Goal: Communication & Community: Answer question/provide support

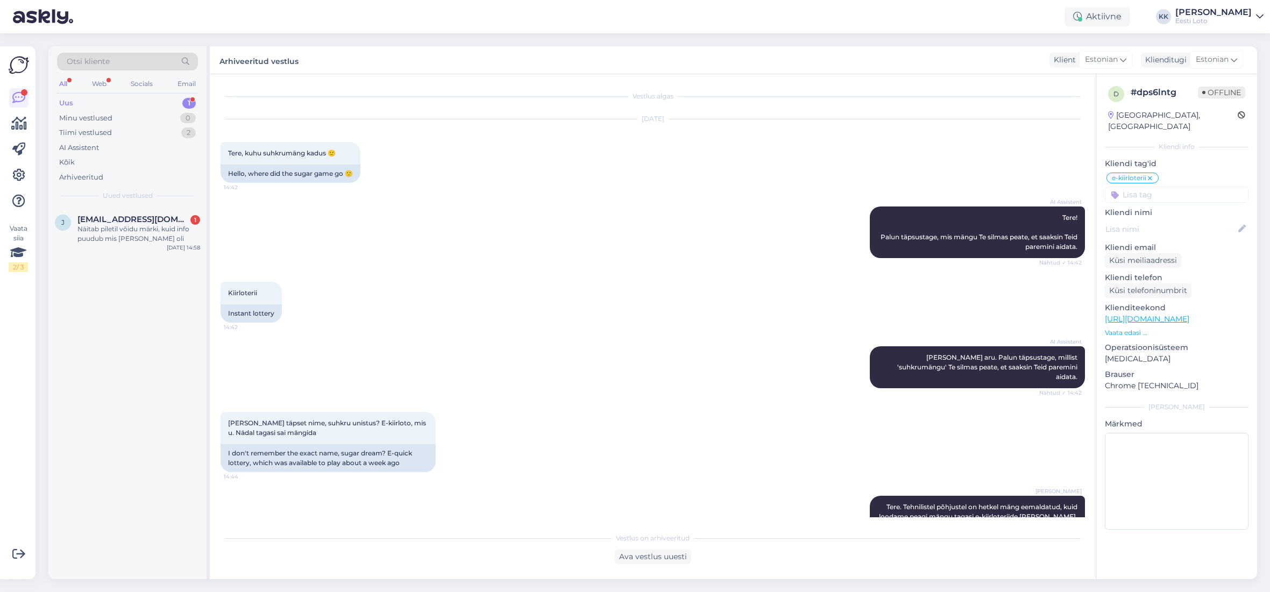
scroll to position [124, 0]
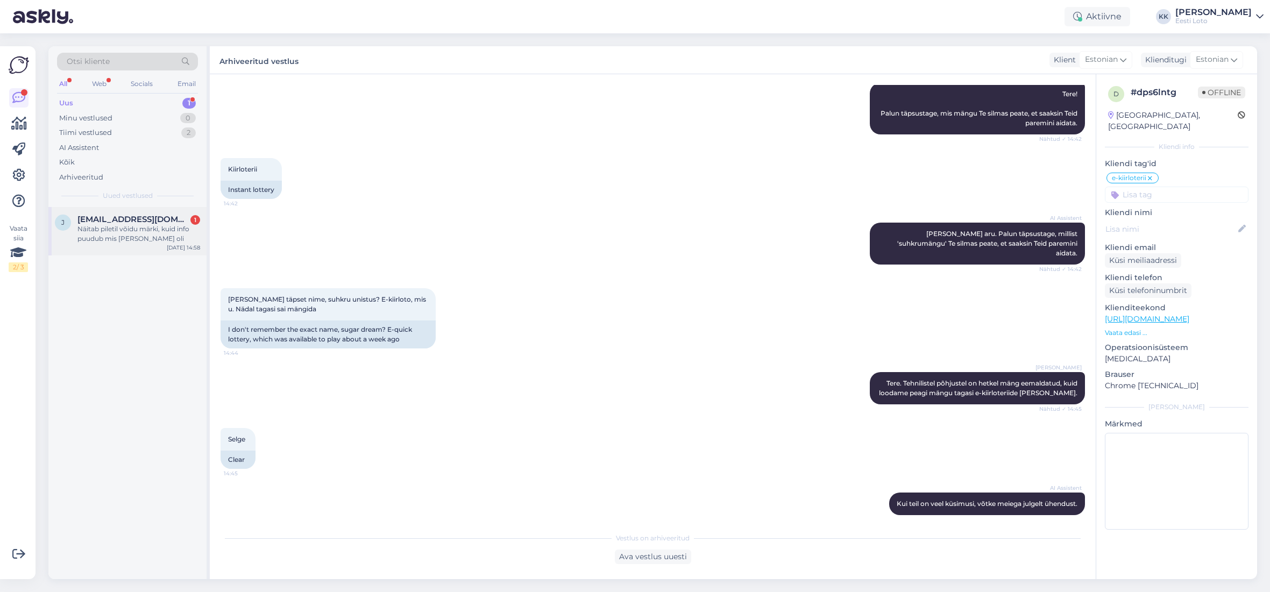
click at [119, 240] on div "Näitab piletil võidu märki, kuid info puudub mis [PERSON_NAME] oli" at bounding box center [138, 233] width 123 height 19
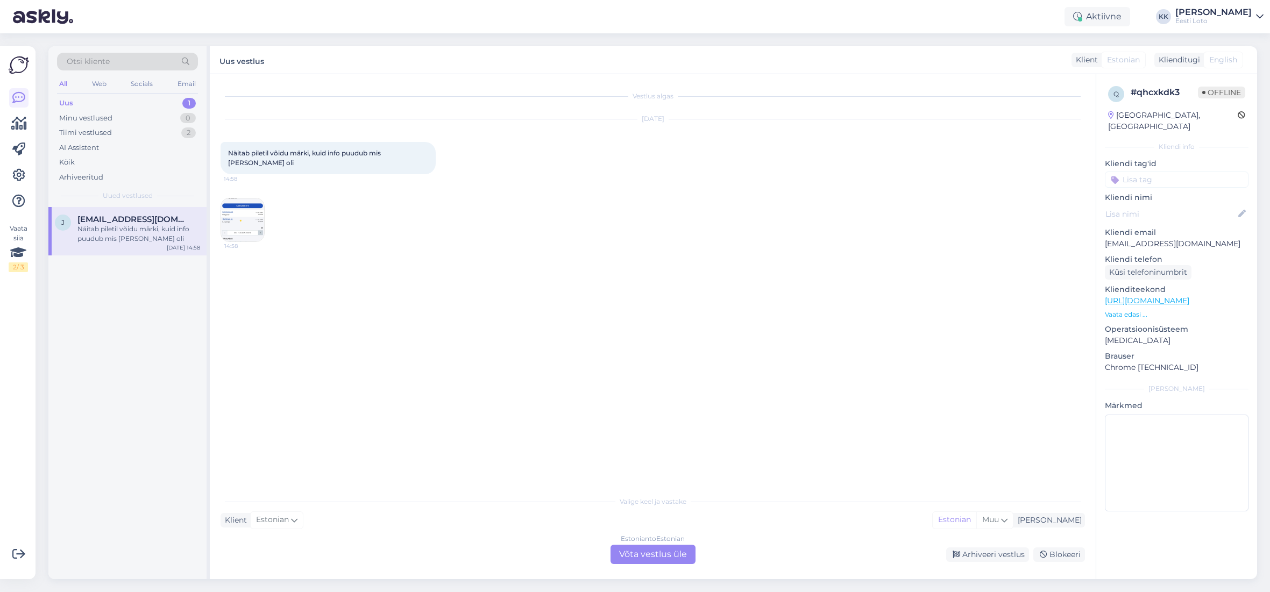
click at [237, 214] on img at bounding box center [242, 219] width 43 height 43
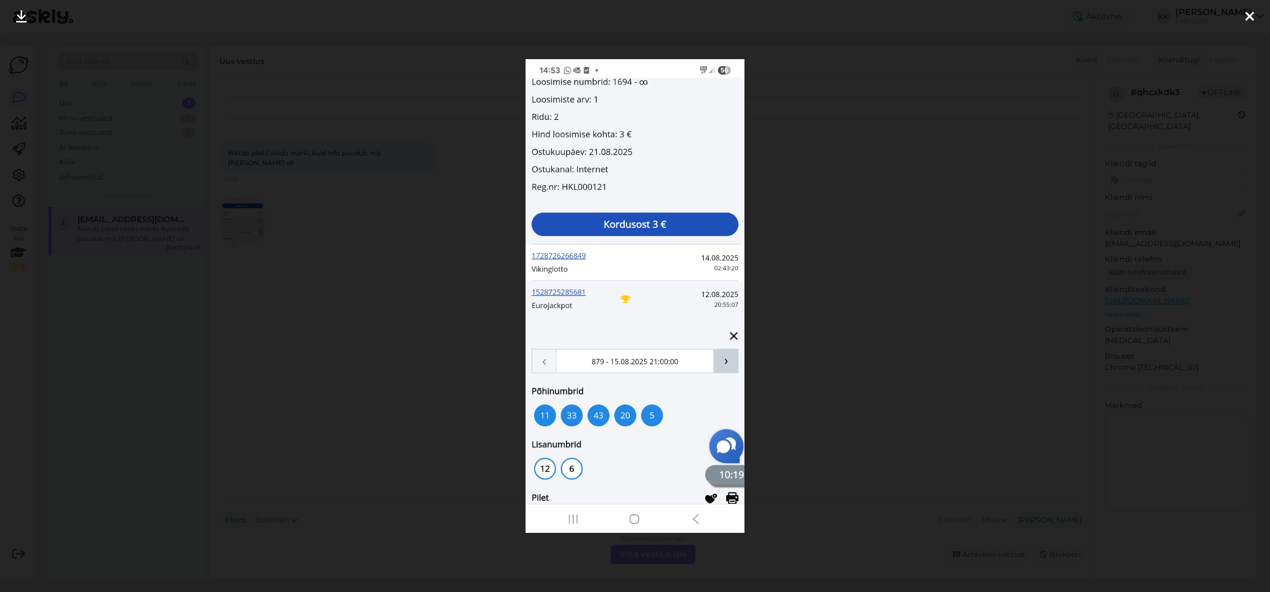
click at [1250, 16] on icon at bounding box center [1249, 17] width 9 height 14
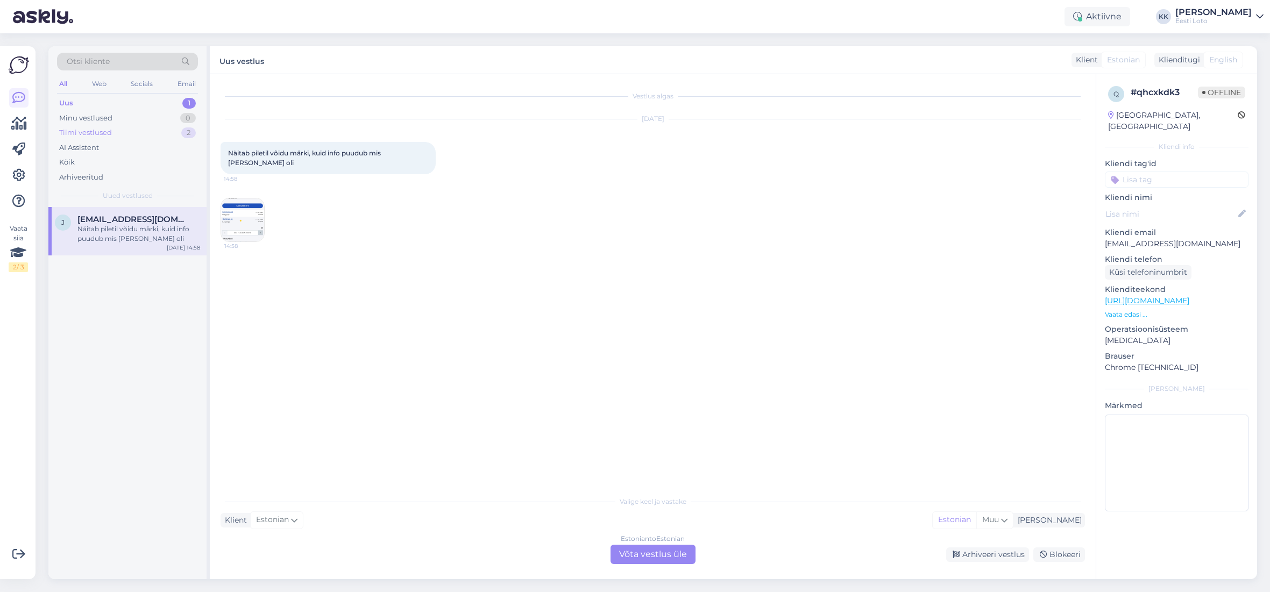
click at [110, 130] on div "Tiimi vestlused" at bounding box center [85, 132] width 53 height 11
click at [136, 272] on div "38712202245" at bounding box center [138, 268] width 123 height 10
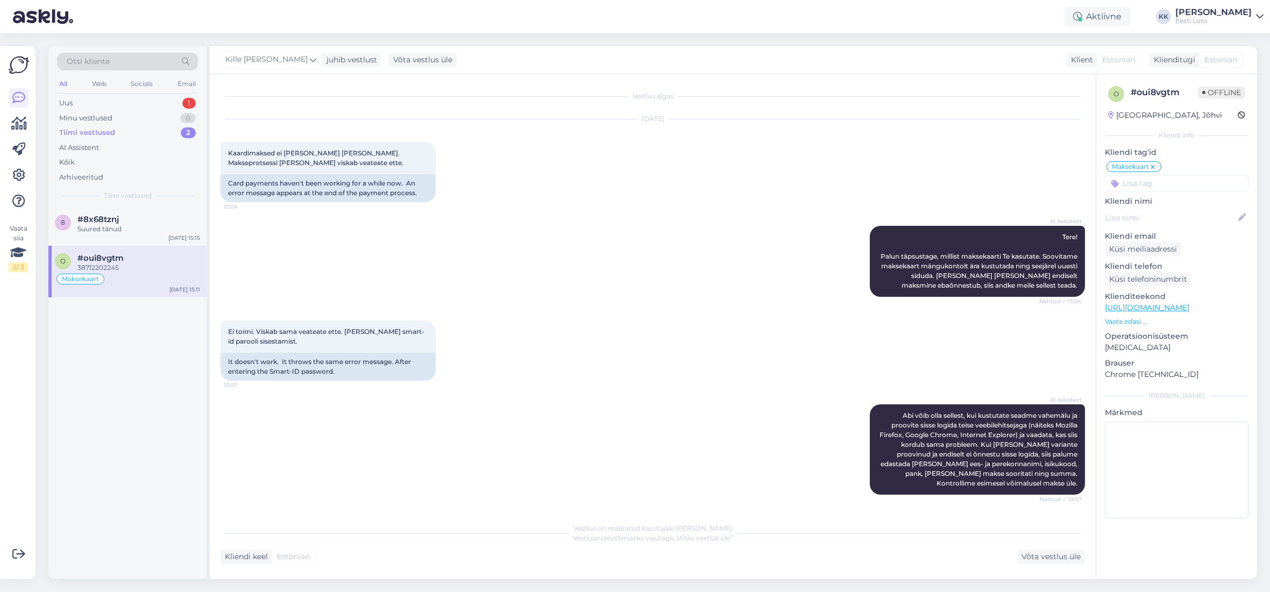
scroll to position [588, 0]
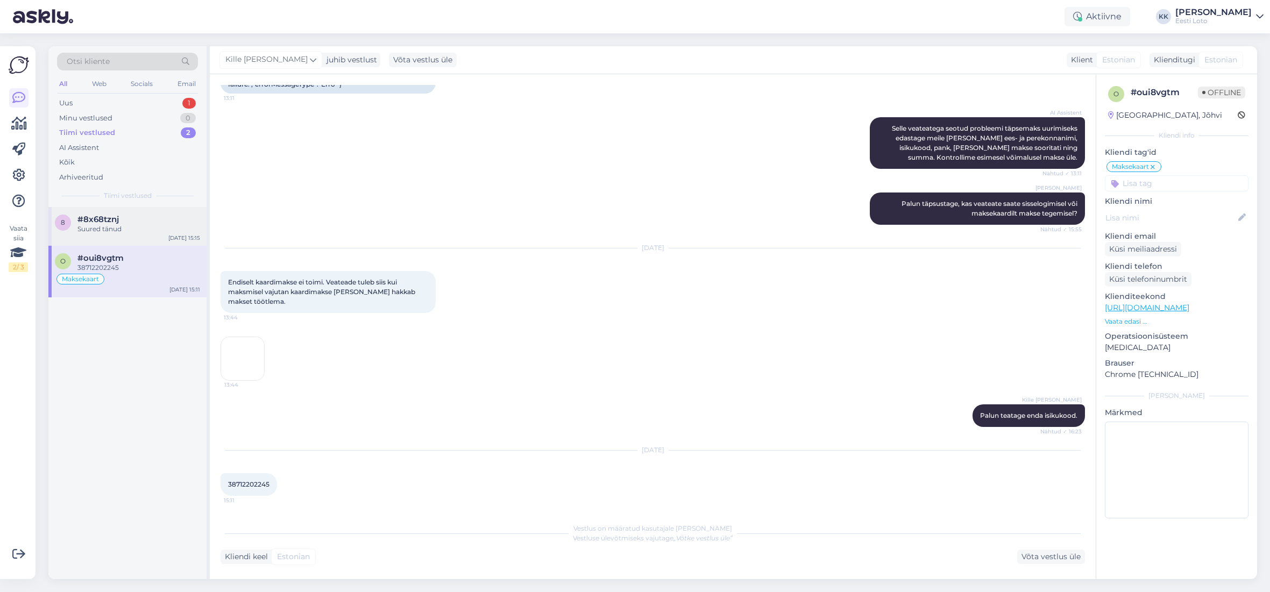
click at [121, 230] on div "Suured tänud" at bounding box center [138, 229] width 123 height 10
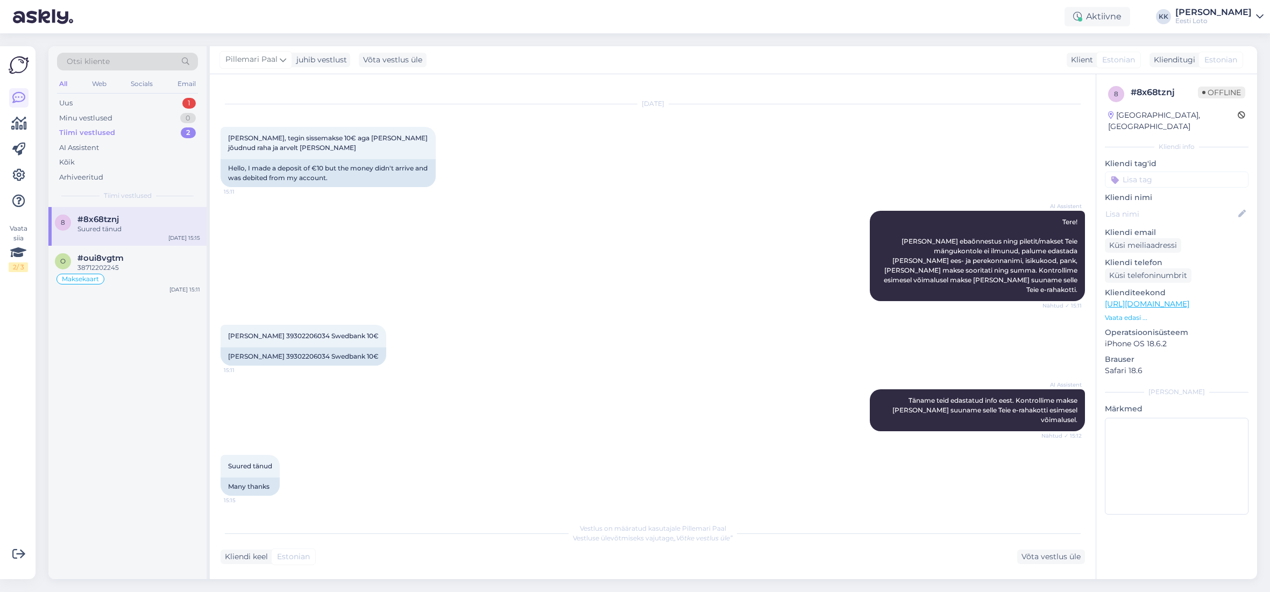
scroll to position [0, 0]
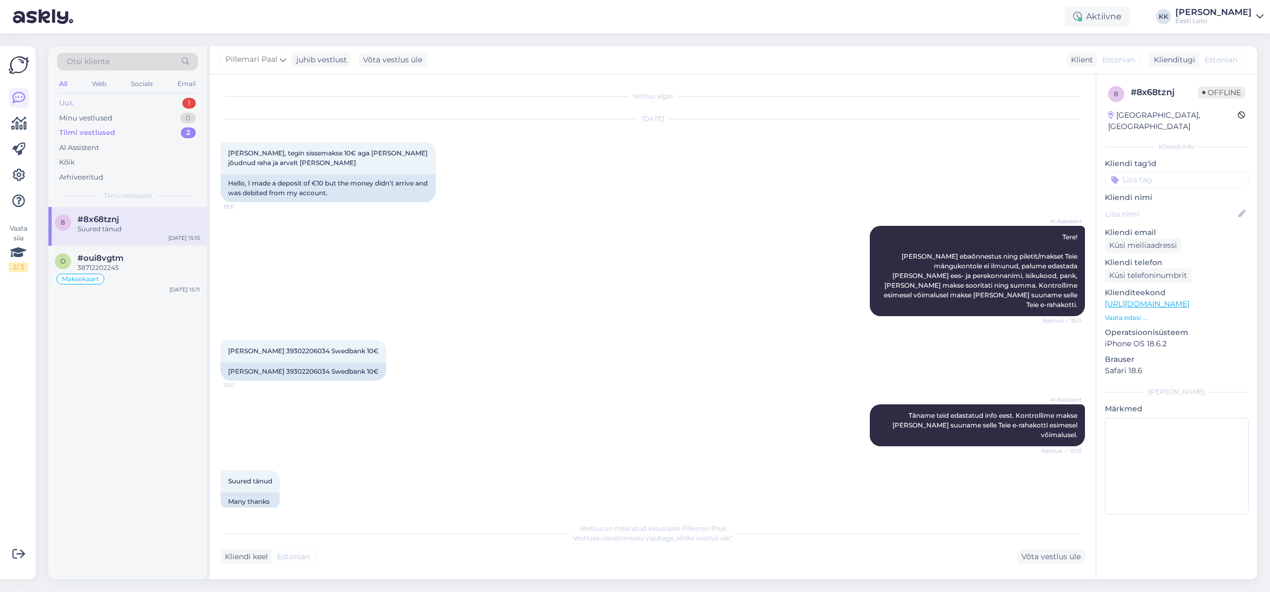
click at [118, 105] on div "Uus 1" at bounding box center [127, 103] width 141 height 15
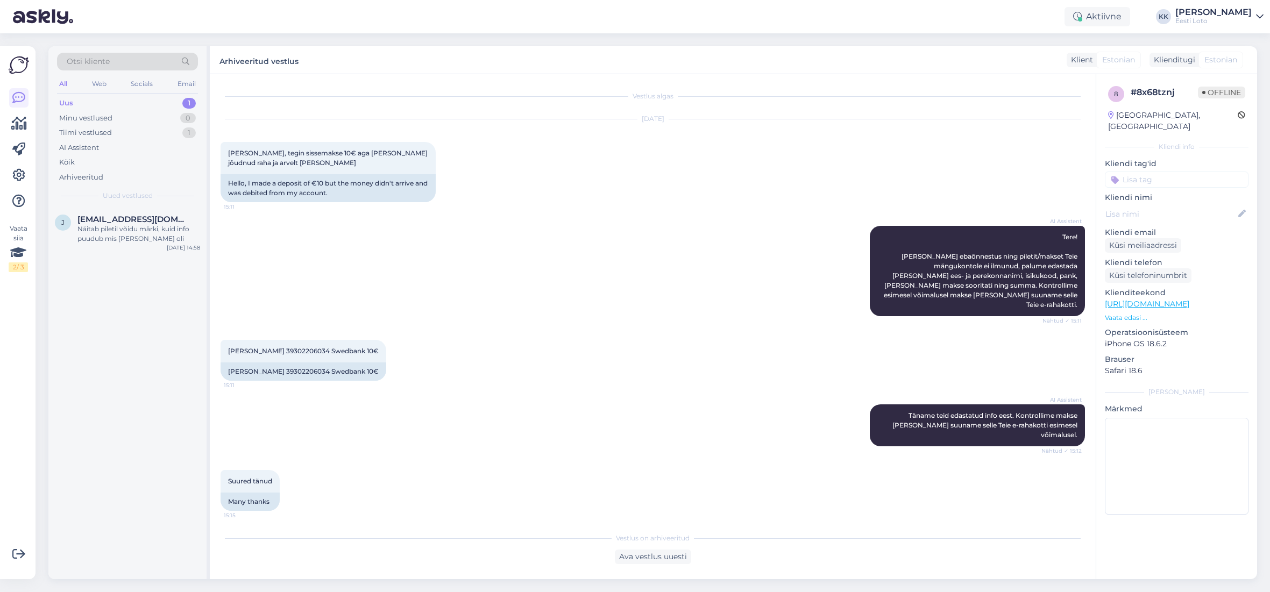
click at [122, 236] on div "Näitab piletil võidu märki, kuid info puudub mis [PERSON_NAME] oli" at bounding box center [138, 233] width 123 height 19
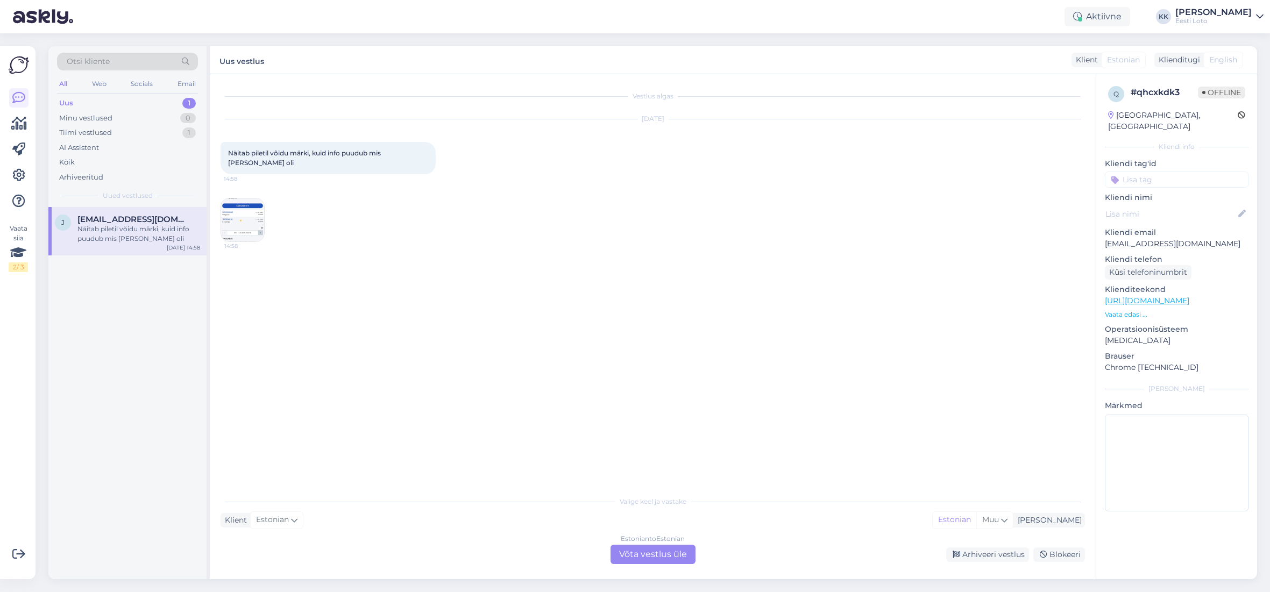
click at [249, 216] on img at bounding box center [242, 219] width 43 height 43
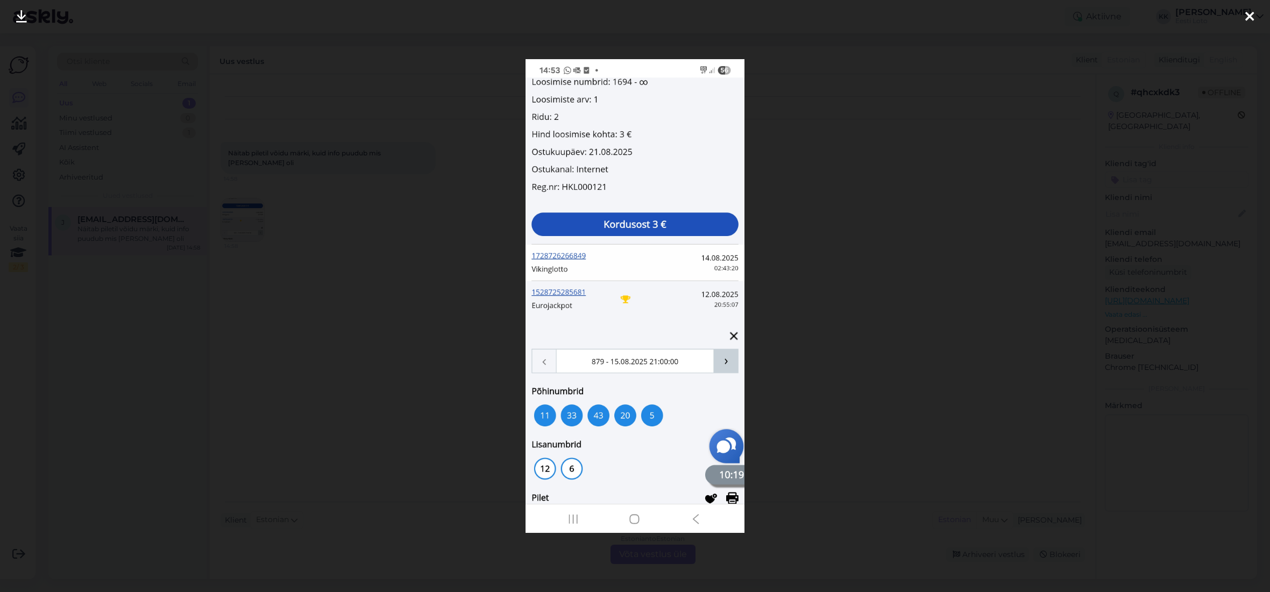
click at [1251, 18] on icon at bounding box center [1249, 17] width 9 height 14
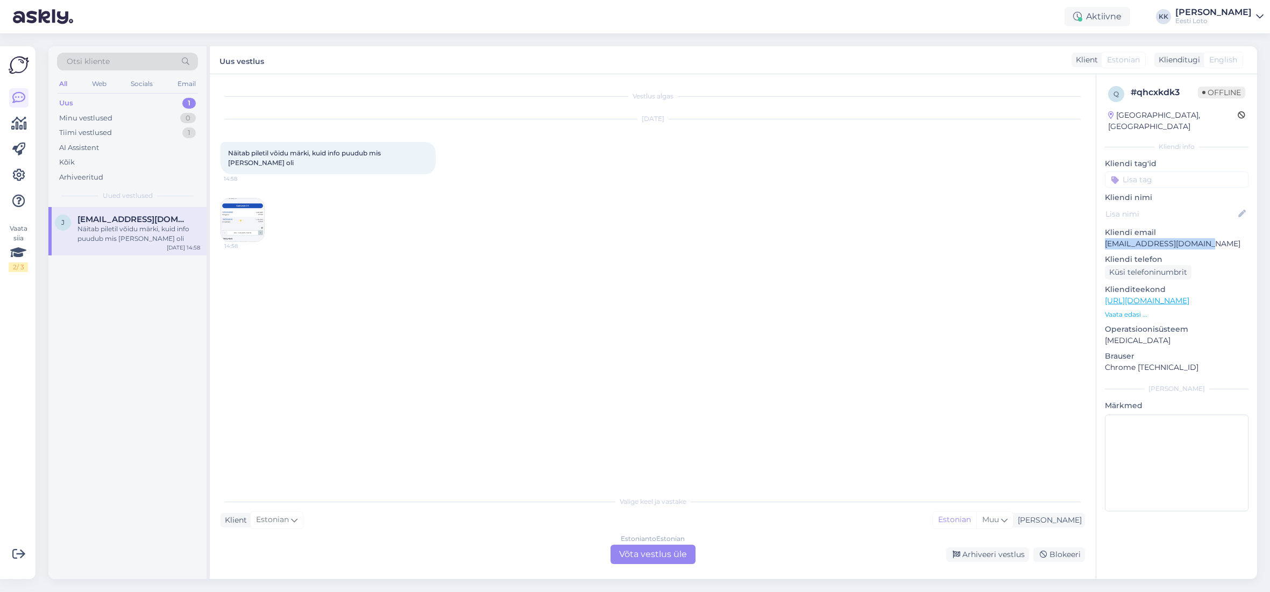
drag, startPoint x: 1199, startPoint y: 236, endPoint x: 1104, endPoint y: 234, distance: 94.7
click at [1105, 238] on p "[EMAIL_ADDRESS][DOMAIN_NAME]" at bounding box center [1177, 243] width 144 height 11
copy p "[EMAIL_ADDRESS][DOMAIN_NAME]"
click at [236, 204] on img at bounding box center [242, 219] width 43 height 43
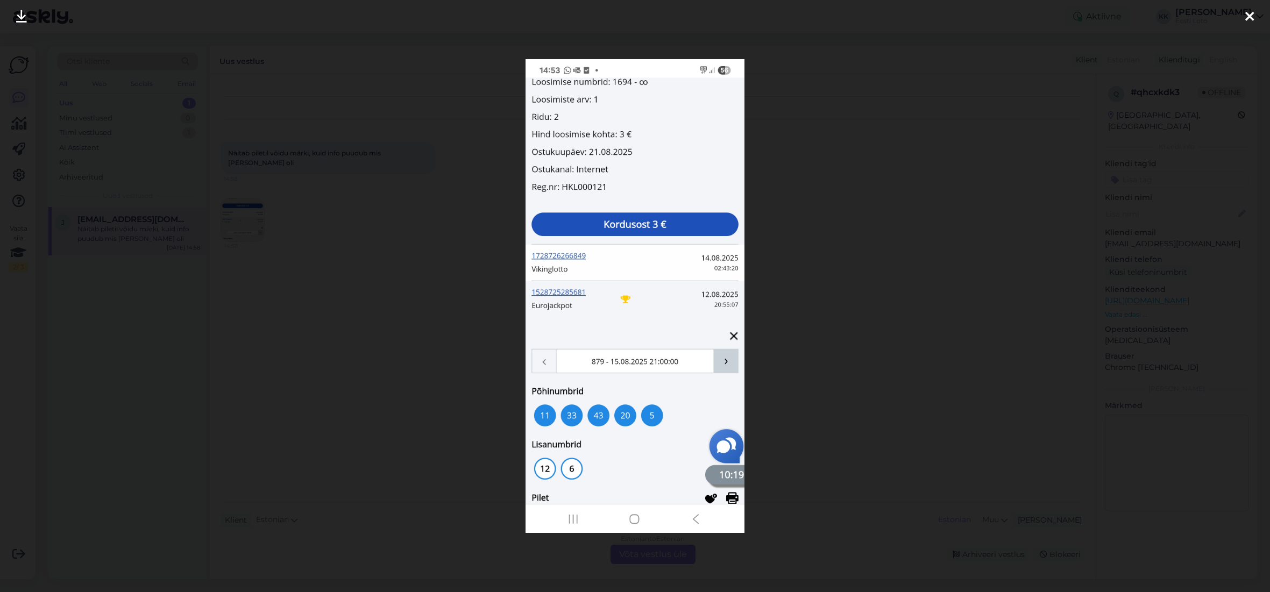
click at [1249, 19] on icon at bounding box center [1249, 17] width 9 height 14
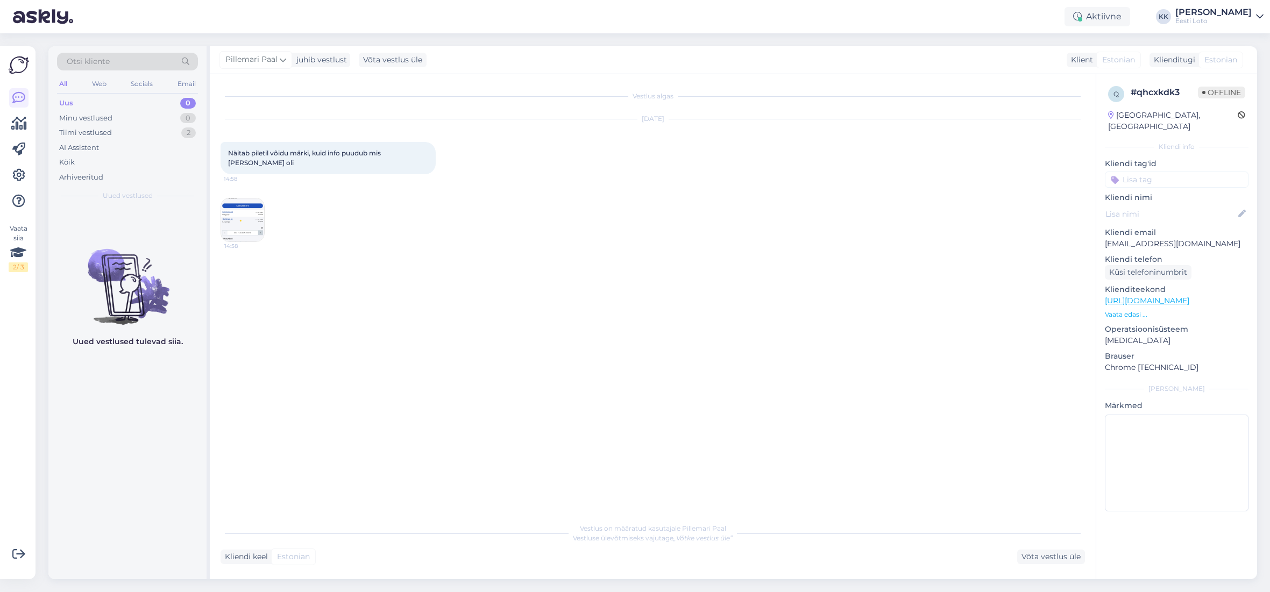
click at [104, 99] on div "Uus 0" at bounding box center [127, 103] width 141 height 15
drag, startPoint x: 112, startPoint y: 137, endPoint x: 128, endPoint y: 140, distance: 16.6
click at [112, 137] on div "Tiimi vestlused 2" at bounding box center [127, 132] width 141 height 15
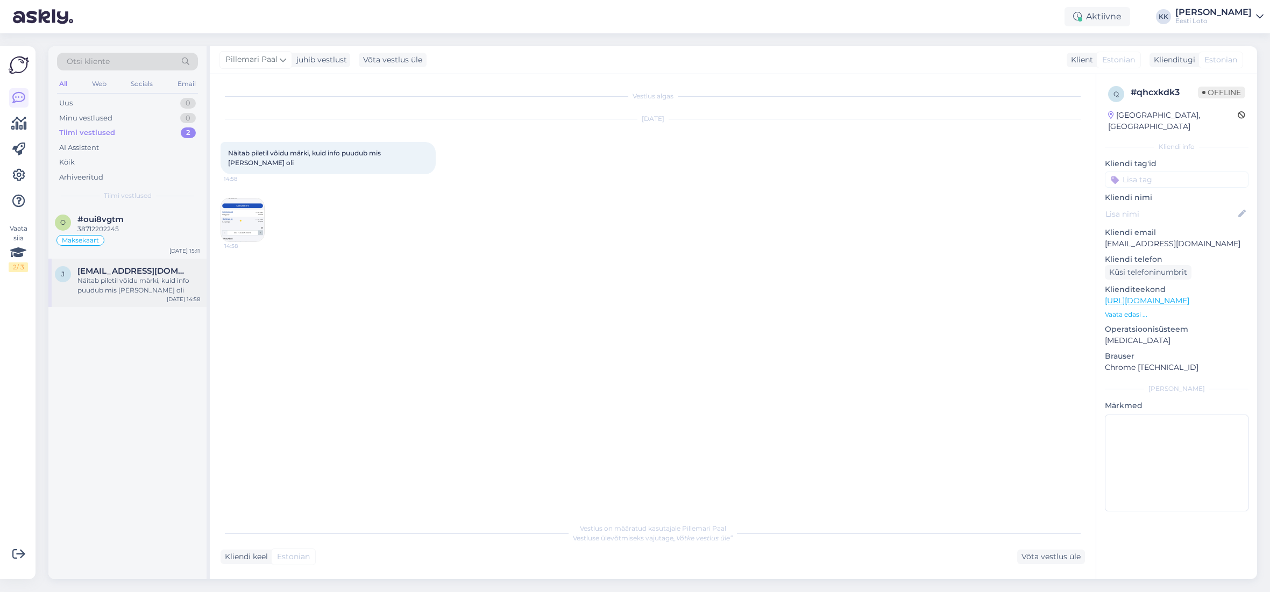
click at [151, 282] on div "Näitab piletil võidu märki, kuid info puudub mis [PERSON_NAME] oli" at bounding box center [138, 285] width 123 height 19
click at [111, 261] on div "j [EMAIL_ADDRESS][DOMAIN_NAME] Näitab piletil võidu märki, kuid info puudub mis…" at bounding box center [127, 283] width 158 height 48
drag, startPoint x: 1034, startPoint y: 554, endPoint x: 1019, endPoint y: 554, distance: 15.1
click at [1034, 554] on div "Võta vestlus üle" at bounding box center [1051, 557] width 68 height 15
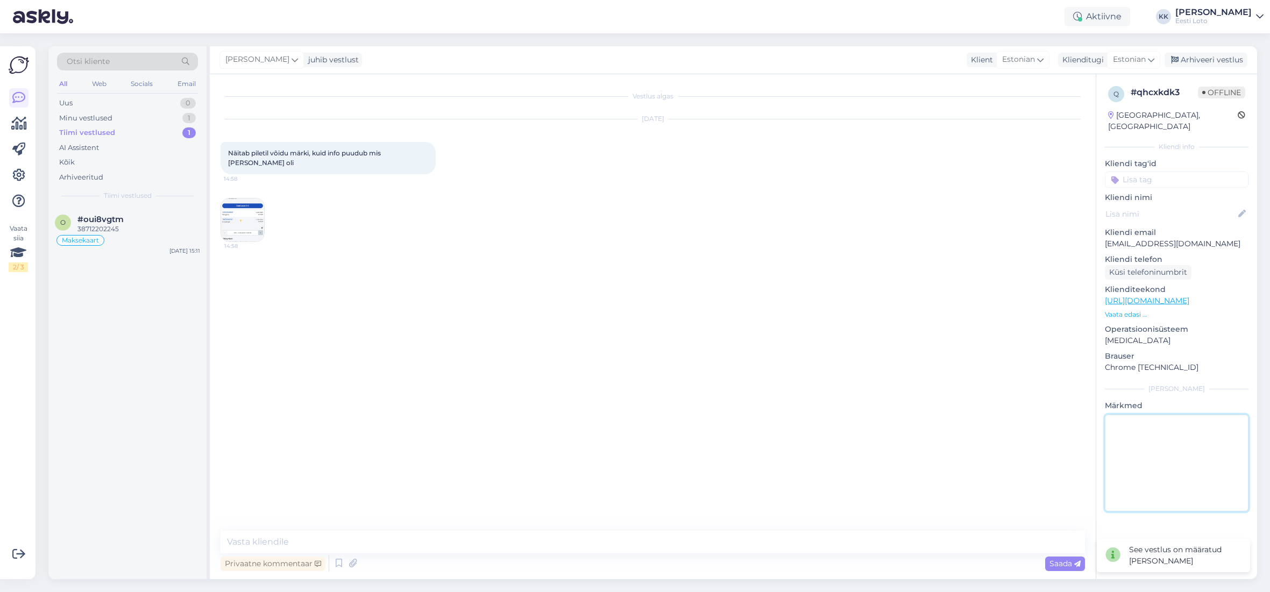
drag, startPoint x: 1145, startPoint y: 442, endPoint x: 1127, endPoint y: 445, distance: 18.0
click at [1144, 442] on textarea at bounding box center [1177, 463] width 144 height 97
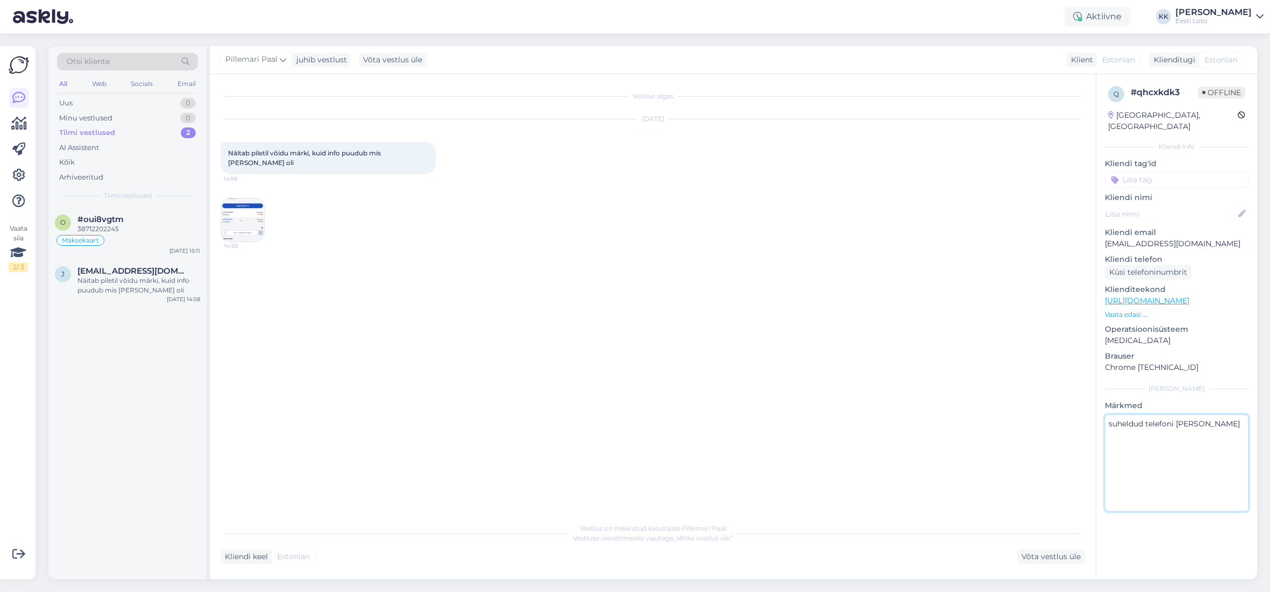
type textarea "suheldud telefoni [PERSON_NAME]"
click at [1193, 172] on input at bounding box center [1177, 180] width 144 height 16
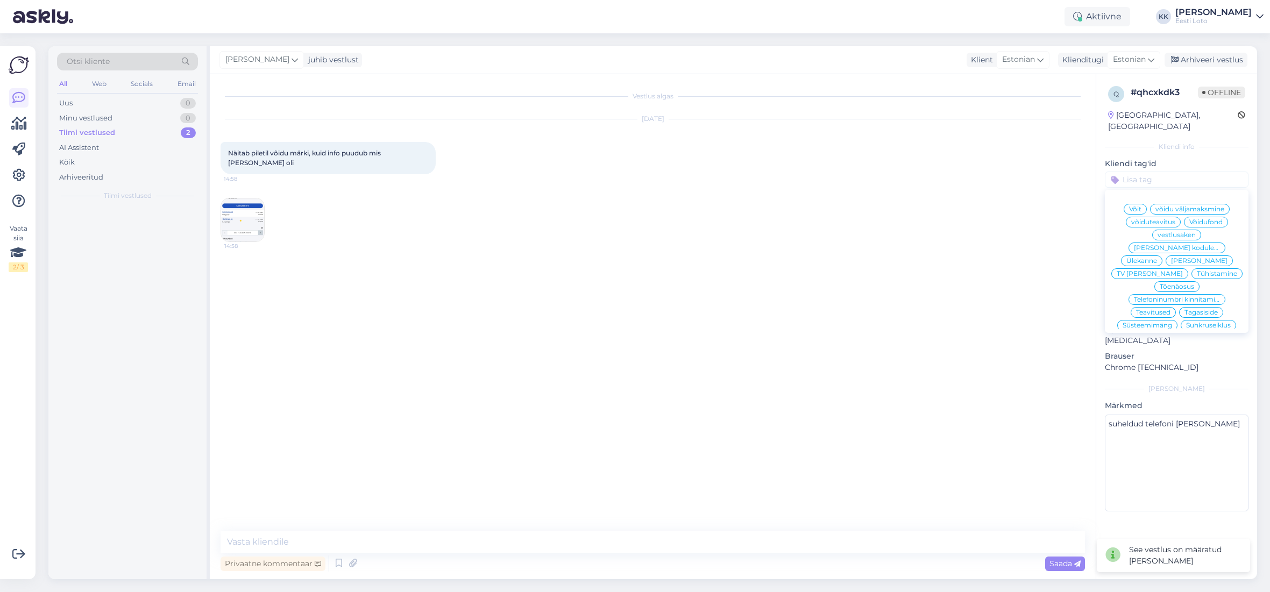
click at [1142, 204] on div "Võit" at bounding box center [1134, 209] width 23 height 11
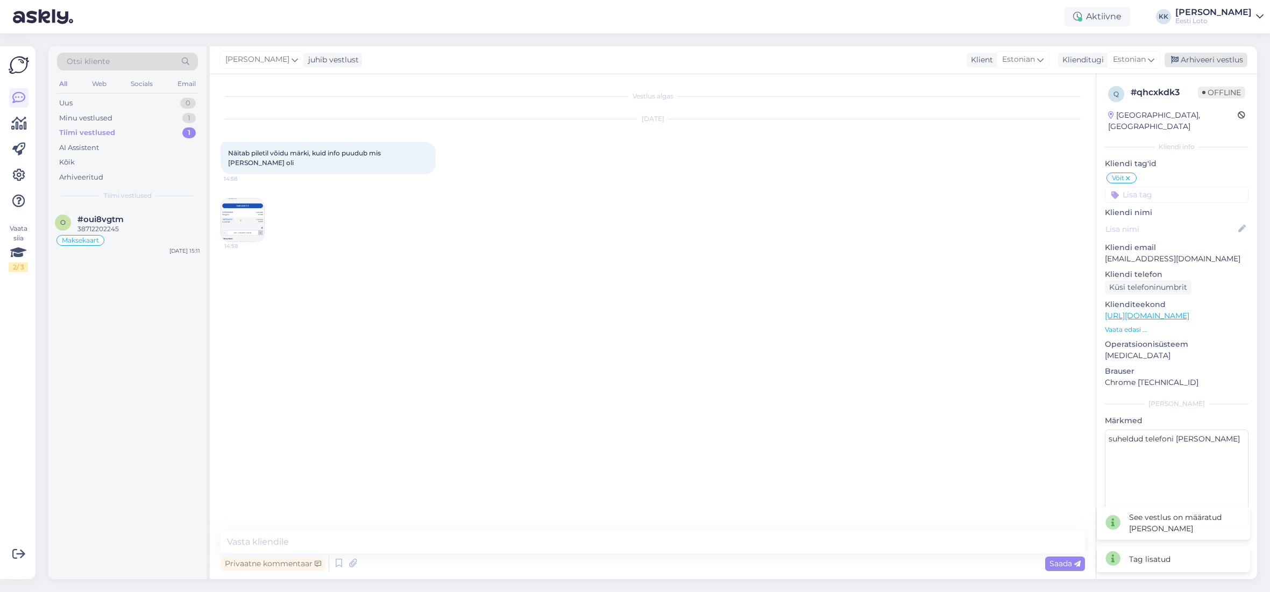
click at [1211, 57] on div "Arhiveeri vestlus" at bounding box center [1205, 60] width 83 height 15
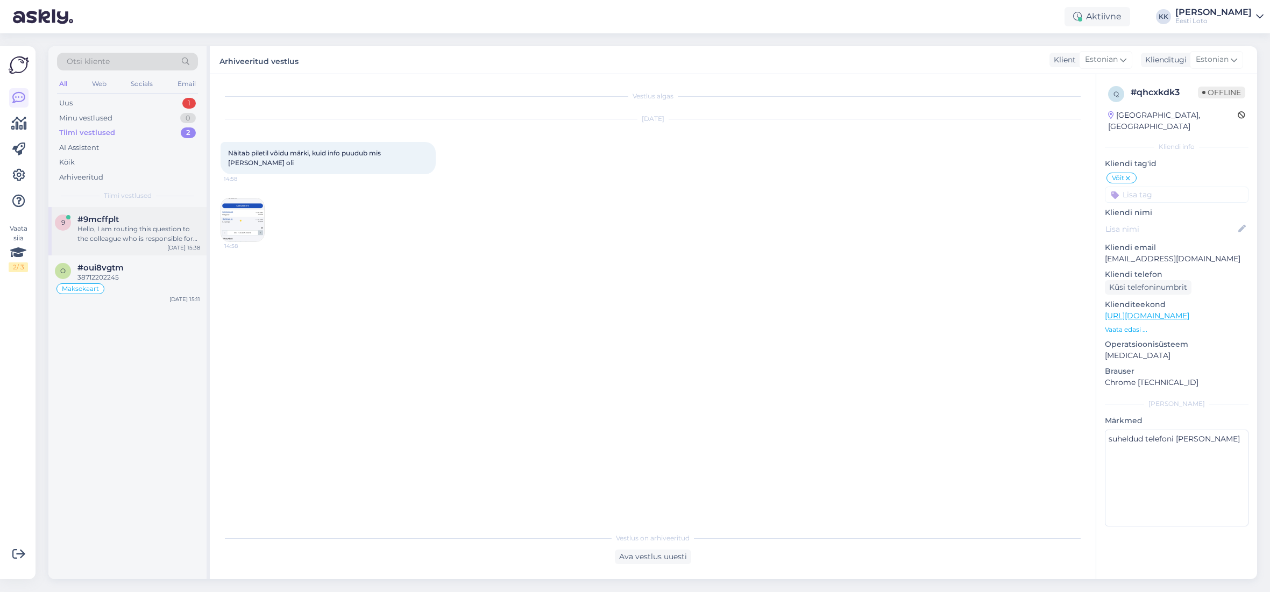
click at [143, 242] on div "Hello, I am routing this question to the colleague who is responsible for this …" at bounding box center [138, 233] width 123 height 19
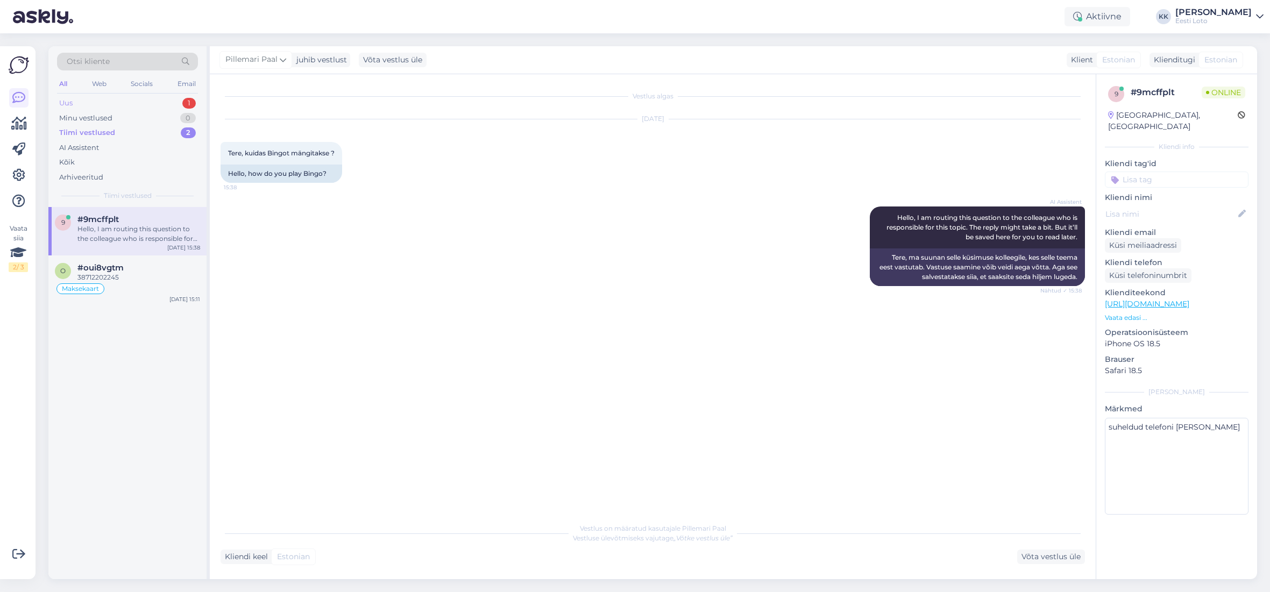
click at [119, 106] on div "Uus 1" at bounding box center [127, 103] width 141 height 15
click at [140, 238] on div "Palume edastada [PERSON_NAME] ees- ja perekonnanimi, isikukood, pank, [PERSON_N…" at bounding box center [138, 233] width 123 height 19
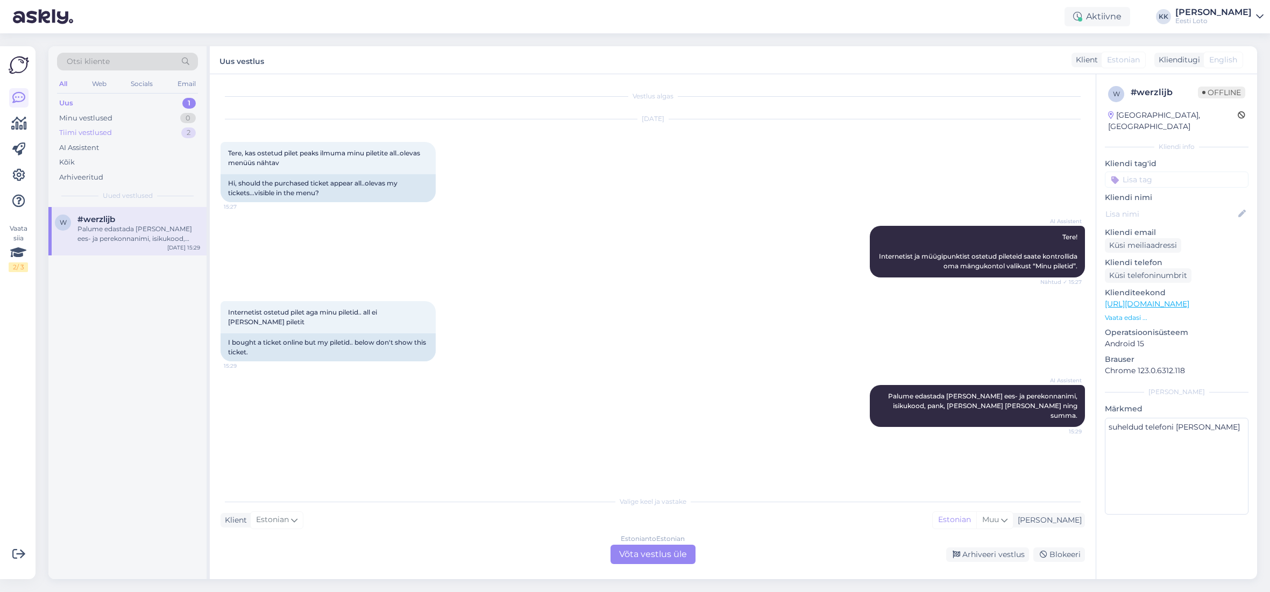
click at [79, 134] on div "Tiimi vestlused" at bounding box center [85, 132] width 53 height 11
click at [139, 102] on div "Uus 3" at bounding box center [127, 103] width 141 height 15
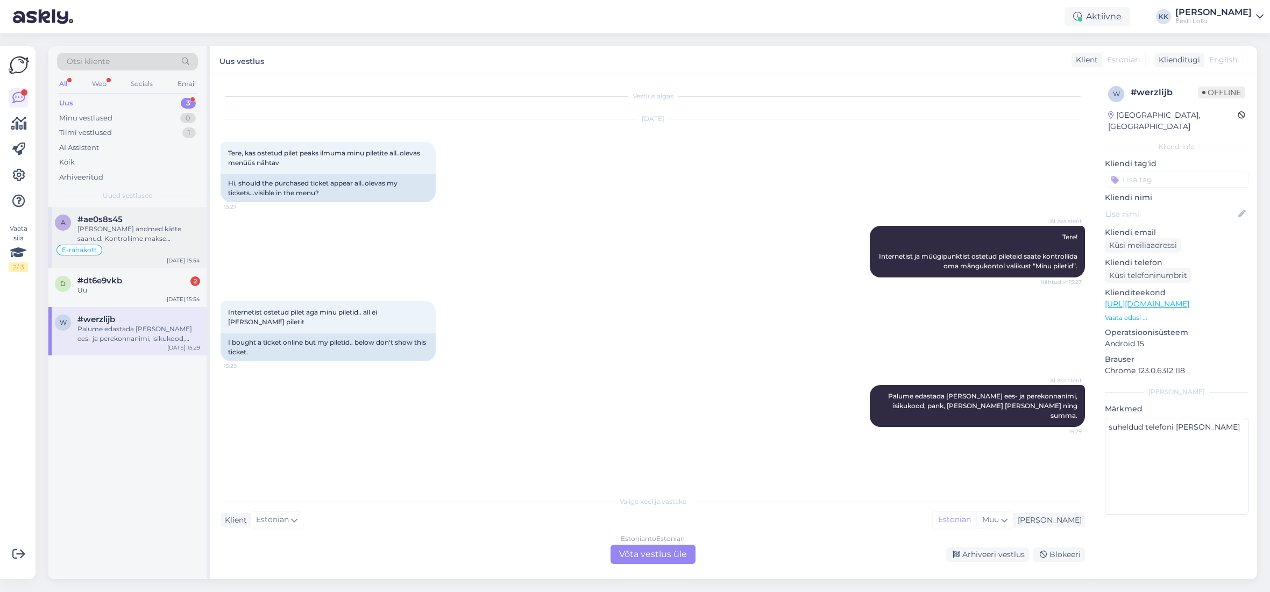
click at [124, 236] on div "[PERSON_NAME] andmed kätte saanud. Kontrollime makse [PERSON_NAME] suuname sell…" at bounding box center [138, 233] width 123 height 19
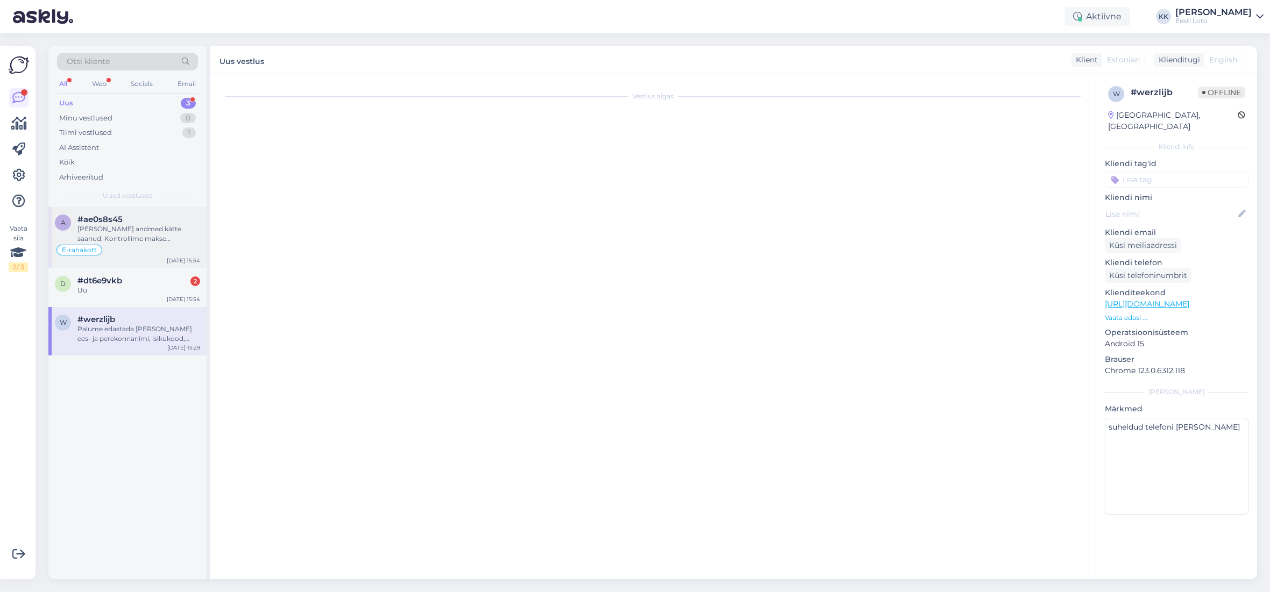
scroll to position [722, 0]
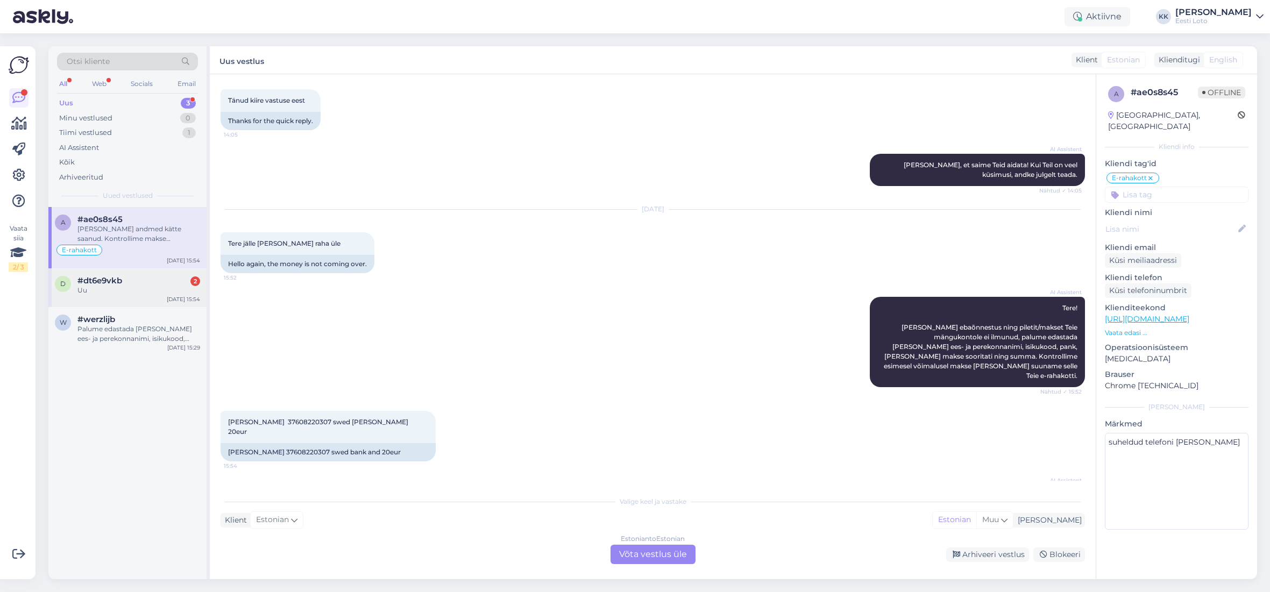
click at [101, 288] on div "Uu" at bounding box center [138, 291] width 123 height 10
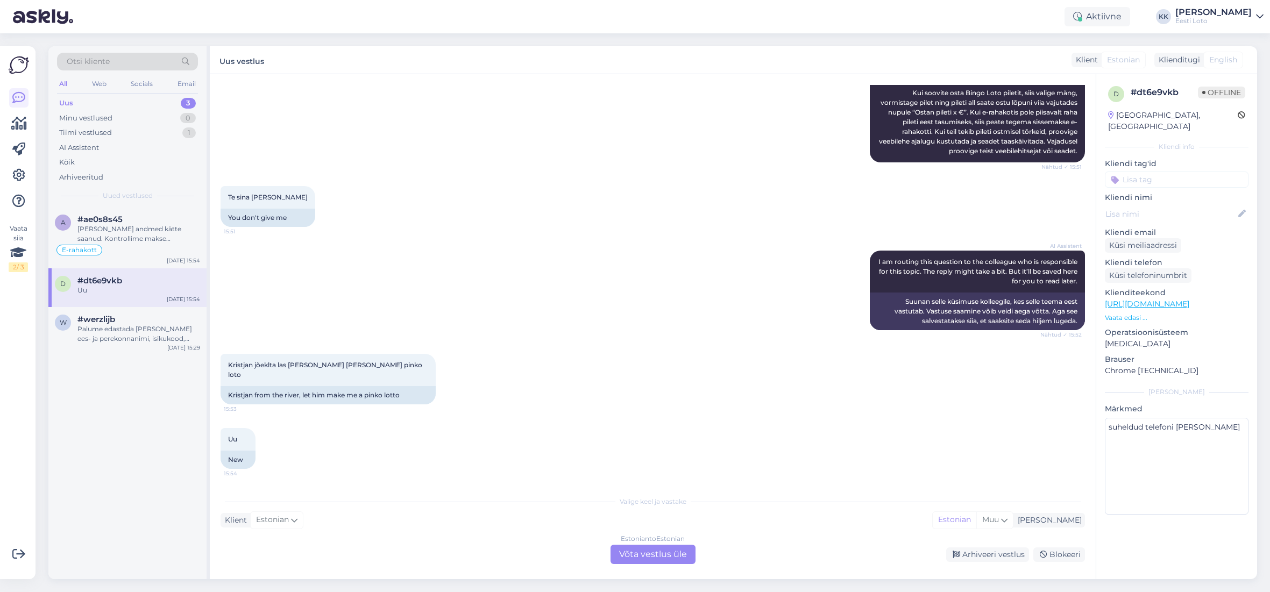
scroll to position [123, 0]
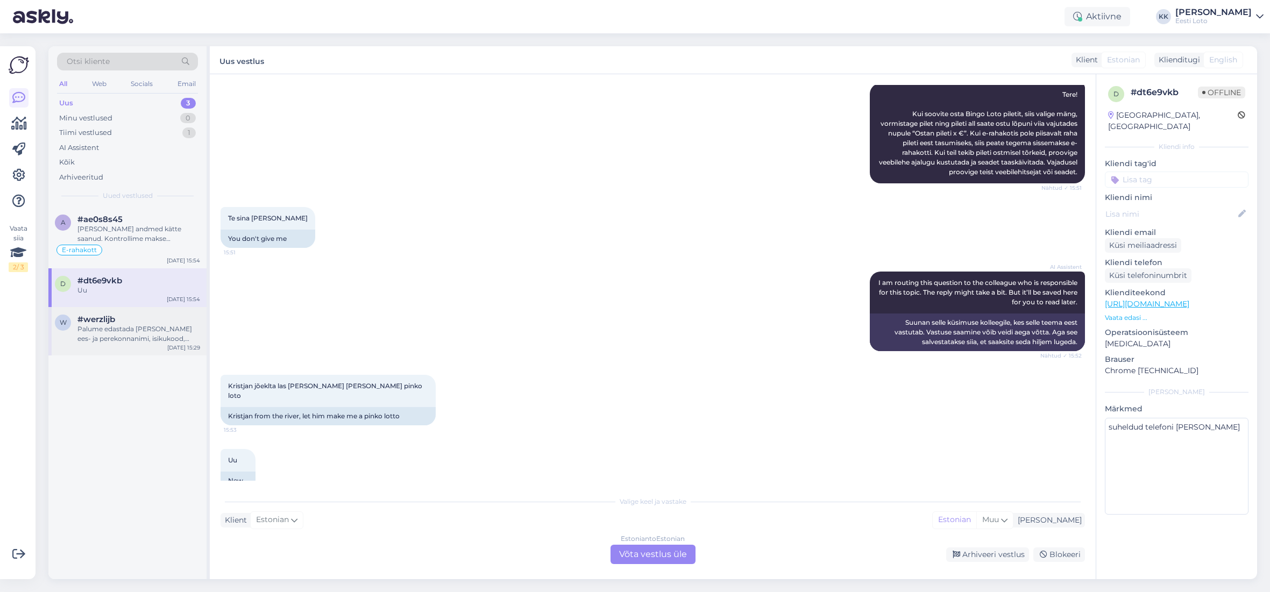
click at [119, 324] on div "#werzlijb" at bounding box center [138, 320] width 123 height 10
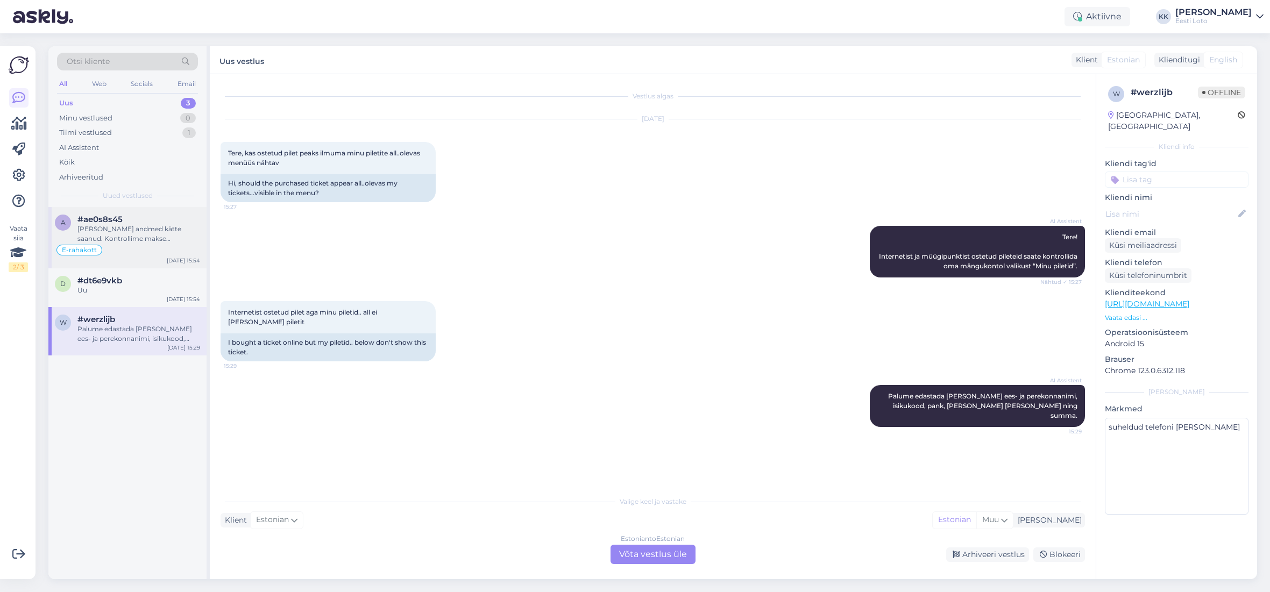
click at [120, 229] on div "[PERSON_NAME] andmed kätte saanud. Kontrollime makse [PERSON_NAME] suuname sell…" at bounding box center [138, 233] width 123 height 19
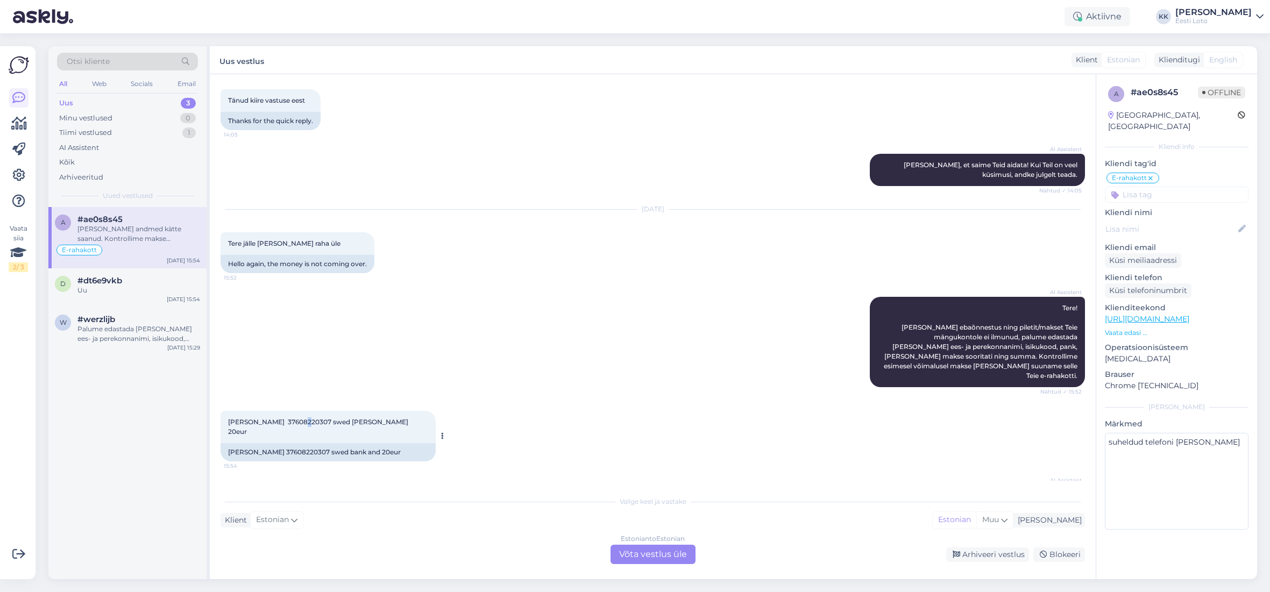
click at [303, 418] on span "[PERSON_NAME] 37608220307 swed [PERSON_NAME] 20eur" at bounding box center [319, 427] width 182 height 18
copy span "37608220307"
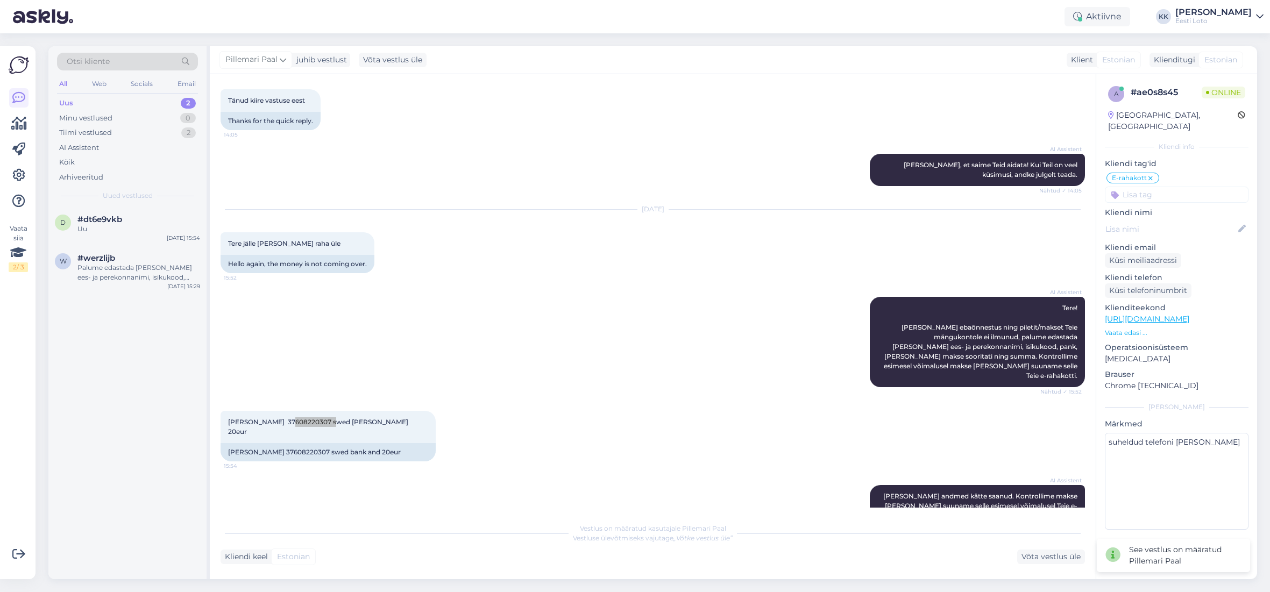
scroll to position [695, 0]
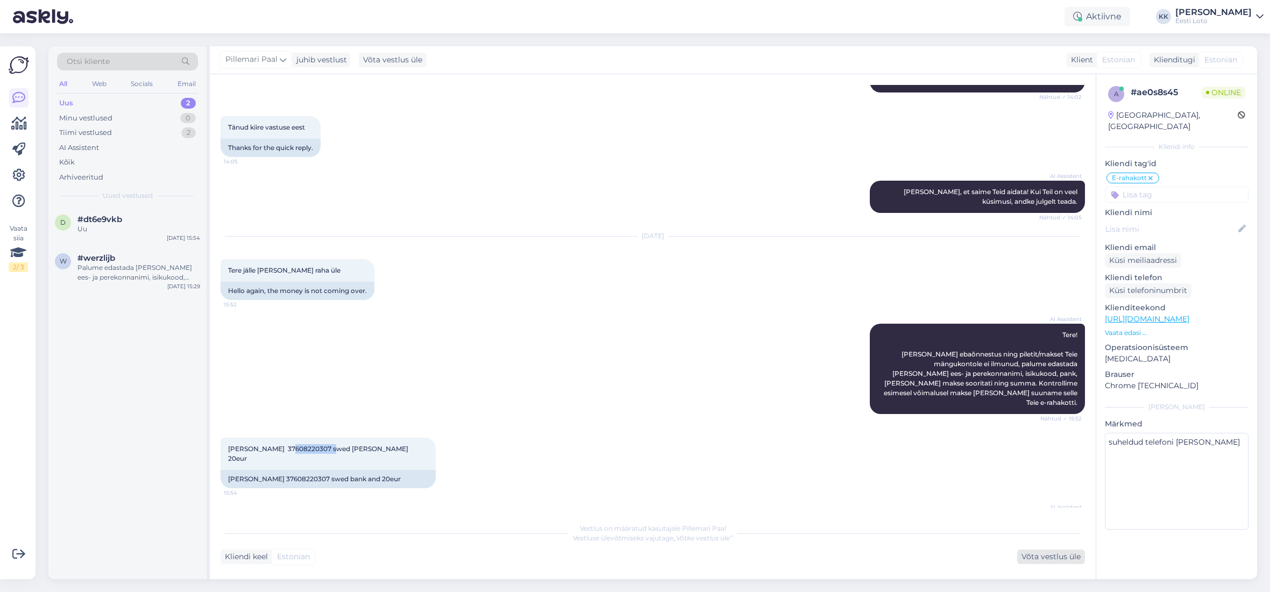
click at [1056, 560] on div "Võta vestlus üle" at bounding box center [1051, 557] width 68 height 15
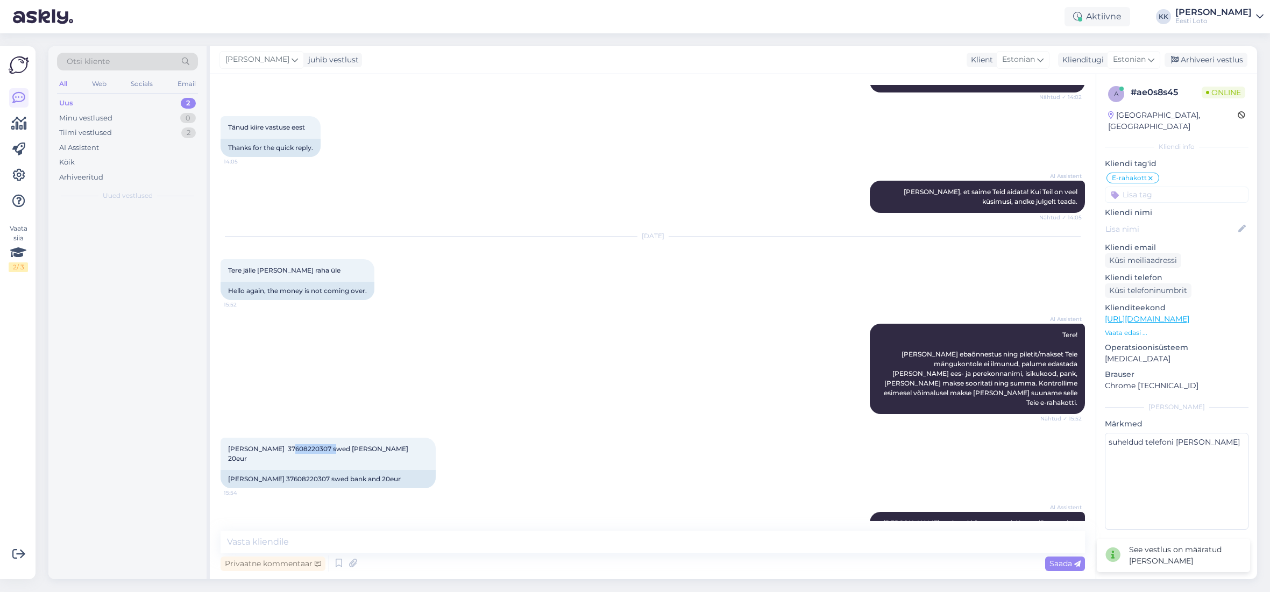
scroll to position [681, 0]
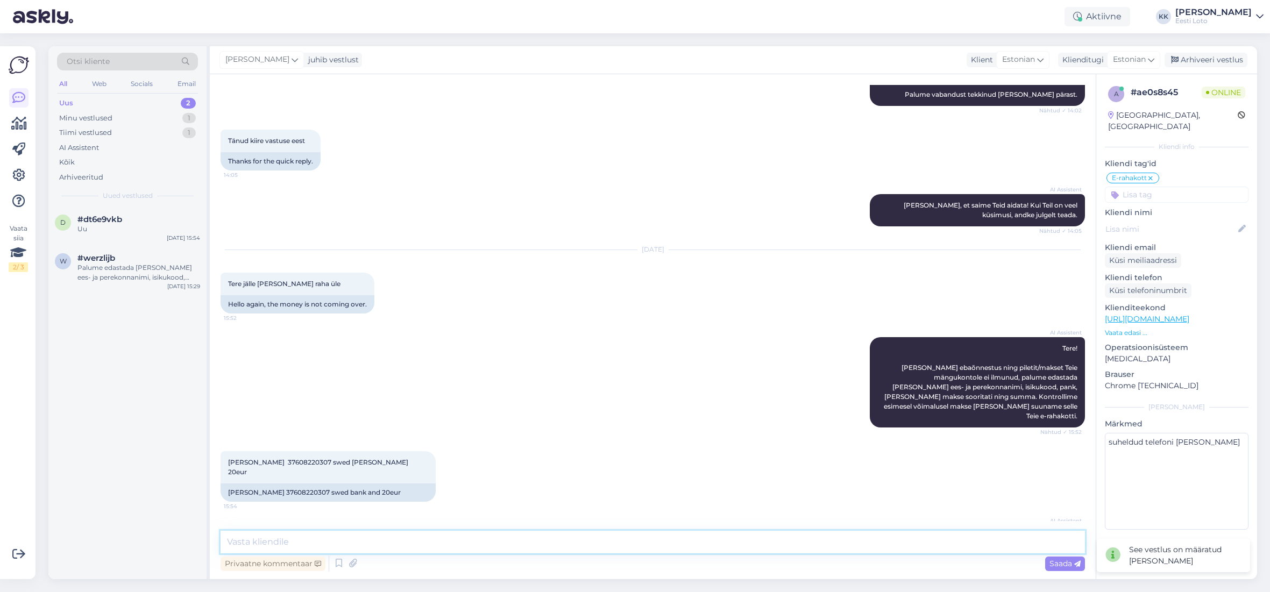
click at [538, 544] on textarea at bounding box center [652, 542] width 864 height 23
click at [102, 179] on div "Arhiveeritud" at bounding box center [81, 177] width 44 height 11
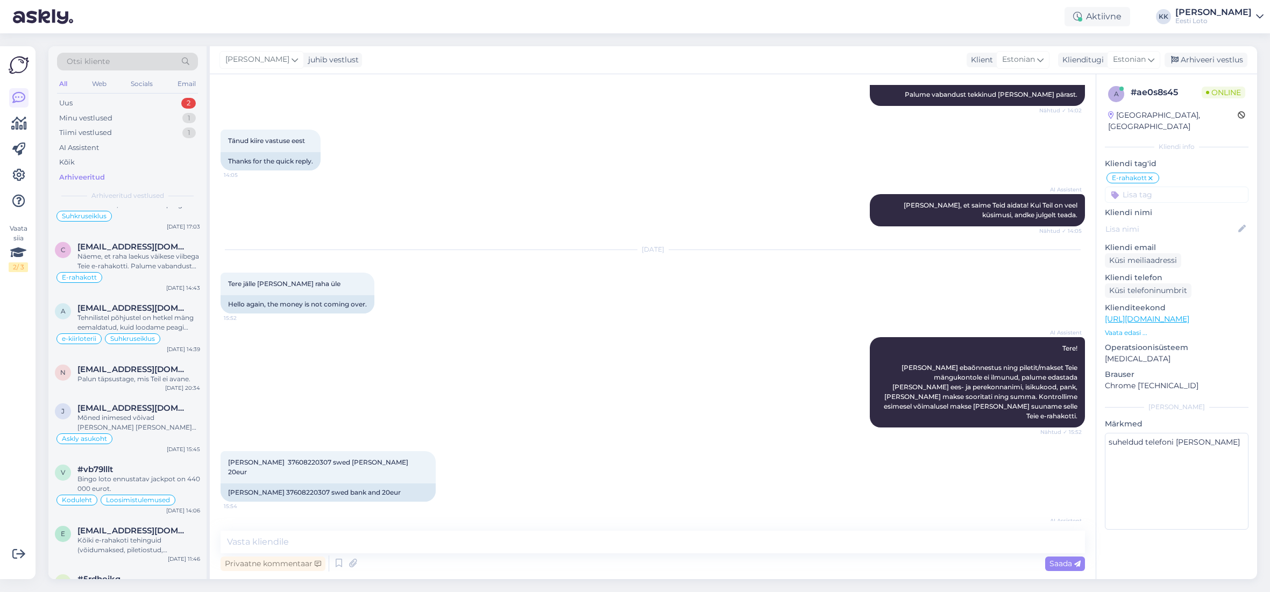
scroll to position [1635, 0]
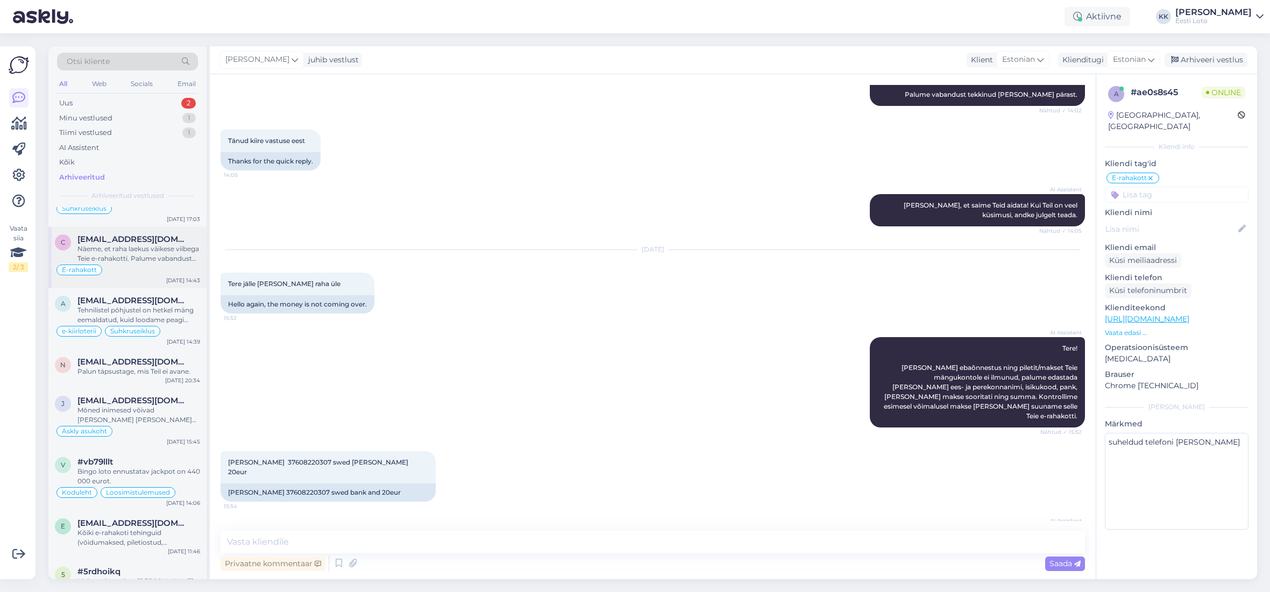
click at [159, 258] on div "Näeme, et raha laekus väikese viibega Teie e-rahakotti. Palume vabandust tekkin…" at bounding box center [138, 253] width 123 height 19
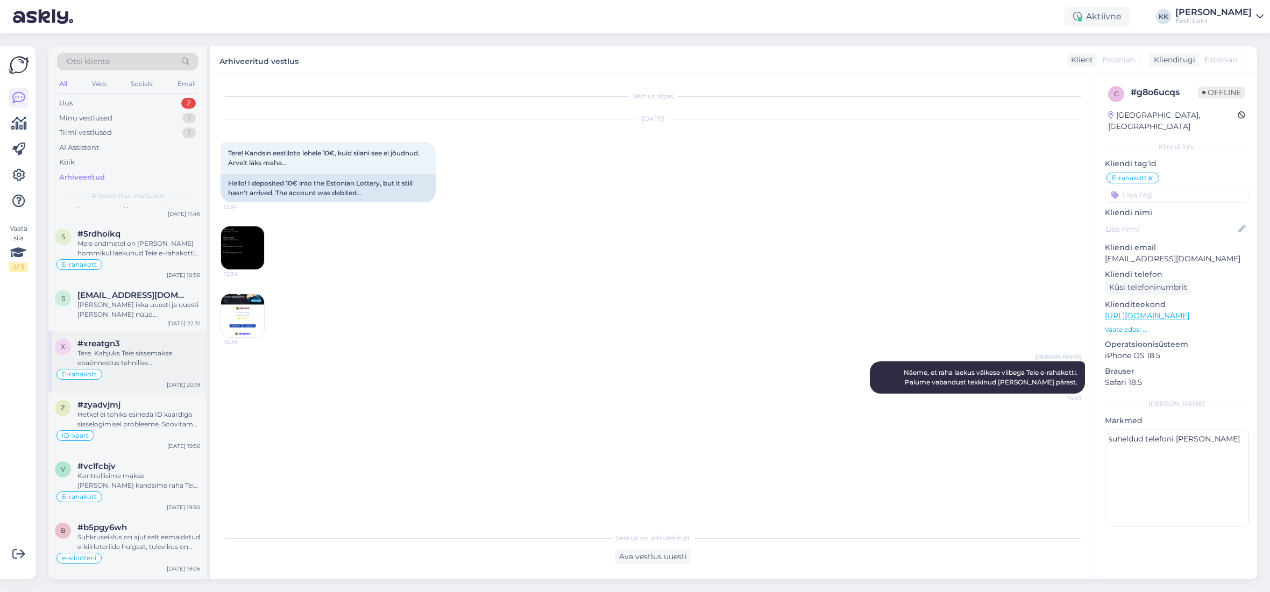
scroll to position [1976, 0]
click at [126, 359] on div "Tere. Kahjuks Teie sissemakse ebaõnnestus tehnilise [PERSON_NAME] tõttu. Kontro…" at bounding box center [138, 355] width 123 height 19
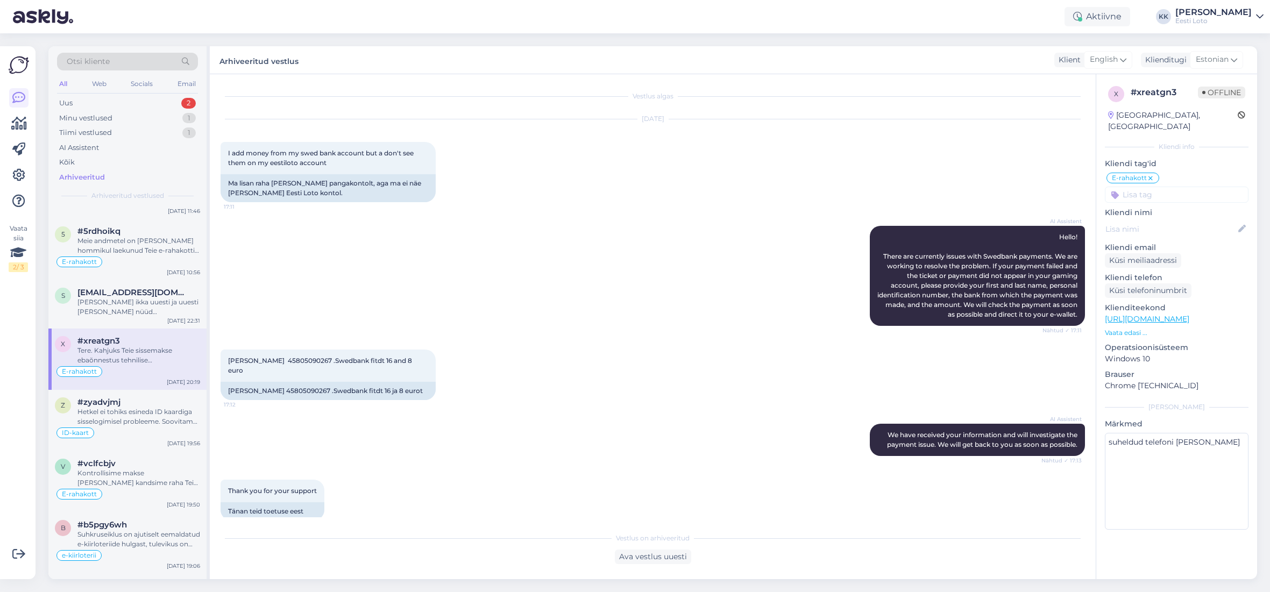
scroll to position [1582, 0]
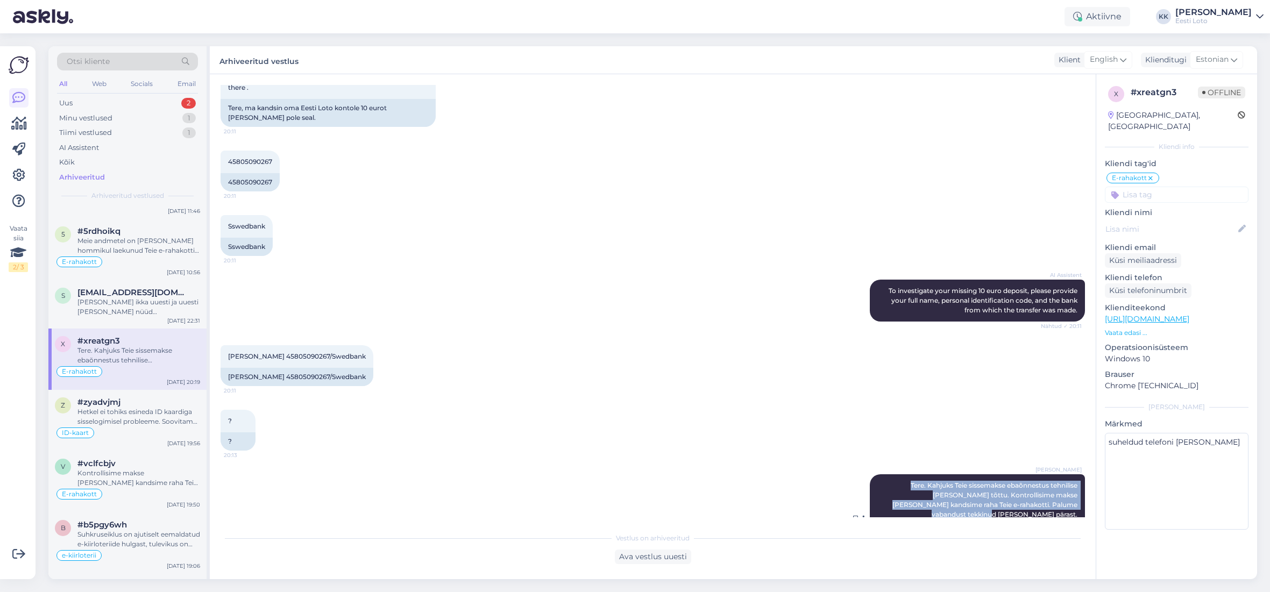
drag, startPoint x: 888, startPoint y: 438, endPoint x: 1078, endPoint y: 457, distance: 191.4
click at [1078, 474] on div "[PERSON_NAME] Tere. Kahjuks Teie sissemakse ebaõnnestus tehnilise [PERSON_NAME]…" at bounding box center [977, 500] width 215 height 52
copy span "Tere. Kahjuks Teie sissemakse ebaõnnestus tehnilise [PERSON_NAME] tõttu. Kontro…"
drag, startPoint x: 113, startPoint y: 120, endPoint x: 120, endPoint y: 125, distance: 8.5
click at [113, 120] on div "Minu vestlused 1" at bounding box center [127, 118] width 141 height 15
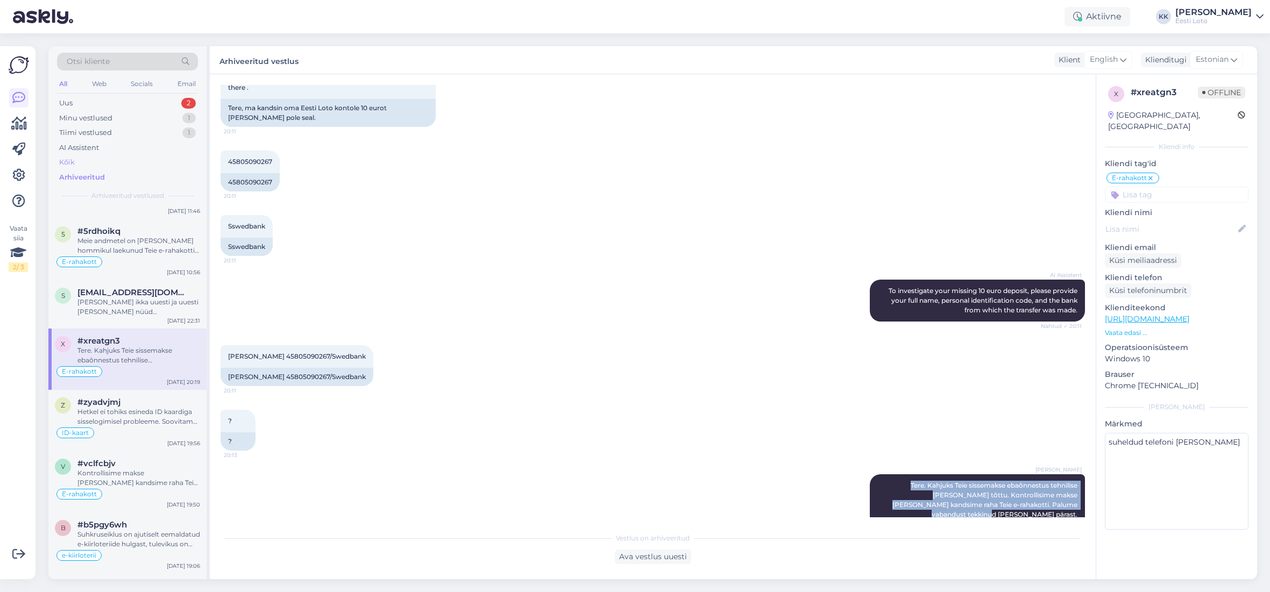
scroll to position [0, 0]
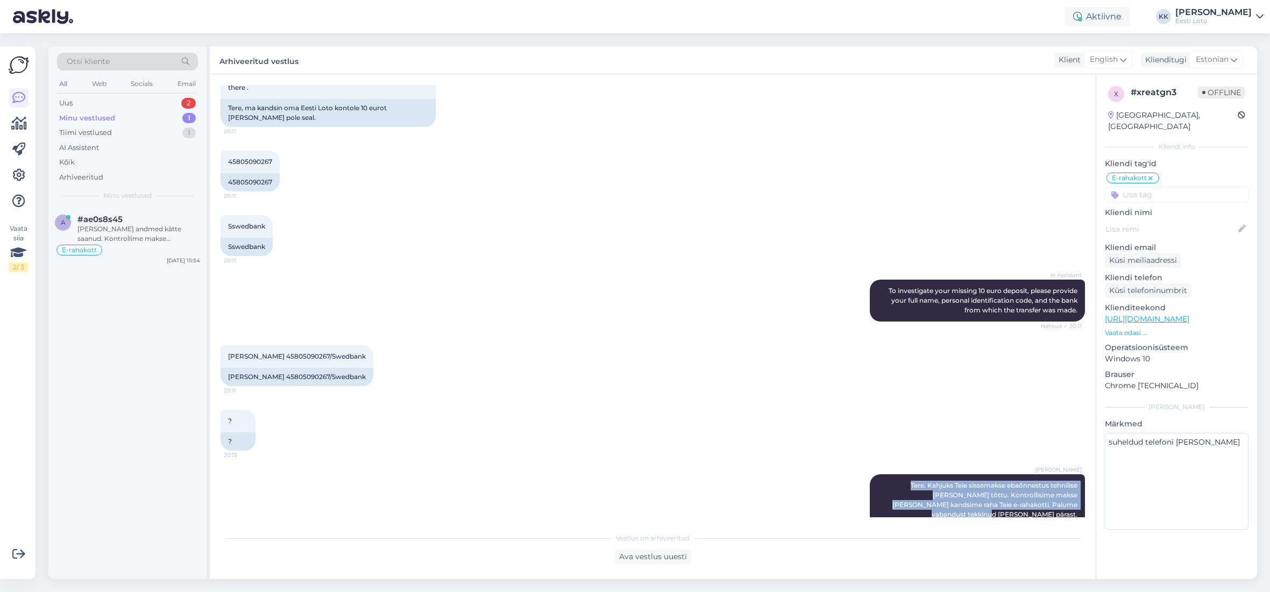
click at [133, 120] on div "Minu vestlused 1" at bounding box center [127, 118] width 141 height 15
click at [137, 230] on div "[PERSON_NAME] andmed kätte saanud. Kontrollime makse [PERSON_NAME] suuname sell…" at bounding box center [138, 233] width 123 height 19
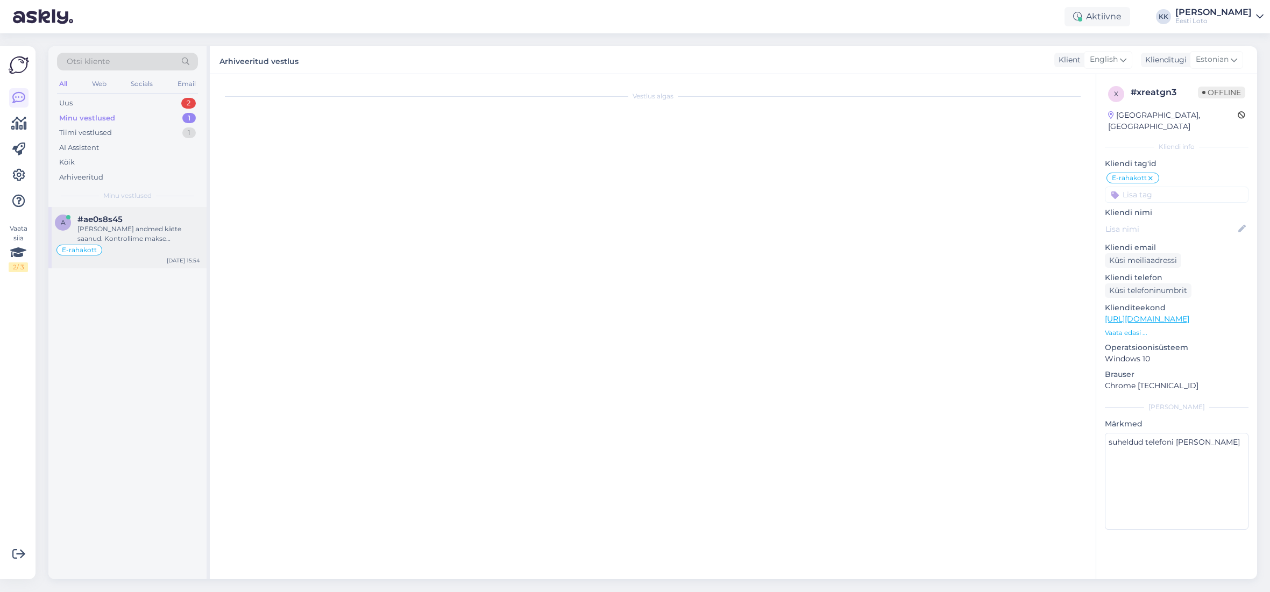
scroll to position [681, 0]
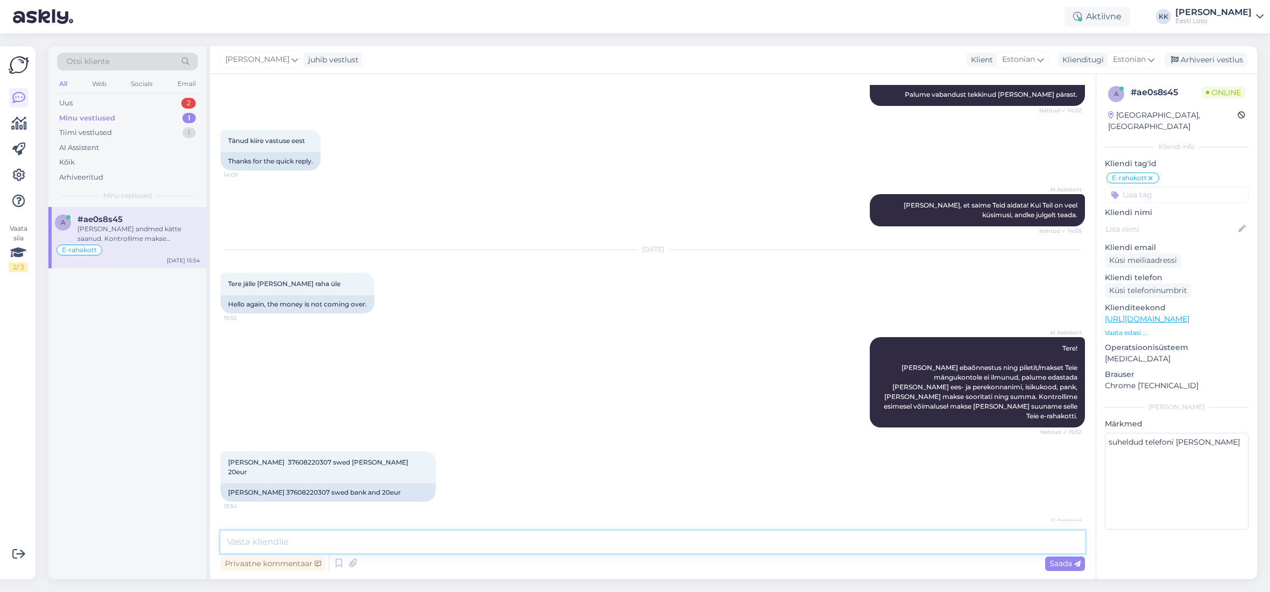
click at [441, 535] on textarea at bounding box center [652, 542] width 864 height 23
paste textarea "Tere. Kahjuks Teie sissemakse ebaõnnestus tehnilise [PERSON_NAME] tõttu. Kontro…"
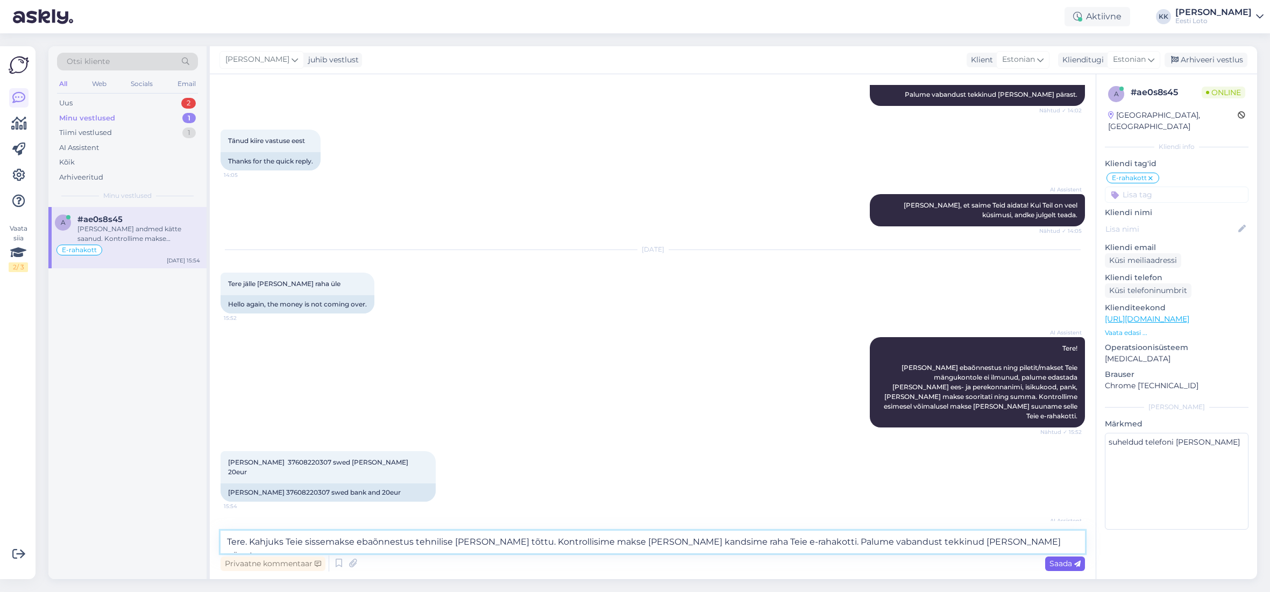
type textarea "Tere. Kahjuks Teie sissemakse ebaõnnestus tehnilise [PERSON_NAME] tõttu. Kontro…"
click at [1057, 561] on span "Saada" at bounding box center [1064, 564] width 31 height 10
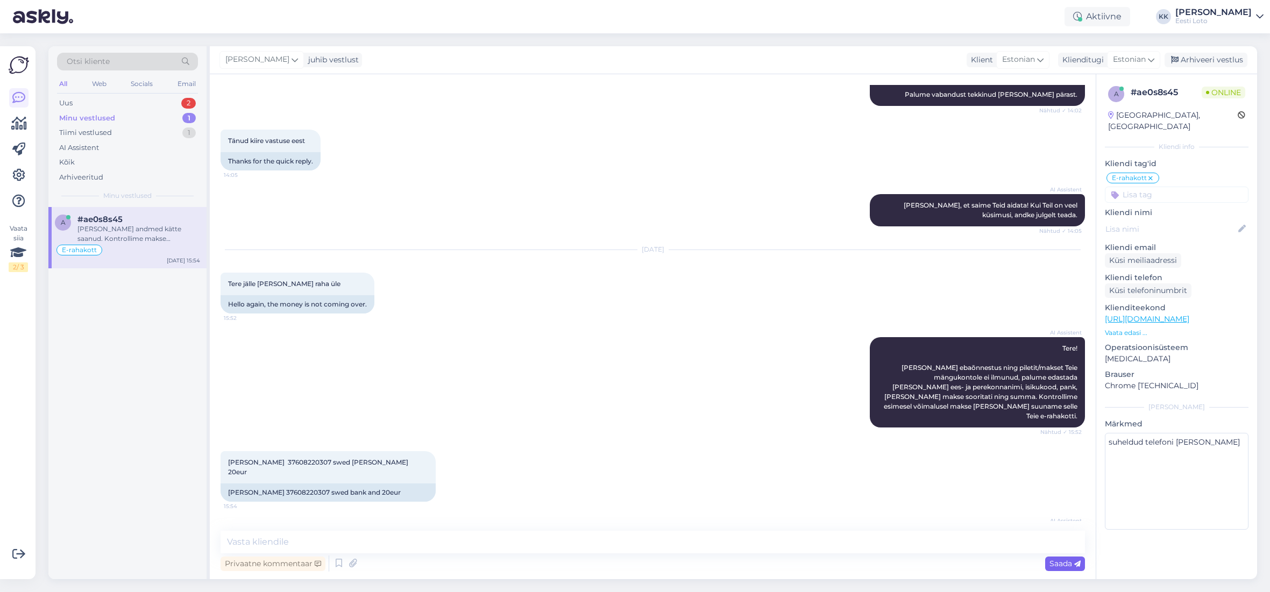
scroll to position [747, 0]
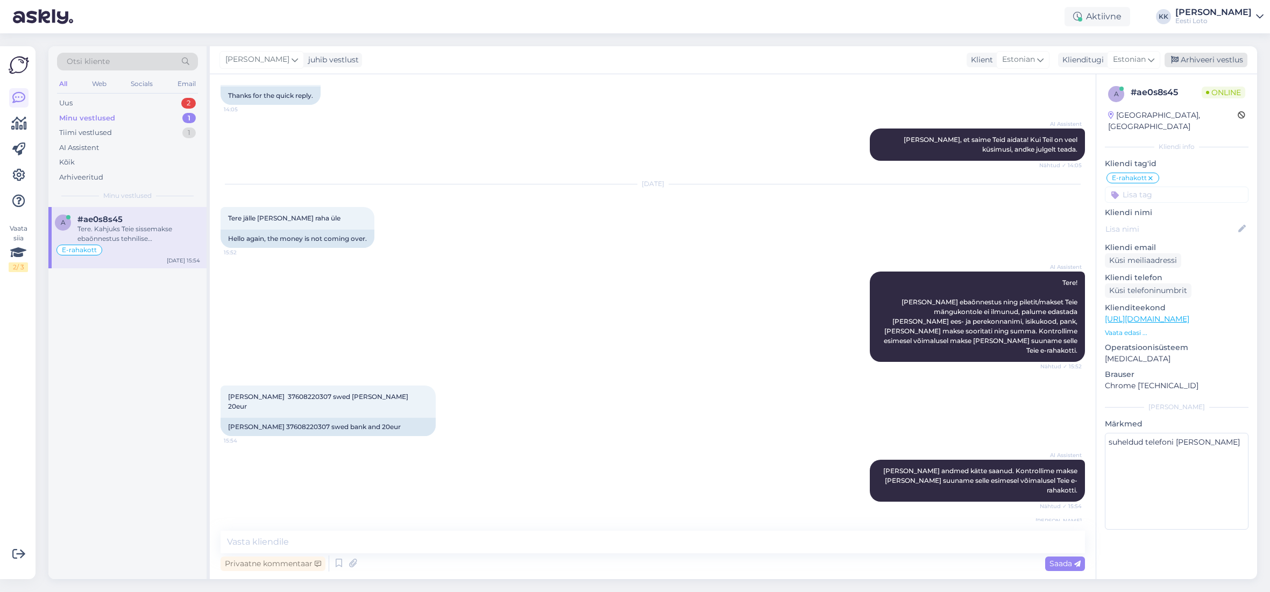
click at [1215, 61] on div "Arhiveeri vestlus" at bounding box center [1205, 60] width 83 height 15
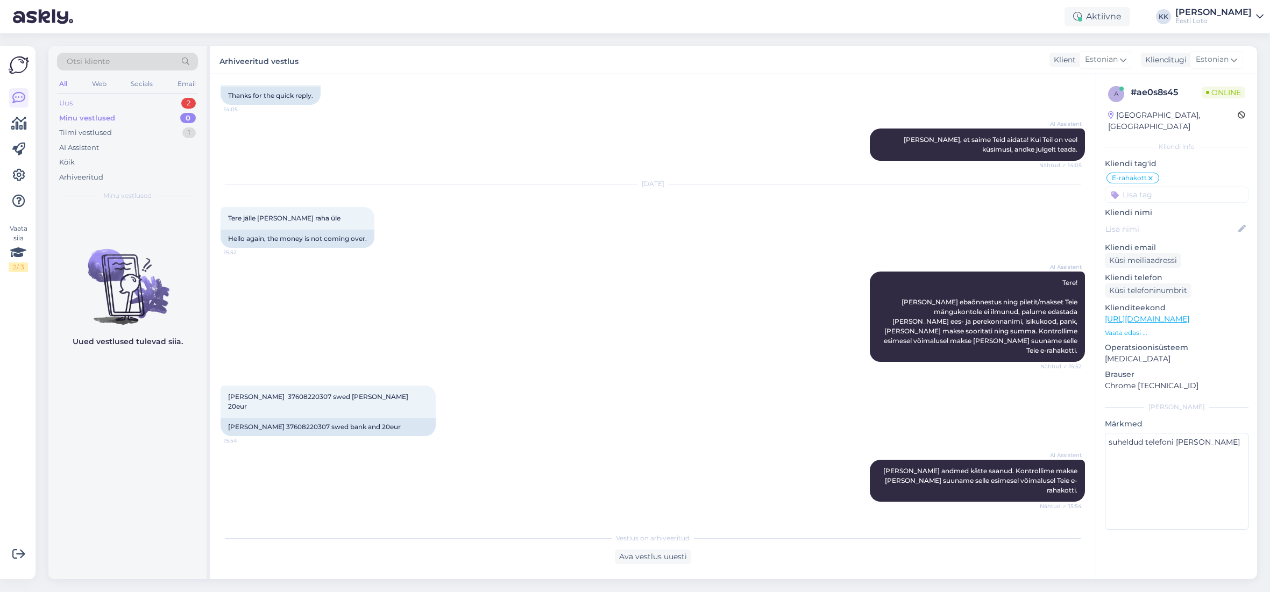
click at [105, 104] on div "Uus 2" at bounding box center [127, 103] width 141 height 15
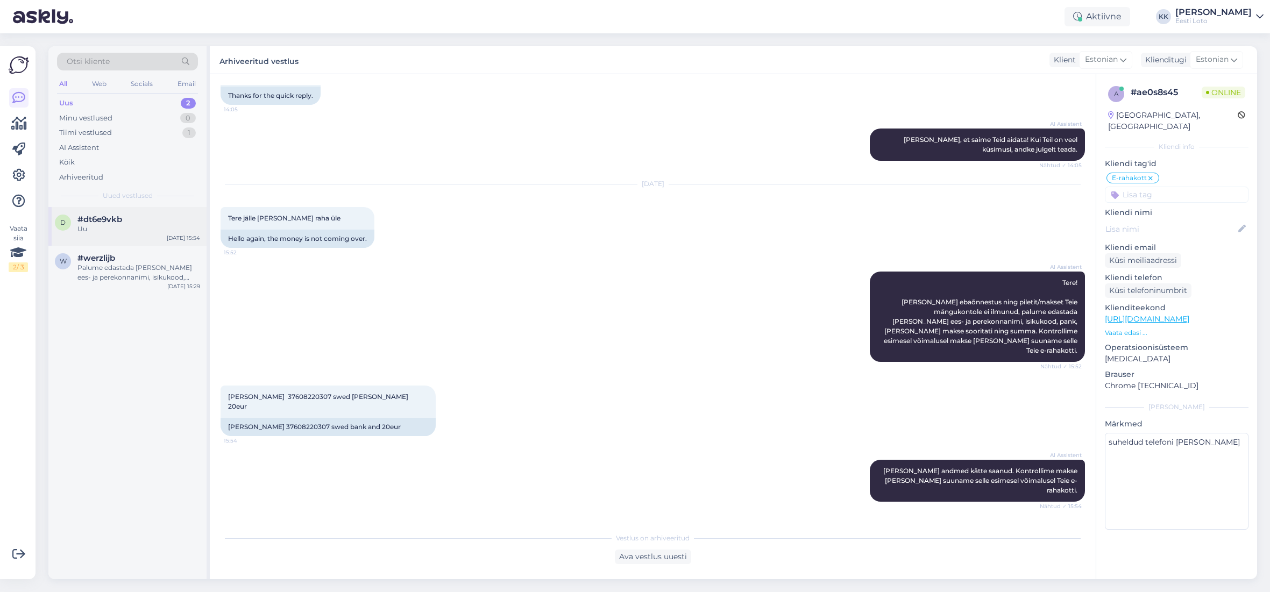
click at [165, 218] on div "#dt6e9vkb" at bounding box center [138, 220] width 123 height 10
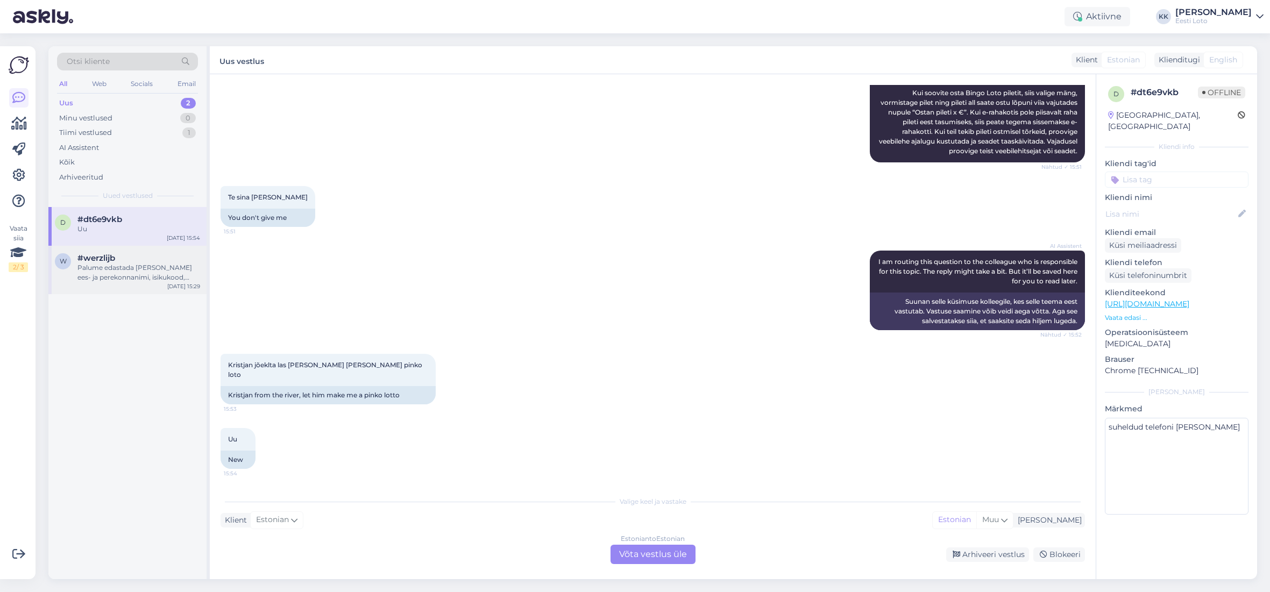
click at [118, 275] on div "Palume edastada [PERSON_NAME] ees- ja perekonnanimi, isikukood, pank, [PERSON_N…" at bounding box center [138, 272] width 123 height 19
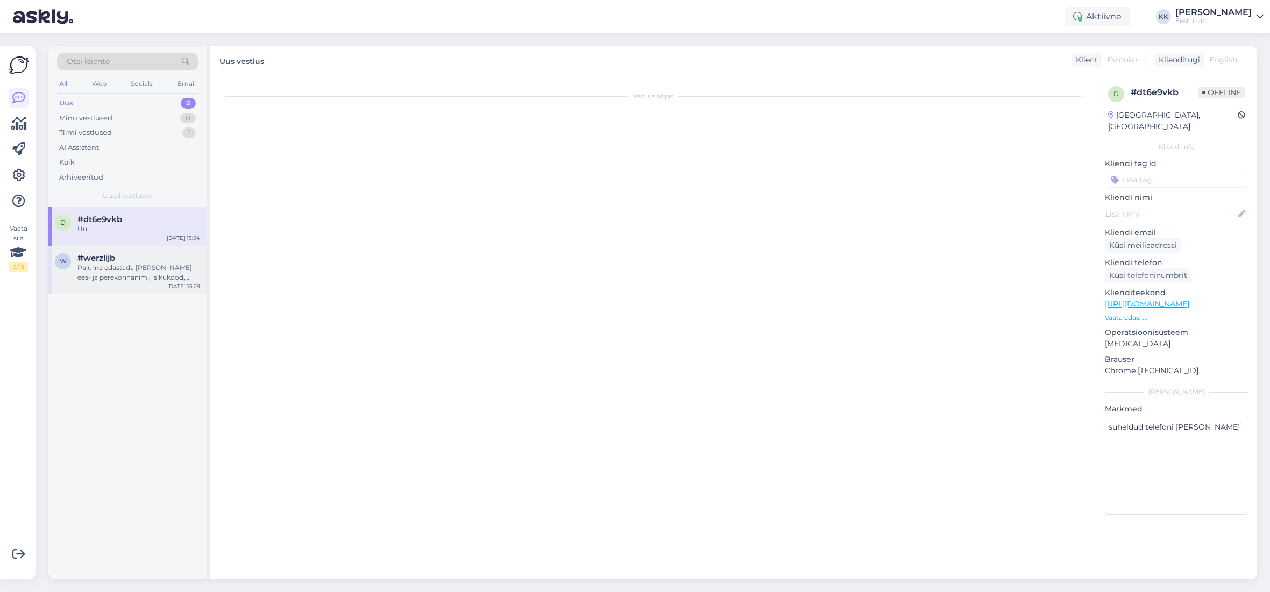
scroll to position [0, 0]
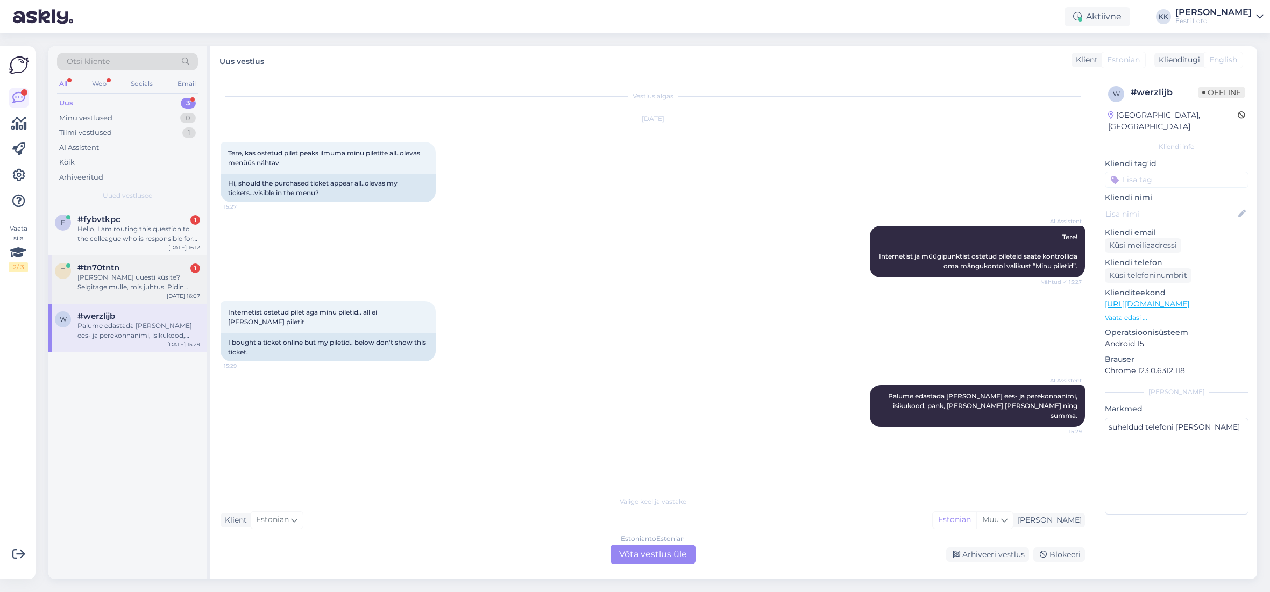
click at [105, 280] on div "[PERSON_NAME] uuesti küsite? Selgitage mulle, mis juhtus. Pidin uued piletid va…" at bounding box center [138, 282] width 123 height 19
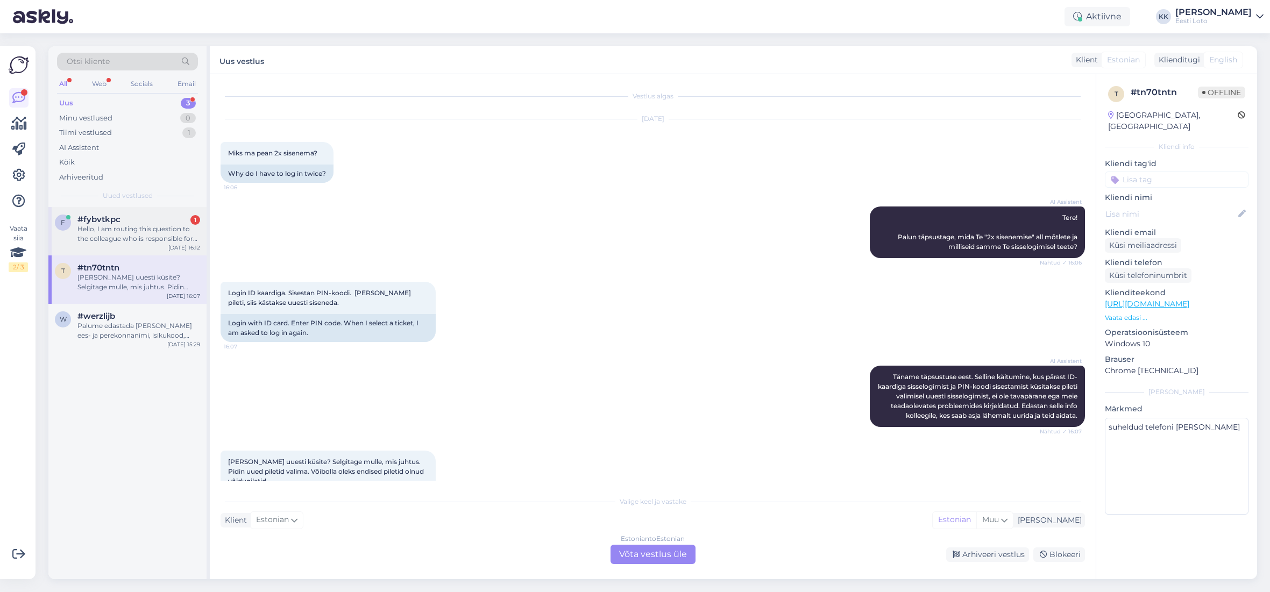
click at [103, 227] on div "Hello, I am routing this question to the colleague who is responsible for this …" at bounding box center [138, 233] width 123 height 19
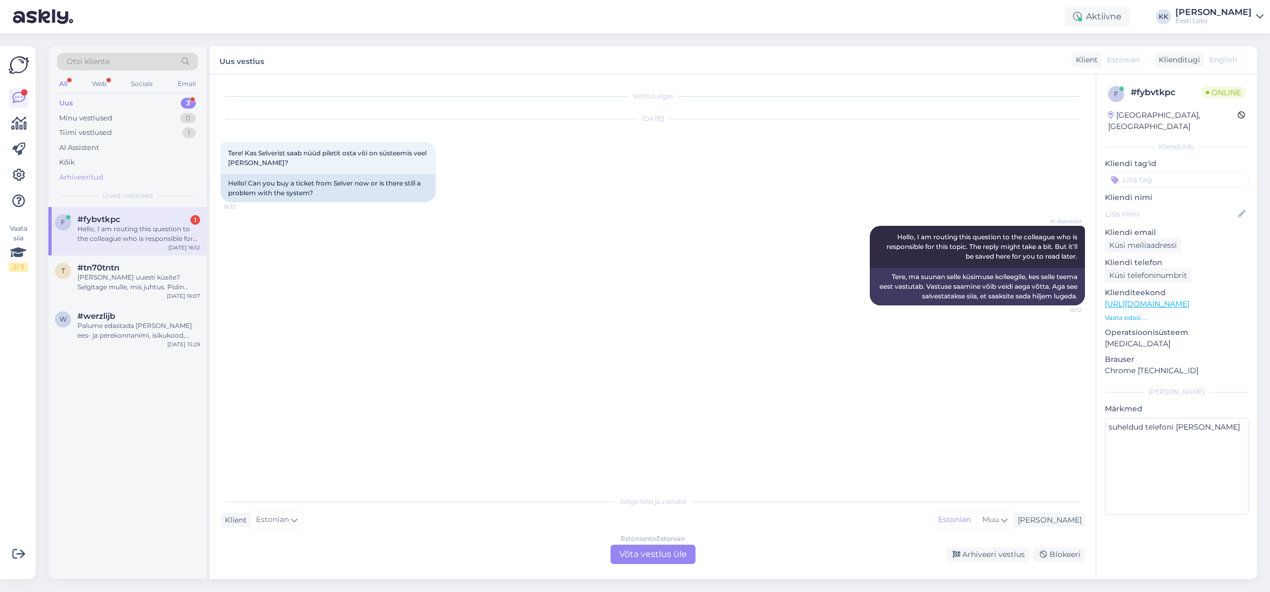
click at [71, 176] on div "Arhiveeritud" at bounding box center [81, 177] width 44 height 11
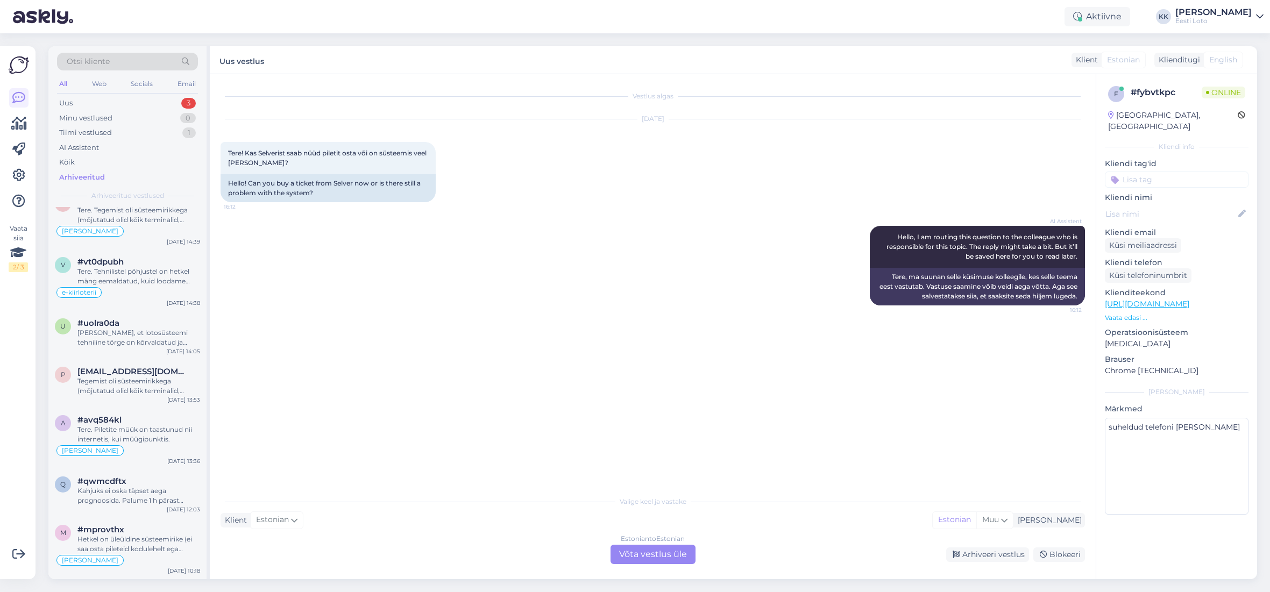
scroll to position [261, 0]
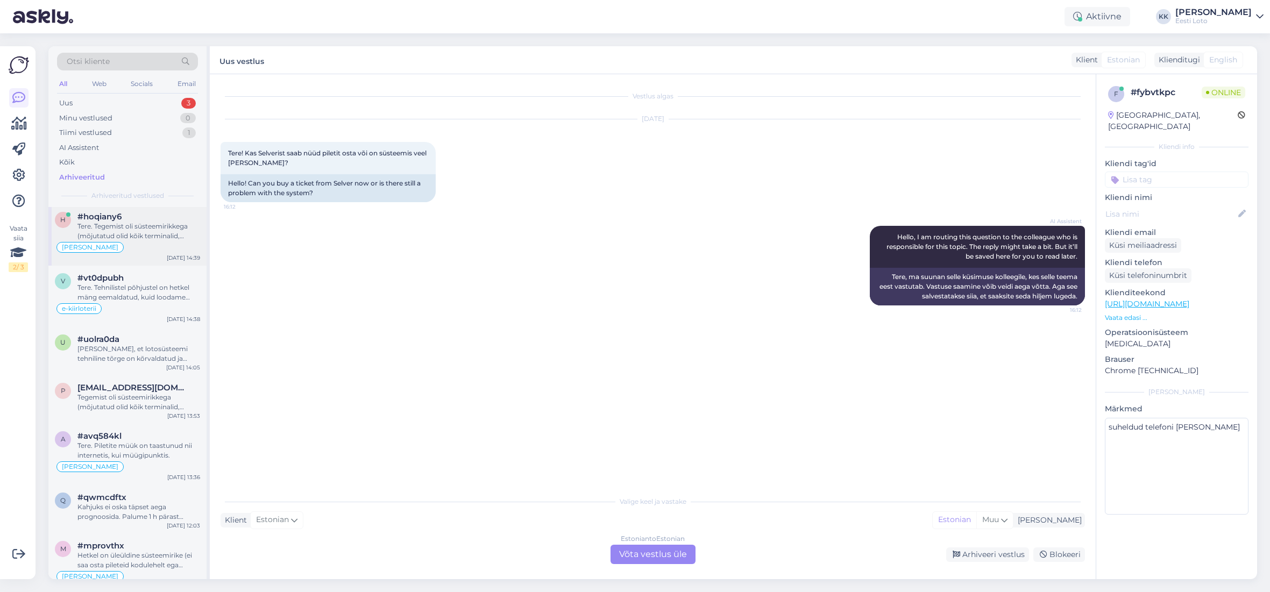
click at [138, 231] on div "Tere. Tegemist oli süsteemirikkega (mõjutatud olid kõik terminalid, koduleht ja…" at bounding box center [138, 231] width 123 height 19
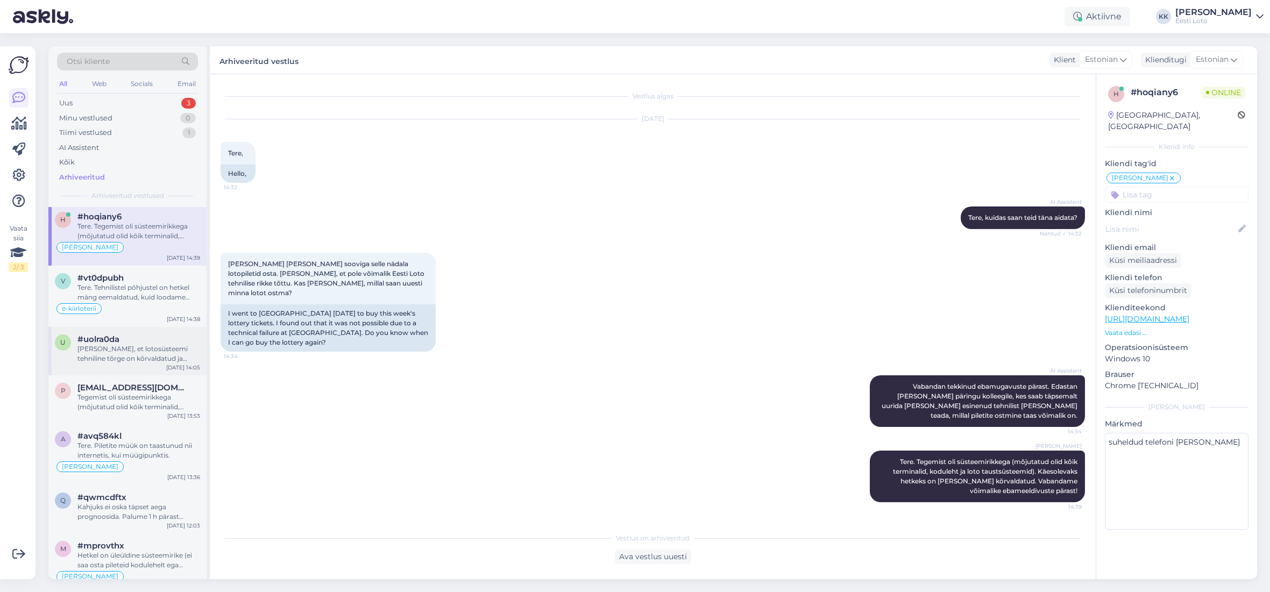
click at [132, 362] on div "[PERSON_NAME], et lotosüsteemi tehniline tõrge on kõrvaldatud ja lotopiletite m…" at bounding box center [138, 353] width 123 height 19
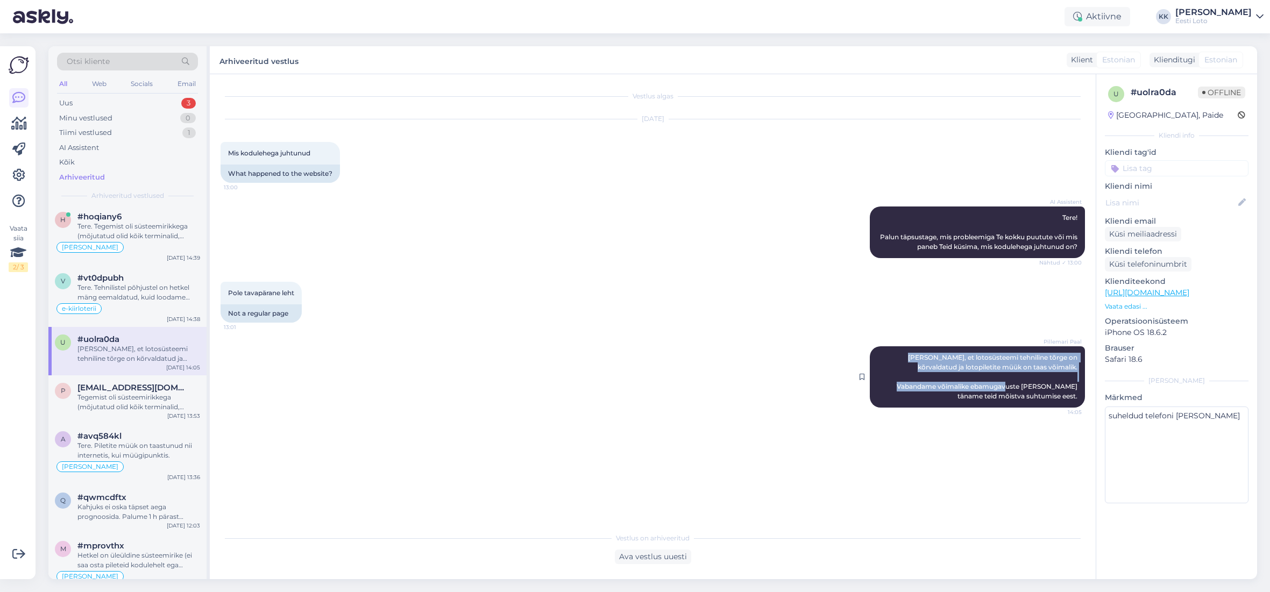
drag, startPoint x: 916, startPoint y: 359, endPoint x: 996, endPoint y: 387, distance: 84.4
click at [996, 387] on span "[PERSON_NAME], et lotosüsteemi tehniline tõrge on kõrvaldatud ja lotopiletite m…" at bounding box center [987, 376] width 182 height 47
click at [96, 453] on div "Tere. Piletite müük on taastunud nii internetis, kui müügipunktis." at bounding box center [138, 450] width 123 height 19
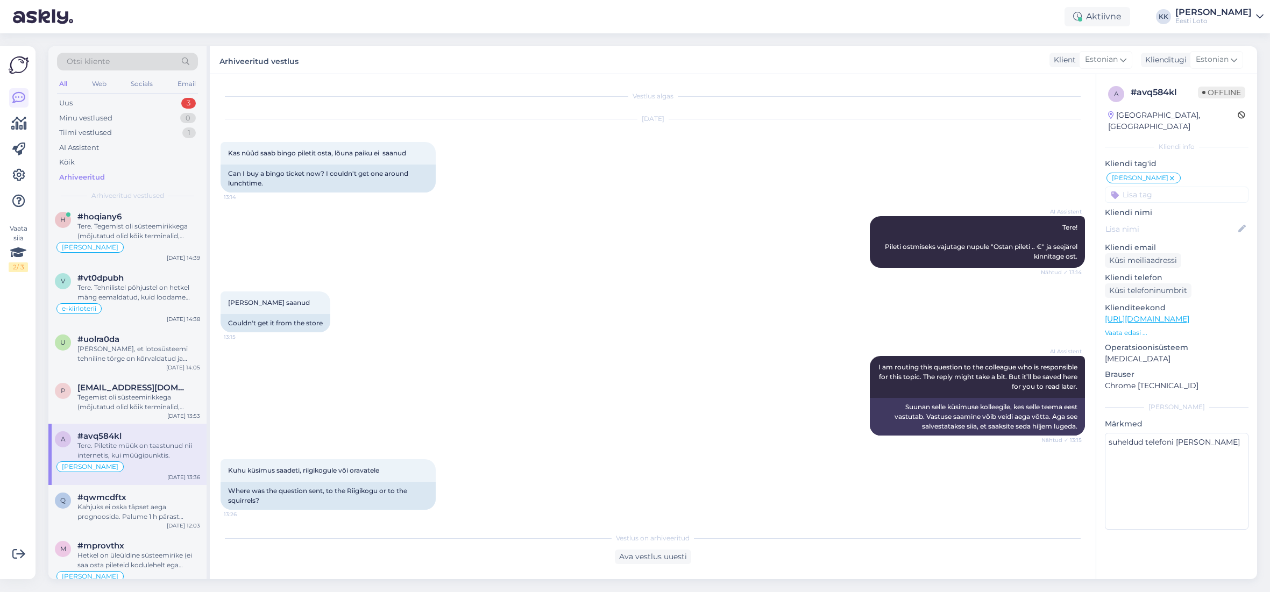
scroll to position [60, 0]
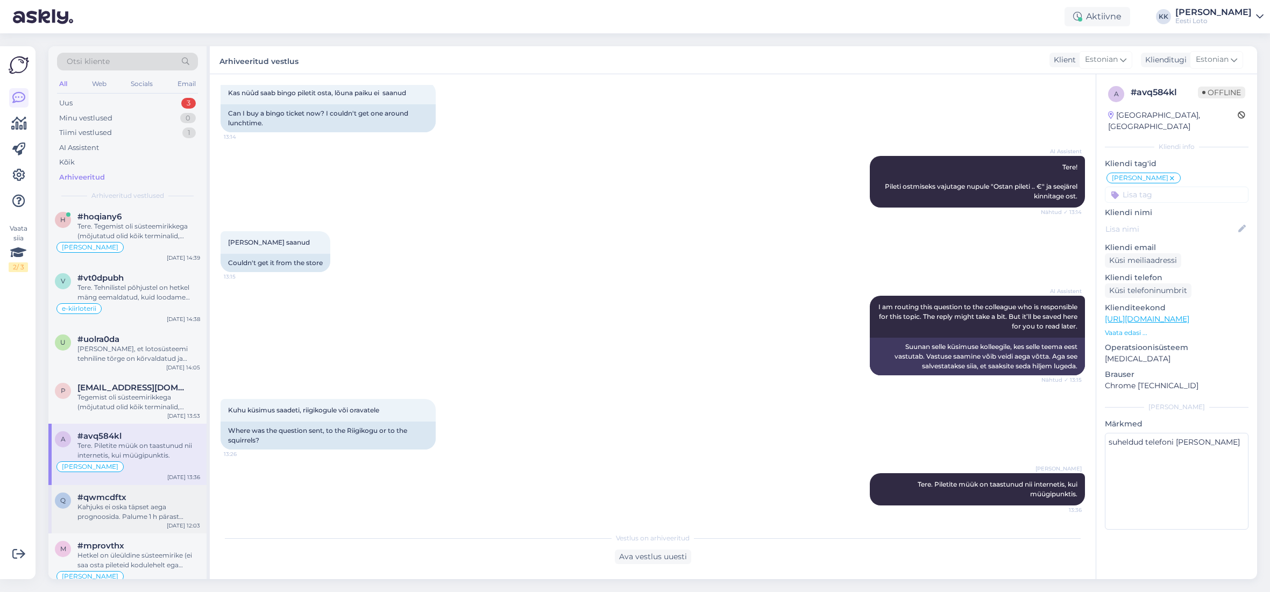
click at [113, 503] on div "Kahjuks ei oska täpset aega prognoosida. Palume 1 h pärast uuesti proovida." at bounding box center [138, 511] width 123 height 19
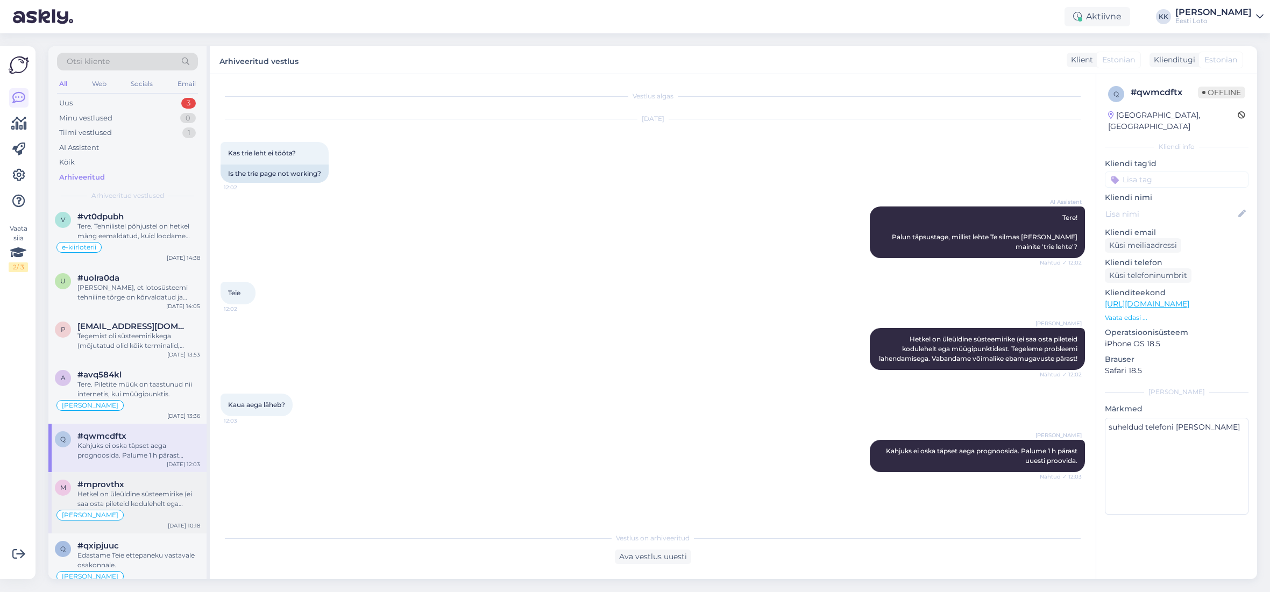
scroll to position [328, 0]
click at [124, 498] on div "Hetkel on üleüldine süsteemirike (ei saa osta pileteid kodulehelt ega müügipunk…" at bounding box center [138, 492] width 123 height 19
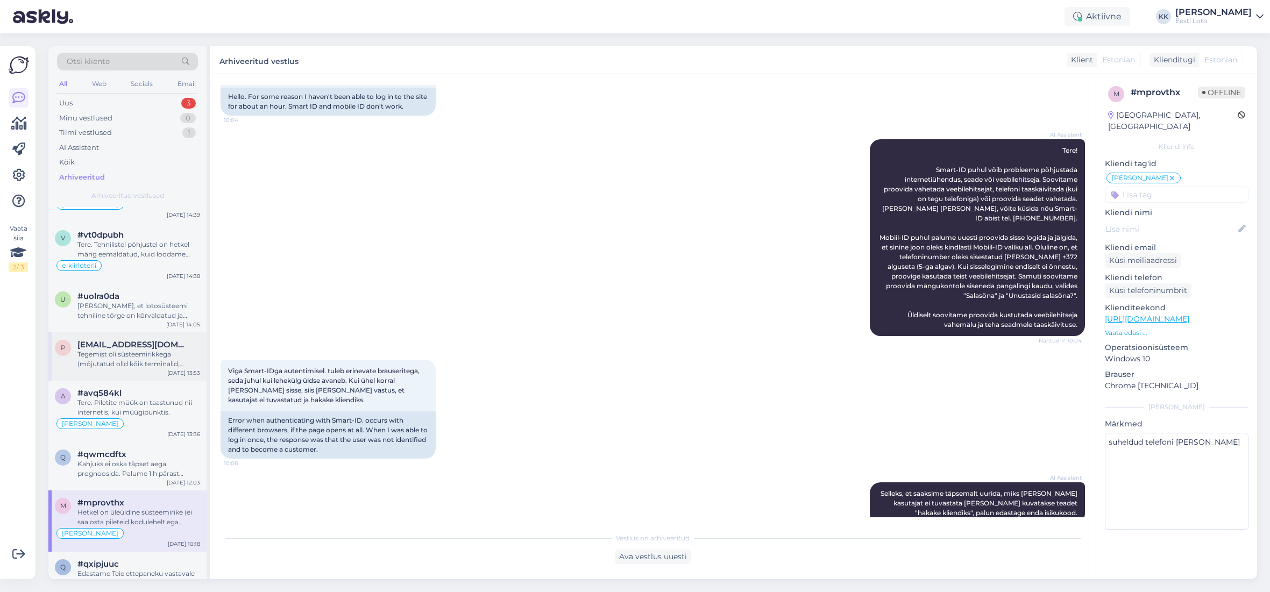
scroll to position [303, 0]
click at [115, 364] on div "Tegemist oli süsteemirikkega (mõjutatud olid kõik terminalid, koduleht ja loto …" at bounding box center [138, 360] width 123 height 19
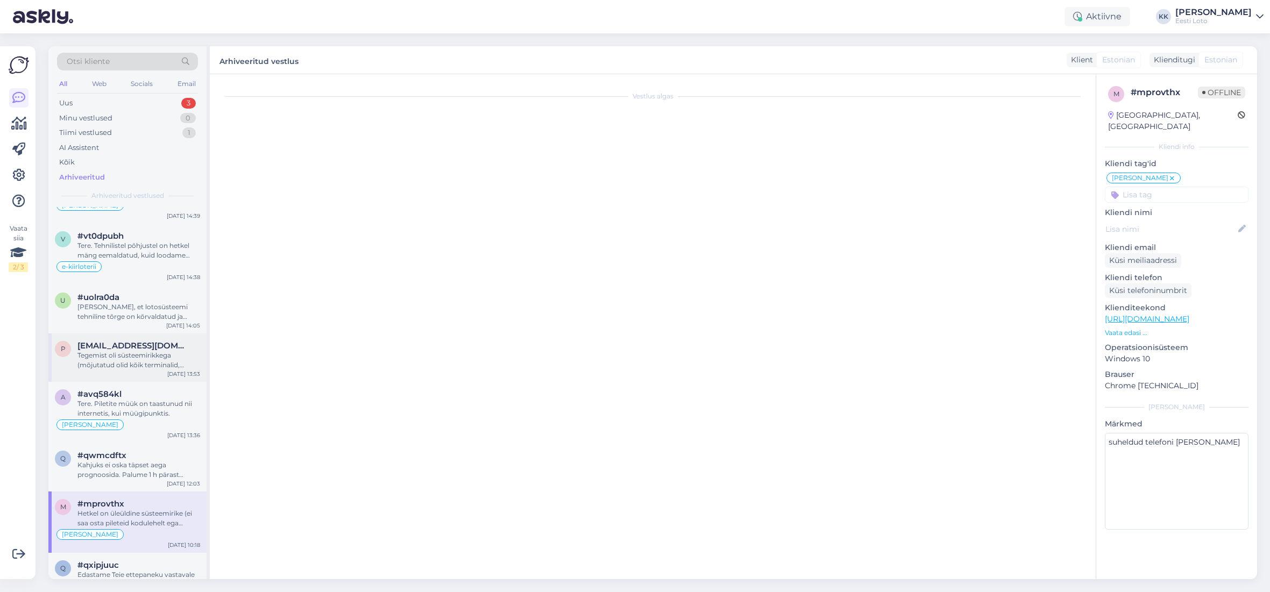
scroll to position [112, 0]
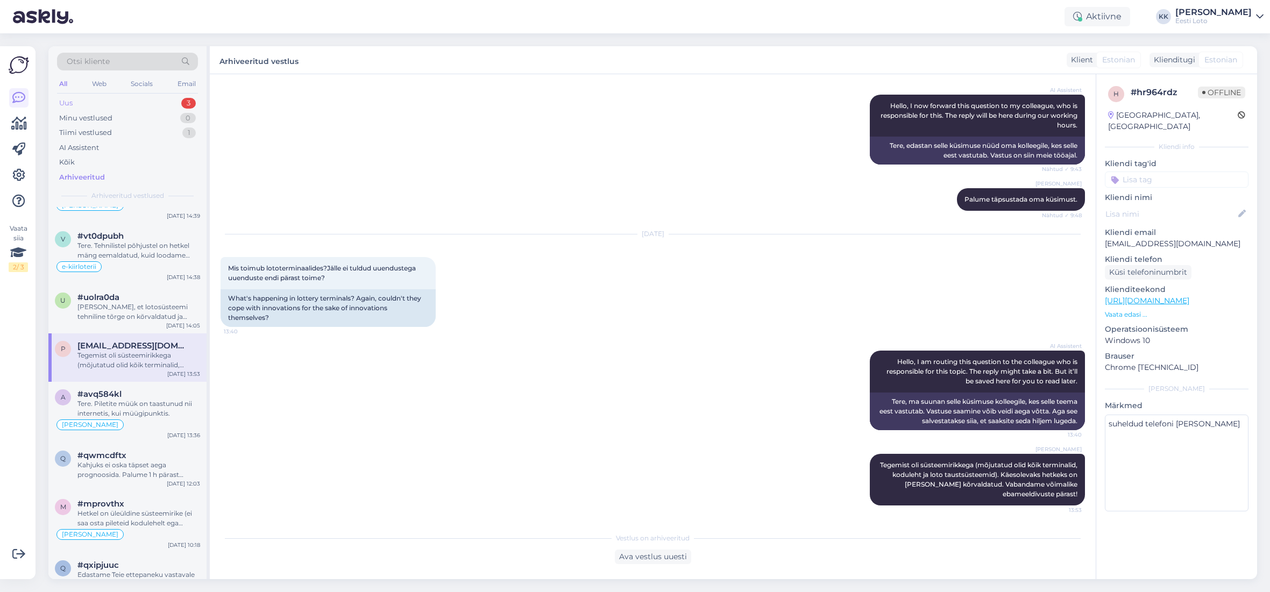
click at [94, 105] on div "Uus 3" at bounding box center [127, 103] width 141 height 15
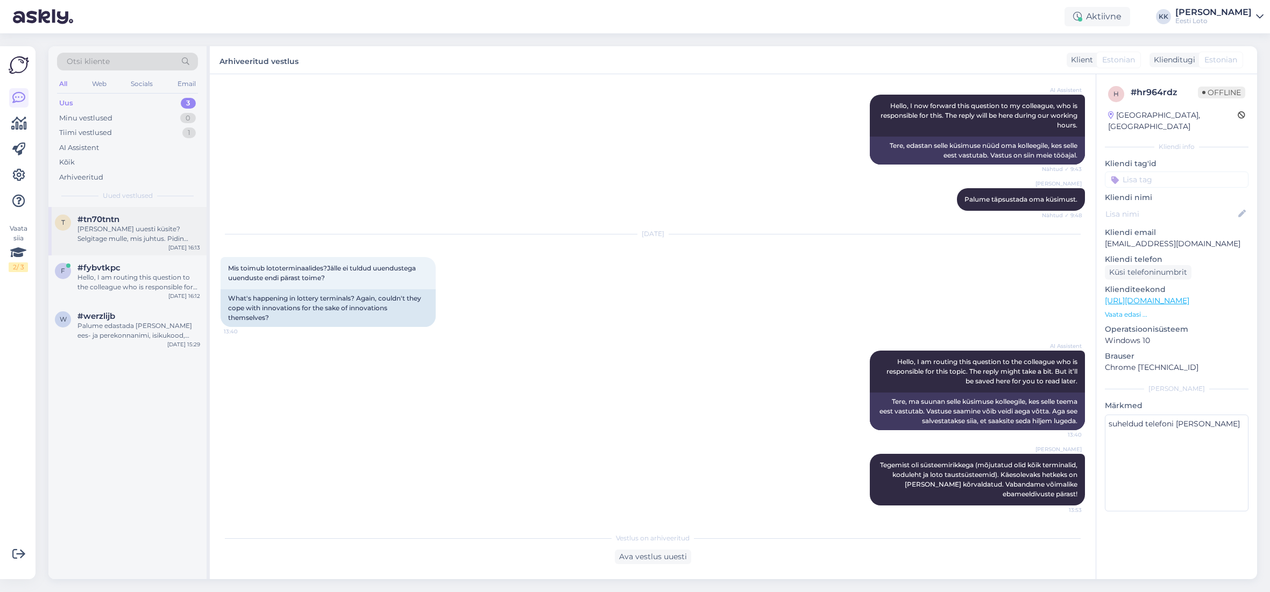
click at [115, 236] on div "[PERSON_NAME] uuesti küsite? Selgitage mulle, mis juhtus. Pidin uued piletid va…" at bounding box center [138, 233] width 123 height 19
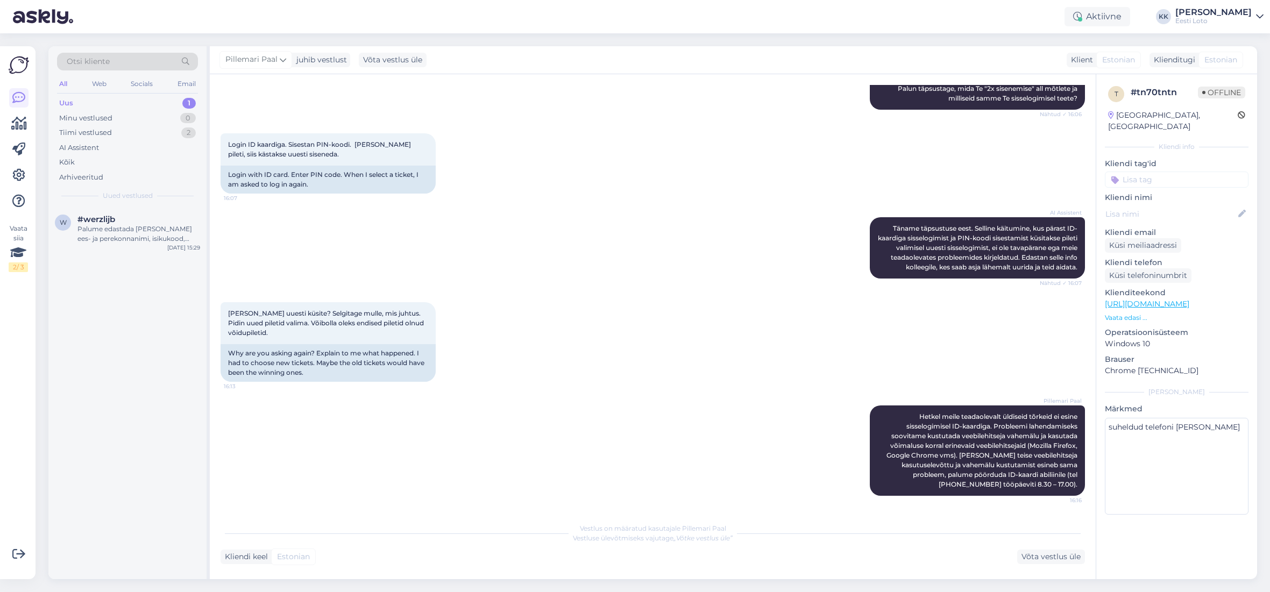
scroll to position [139, 0]
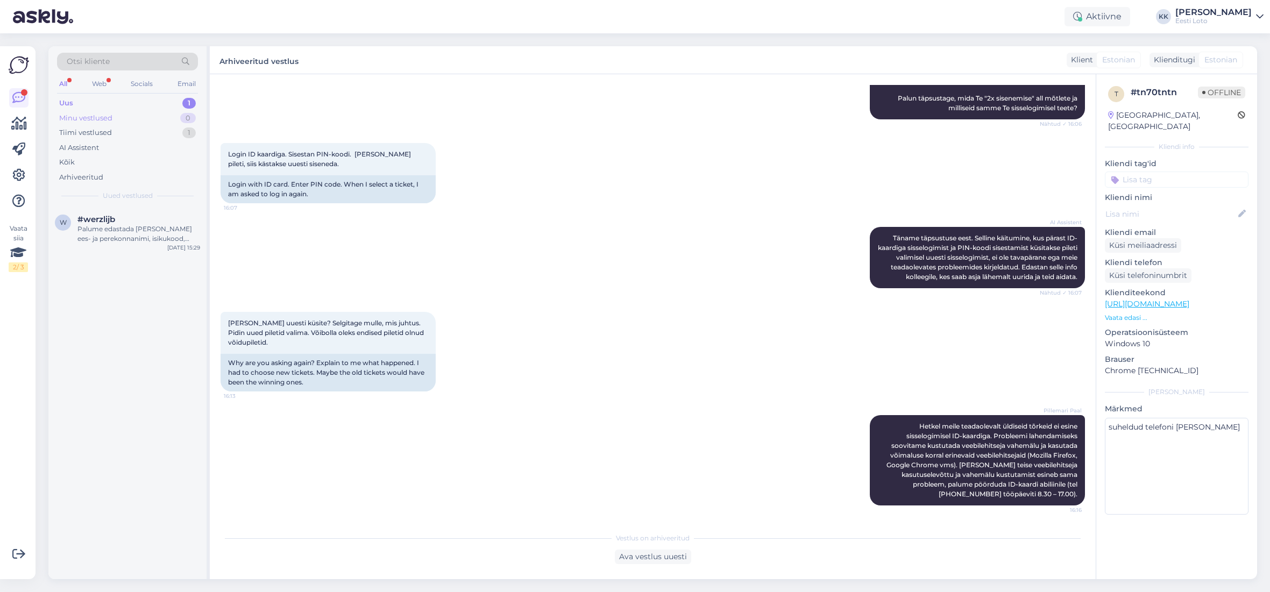
drag, startPoint x: 144, startPoint y: 102, endPoint x: 161, endPoint y: 114, distance: 21.6
click at [144, 102] on div "Uus 1" at bounding box center [127, 103] width 141 height 15
drag, startPoint x: 116, startPoint y: 231, endPoint x: 103, endPoint y: 252, distance: 24.9
click at [116, 231] on div "Palume edastada [PERSON_NAME] ees- ja perekonnanimi, isikukood, pank, [PERSON_N…" at bounding box center [138, 233] width 123 height 19
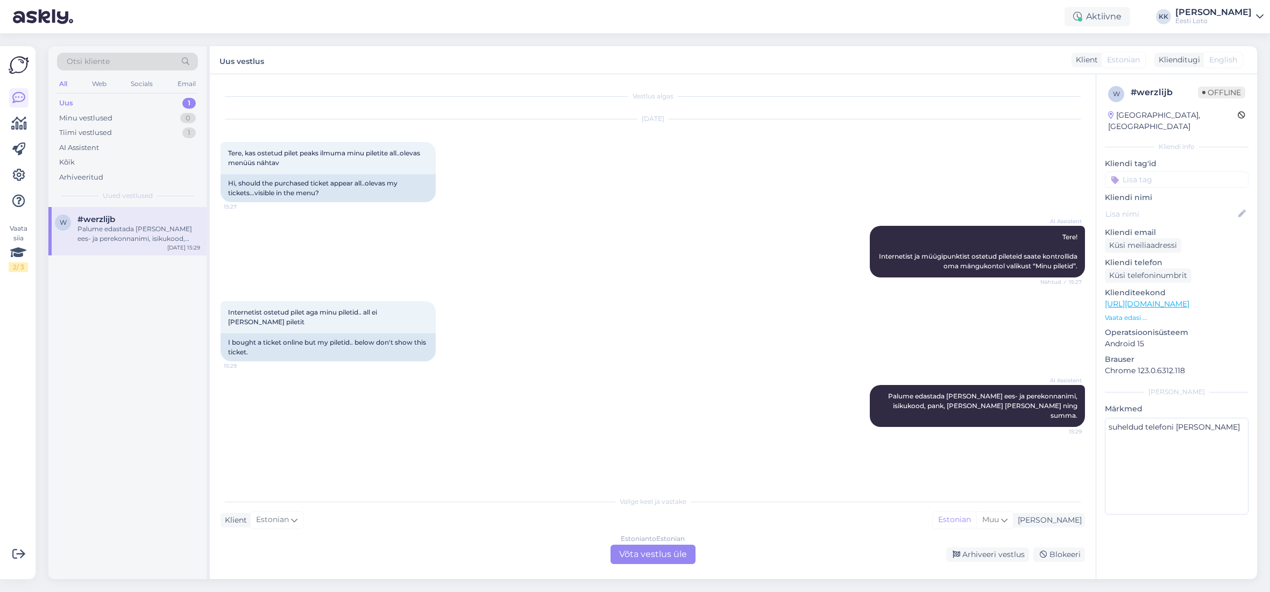
scroll to position [0, 0]
click at [115, 174] on div "Arhiveeritud" at bounding box center [127, 177] width 141 height 15
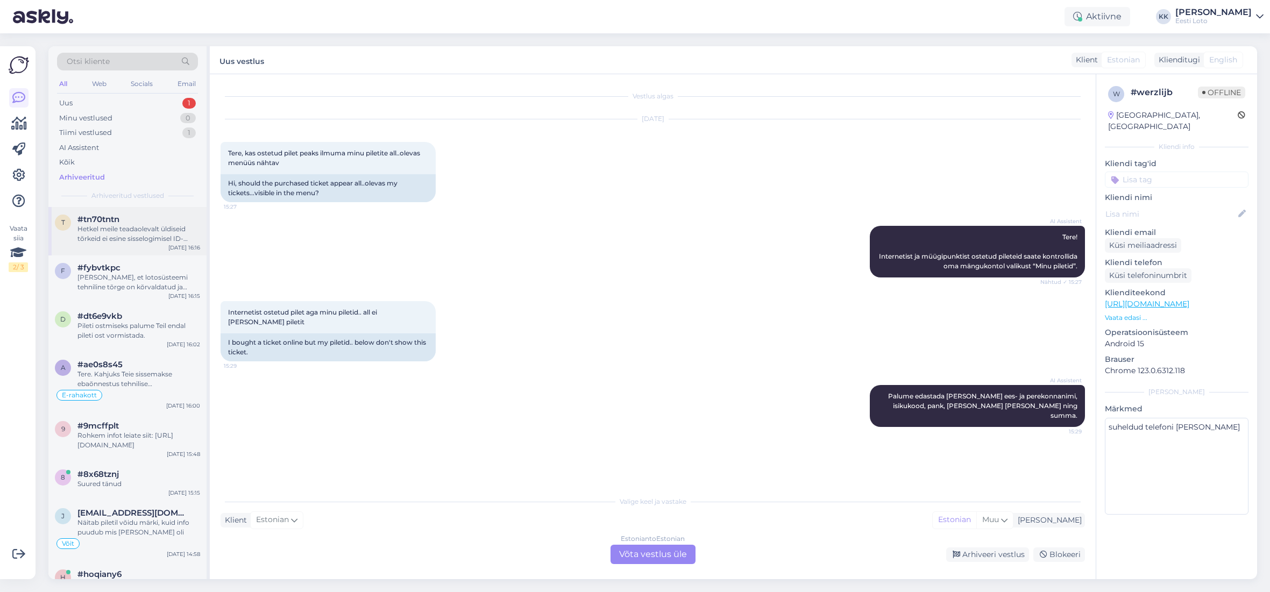
click at [123, 233] on div "Hetkel meile teadaolevalt üldiseid tõrkeid ei esine sisselogimisel ID-kaardiga.…" at bounding box center [138, 233] width 123 height 19
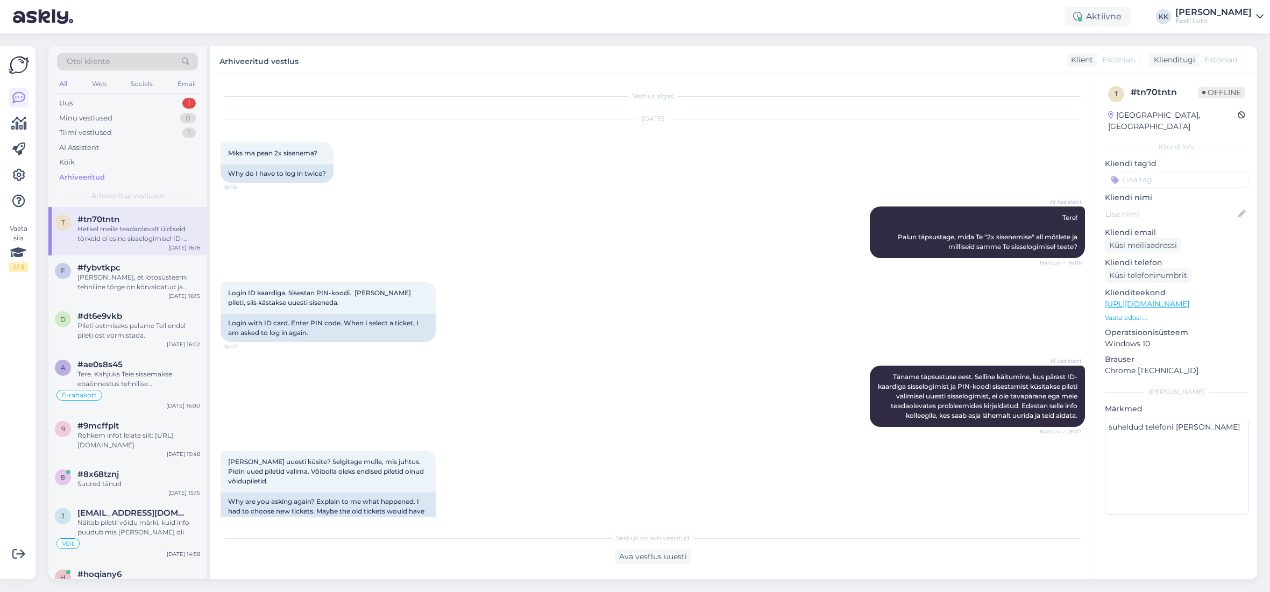
scroll to position [139, 0]
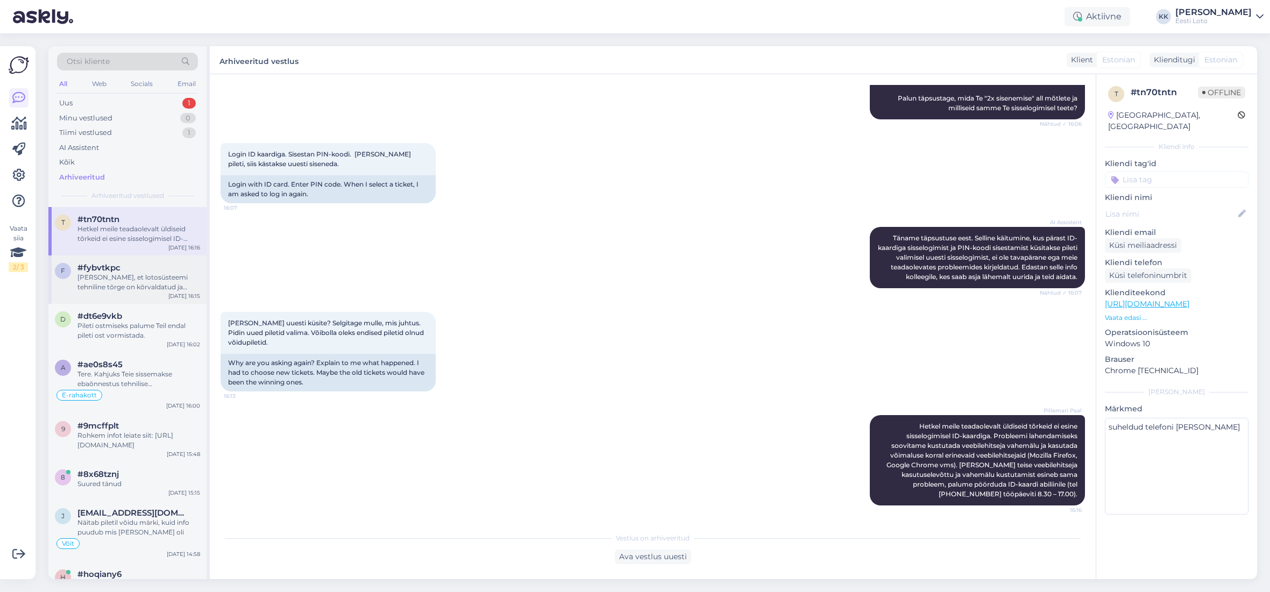
click at [118, 286] on div "[PERSON_NAME], et lotosüsteemi tehniline tõrge on kõrvaldatud ja lotopiletite m…" at bounding box center [138, 282] width 123 height 19
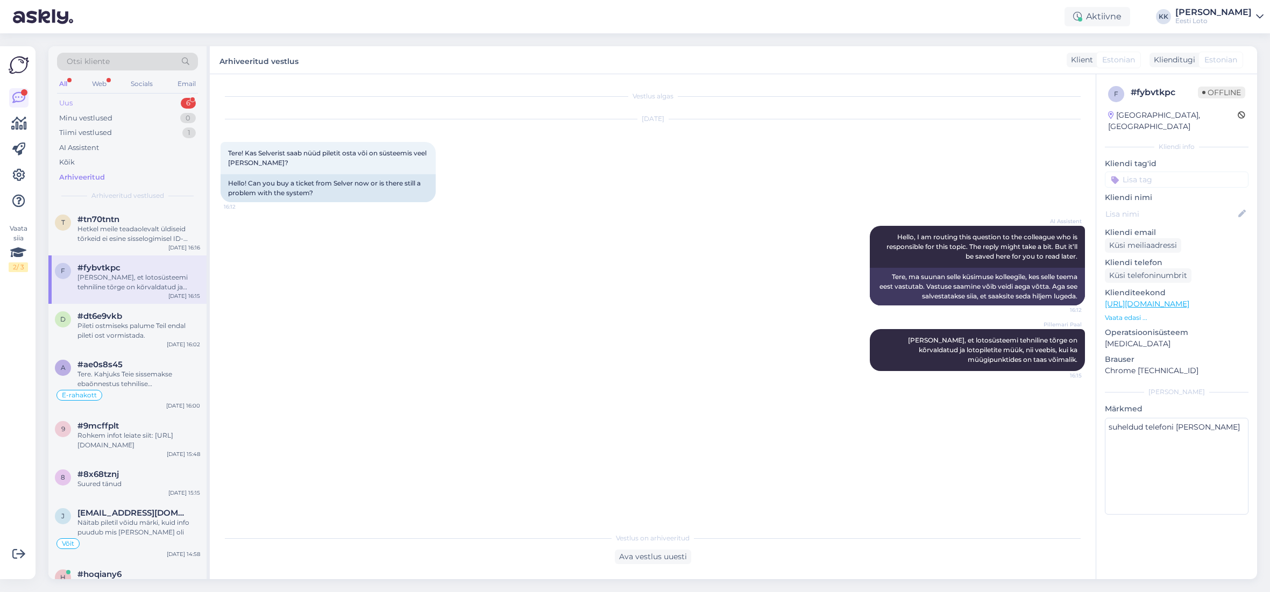
click at [95, 102] on div "Uus 6" at bounding box center [127, 103] width 141 height 15
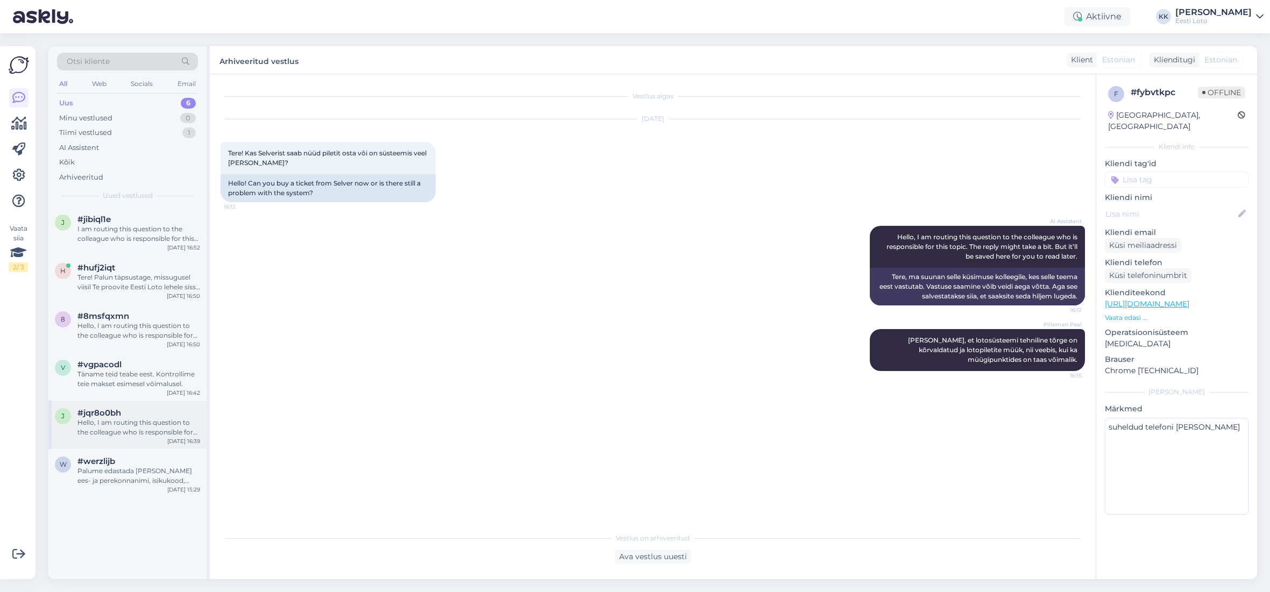
click at [118, 437] on div "j #jqr8o0bh Hello, I am routing this question to the colleague who is responsib…" at bounding box center [127, 425] width 158 height 48
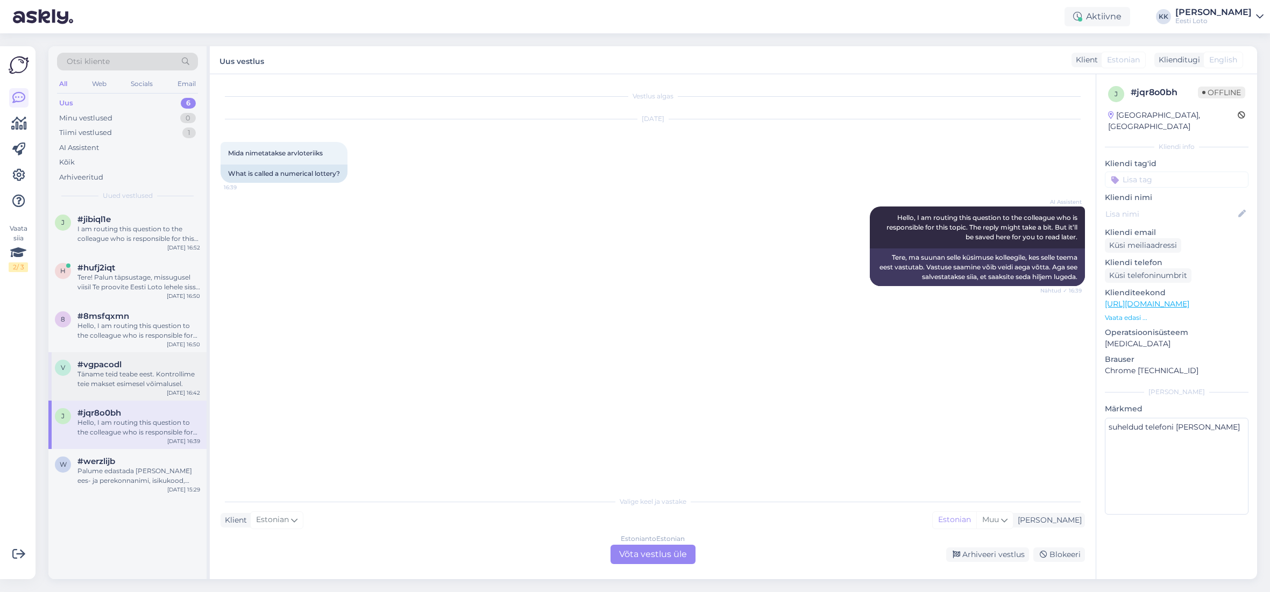
click at [156, 379] on div "Täname teid teabe eest. Kontrollime teie makset esimesel võimalusel." at bounding box center [138, 378] width 123 height 19
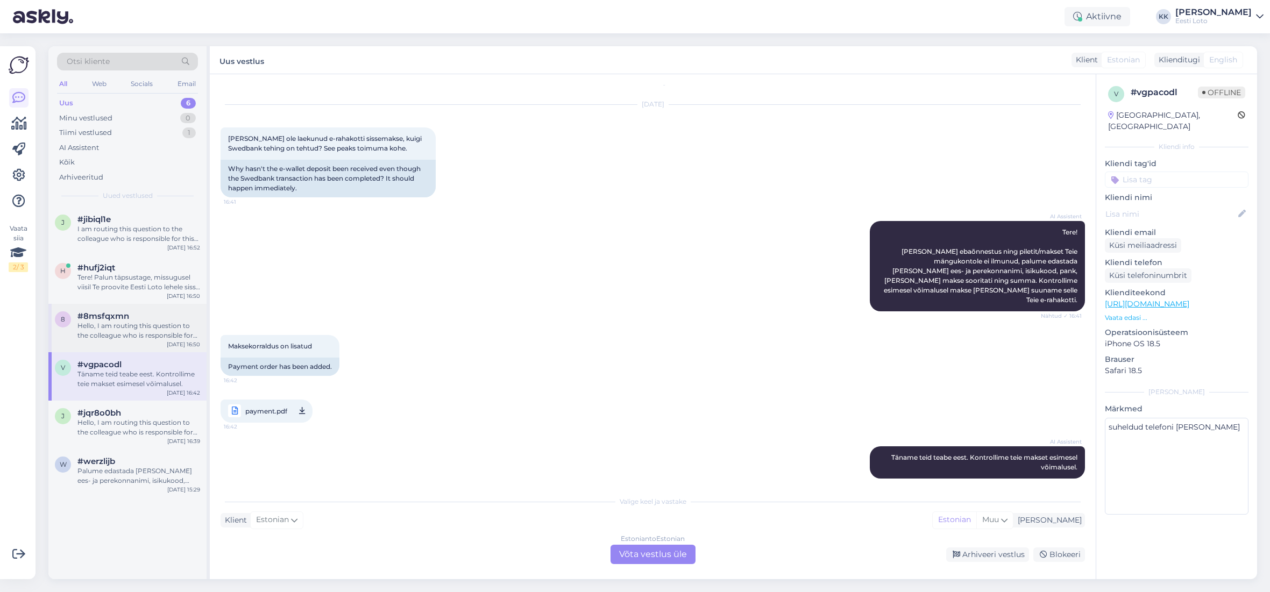
click at [147, 326] on div "Hello, I am routing this question to the colleague who is responsible for this …" at bounding box center [138, 330] width 123 height 19
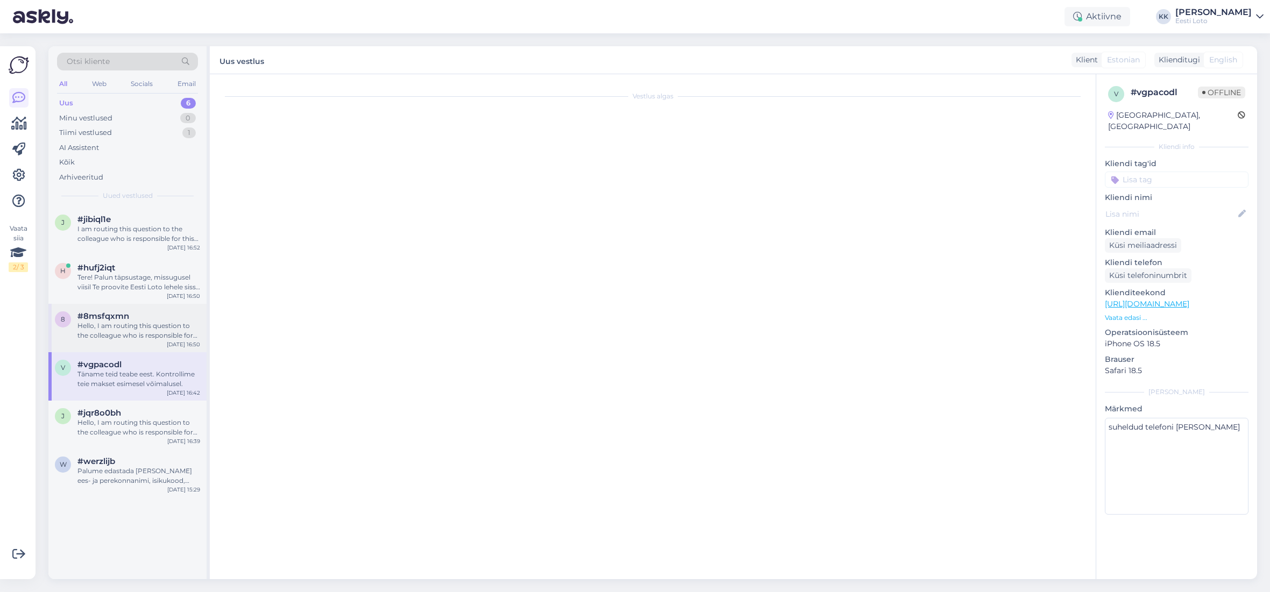
scroll to position [0, 0]
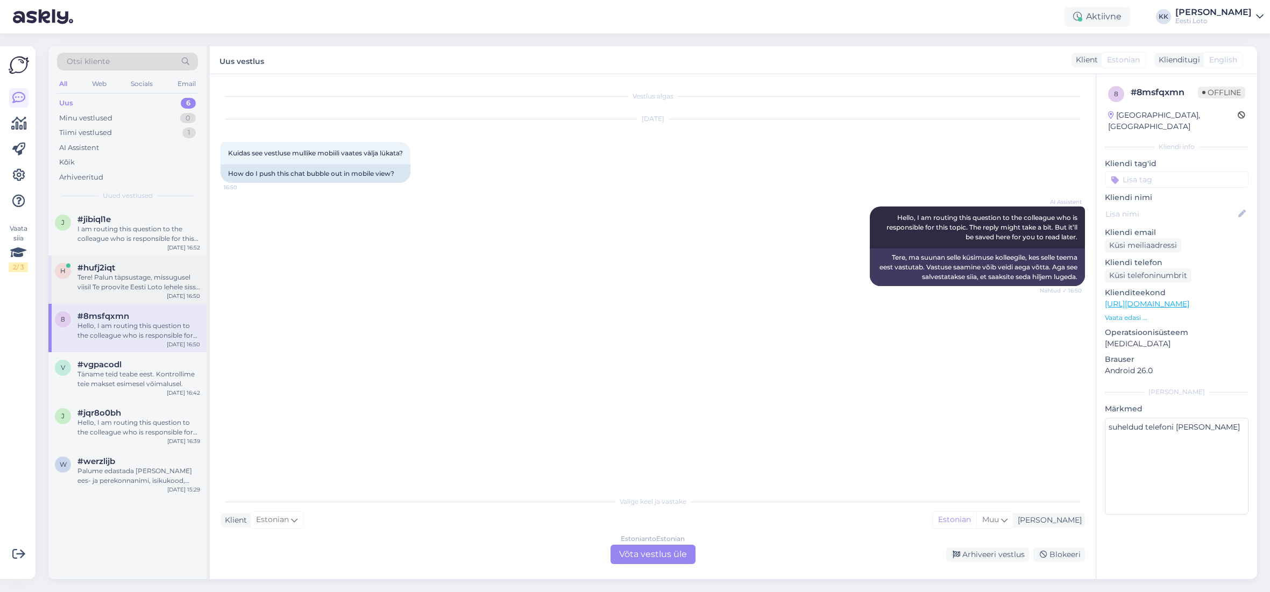
click at [148, 290] on div "Tere! Palun täpsustage, missugusel viisil Te proovite Eesti Loto lehele sisse l…" at bounding box center [138, 282] width 123 height 19
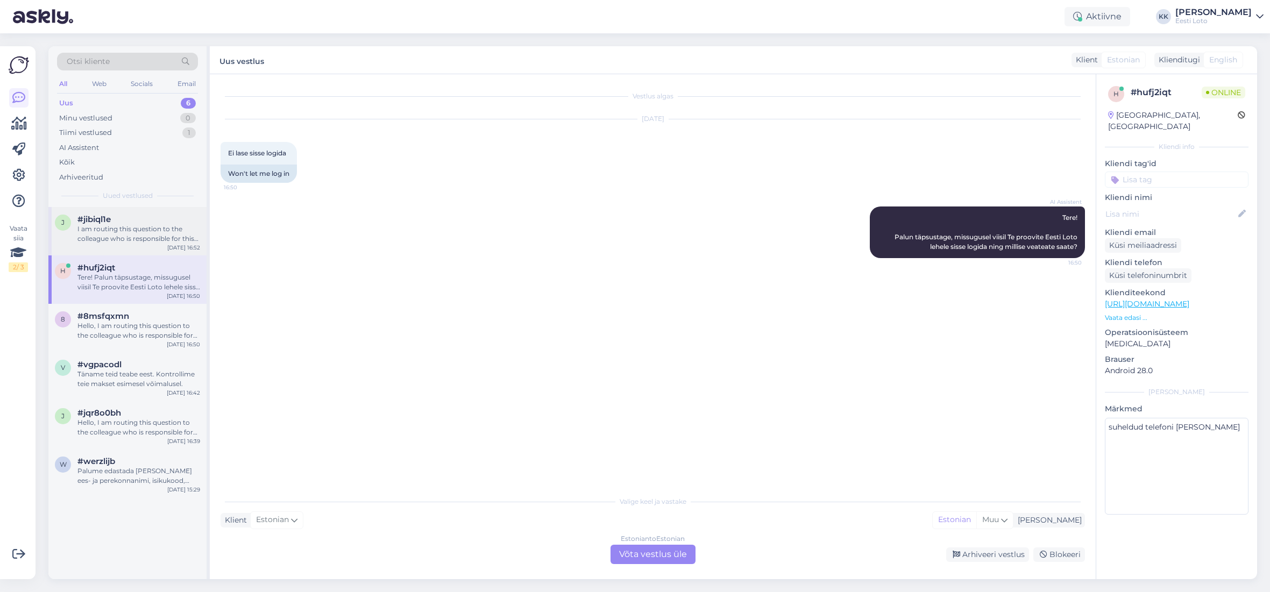
click at [144, 247] on div "j #jibiql1e I am routing this question to the colleague who is responsible for …" at bounding box center [127, 231] width 158 height 48
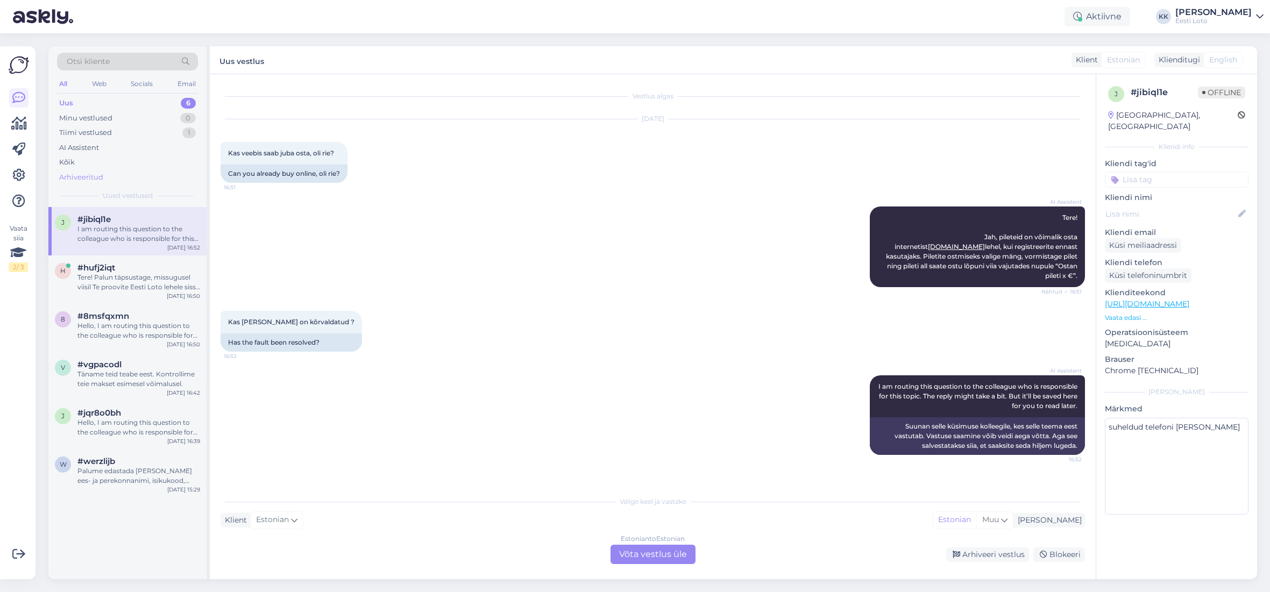
click at [94, 175] on div "Arhiveeritud" at bounding box center [81, 177] width 44 height 11
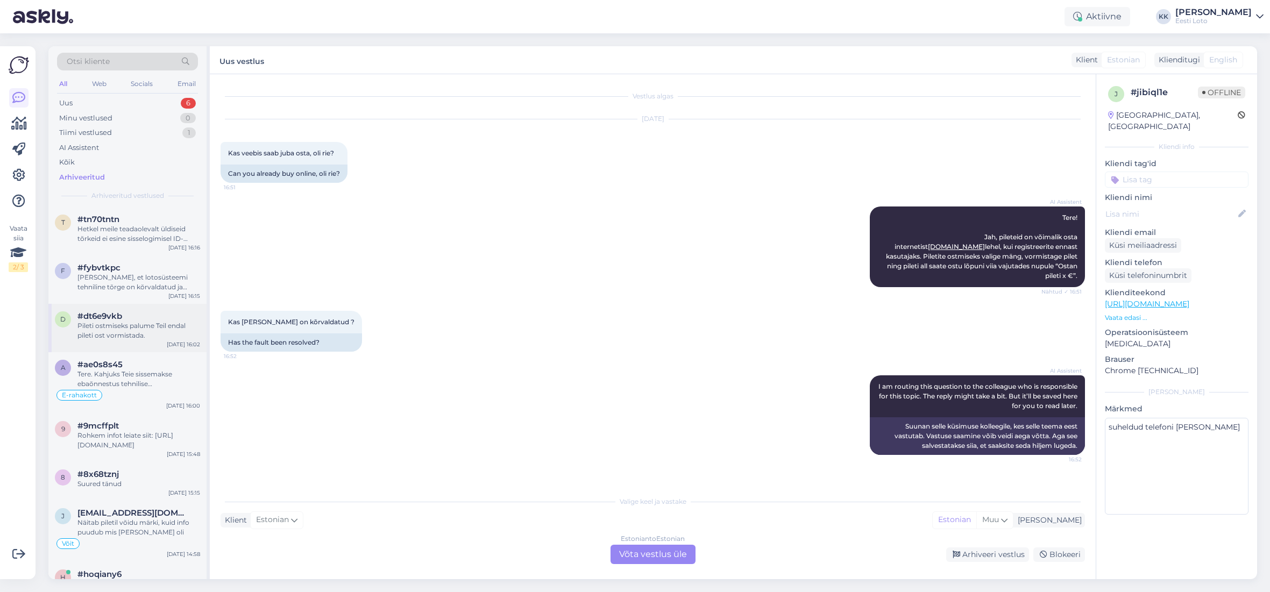
click at [152, 329] on div "Pileti ostmiseks palume Teil endal pileti ost vormistada." at bounding box center [138, 330] width 123 height 19
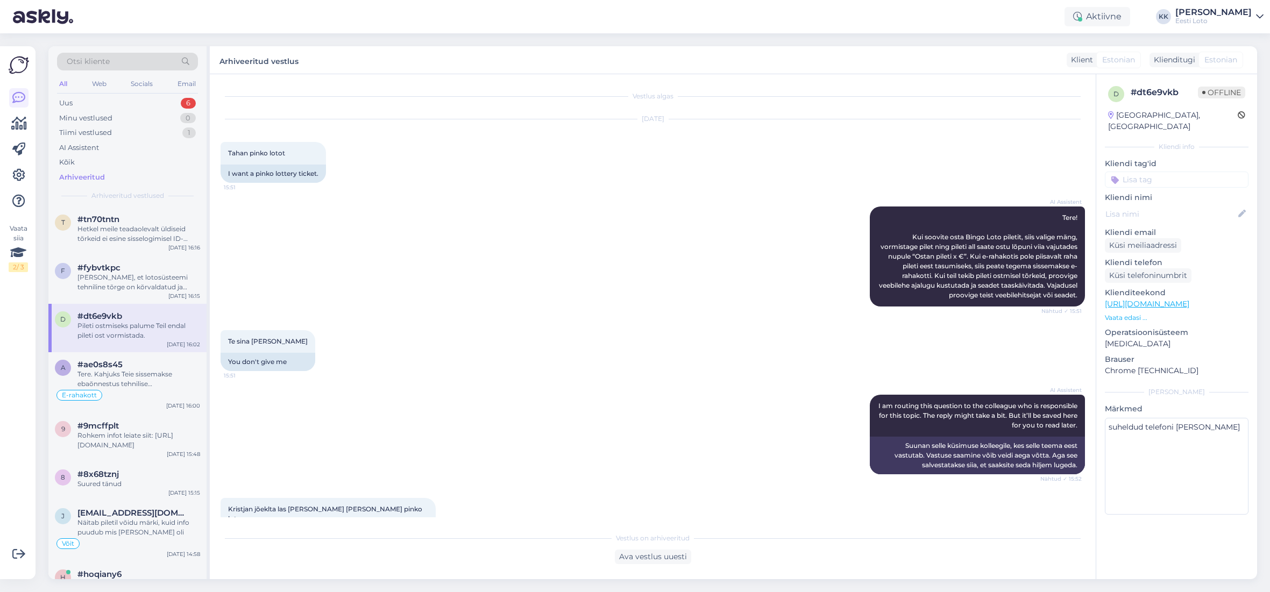
scroll to position [154, 0]
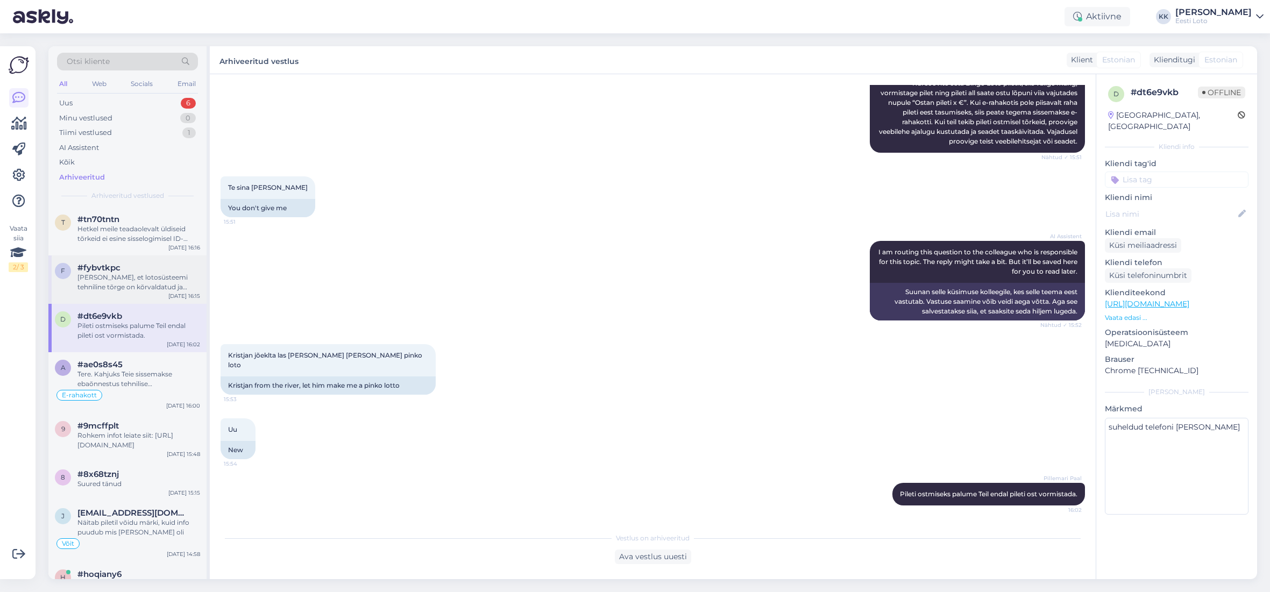
click at [136, 293] on div "f #fybvtkpc [PERSON_NAME], et lotosüsteemi tehniline tõrge on kõrvaldatud ja lo…" at bounding box center [127, 279] width 158 height 48
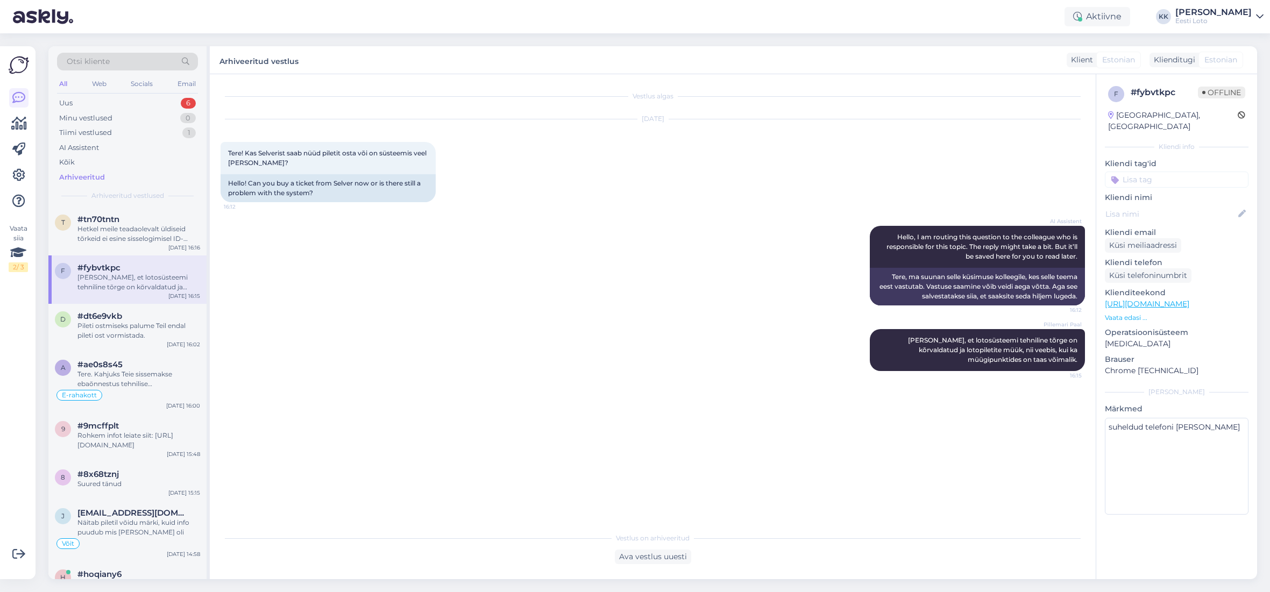
scroll to position [0, 0]
drag, startPoint x: 913, startPoint y: 340, endPoint x: 1057, endPoint y: 362, distance: 145.9
click at [1073, 365] on div "Pillemari Paal [PERSON_NAME], et lotosüsteemi tehniline tõrge on kõrvaldatud ja…" at bounding box center [977, 350] width 215 height 42
copy span "[PERSON_NAME], et lotosüsteemi tehniline tõrge on kõrvaldatud ja lotopiletite m…"
click at [87, 100] on div "Uus 6" at bounding box center [127, 103] width 141 height 15
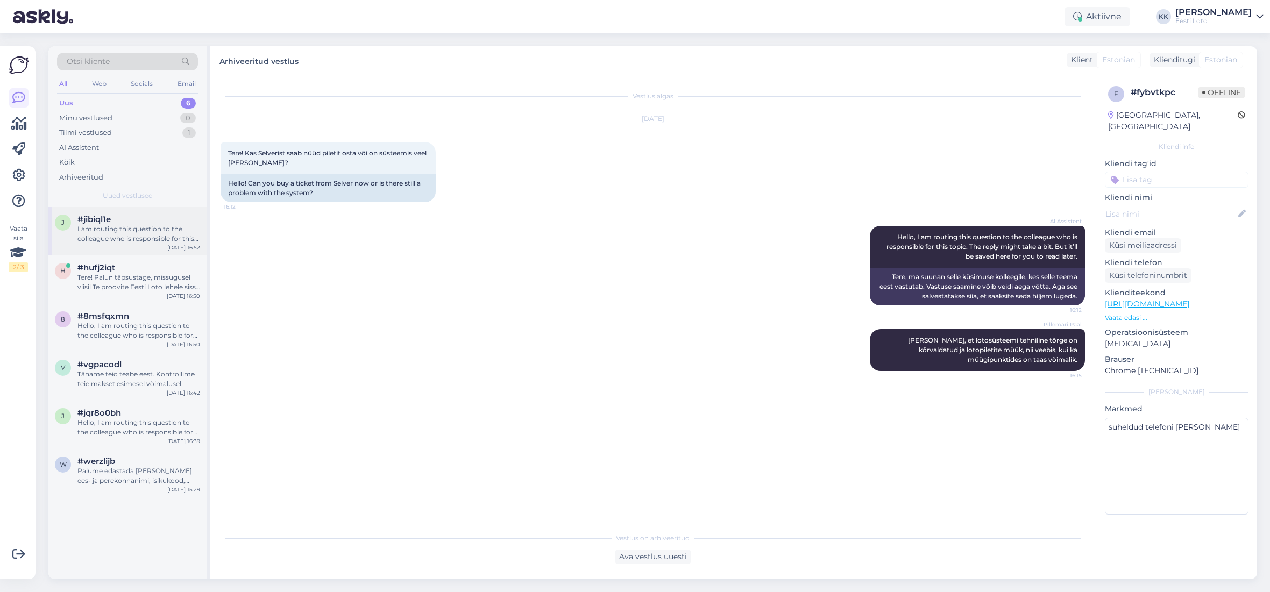
click at [115, 229] on div "I am routing this question to the colleague who is responsible for this topic. …" at bounding box center [138, 233] width 123 height 19
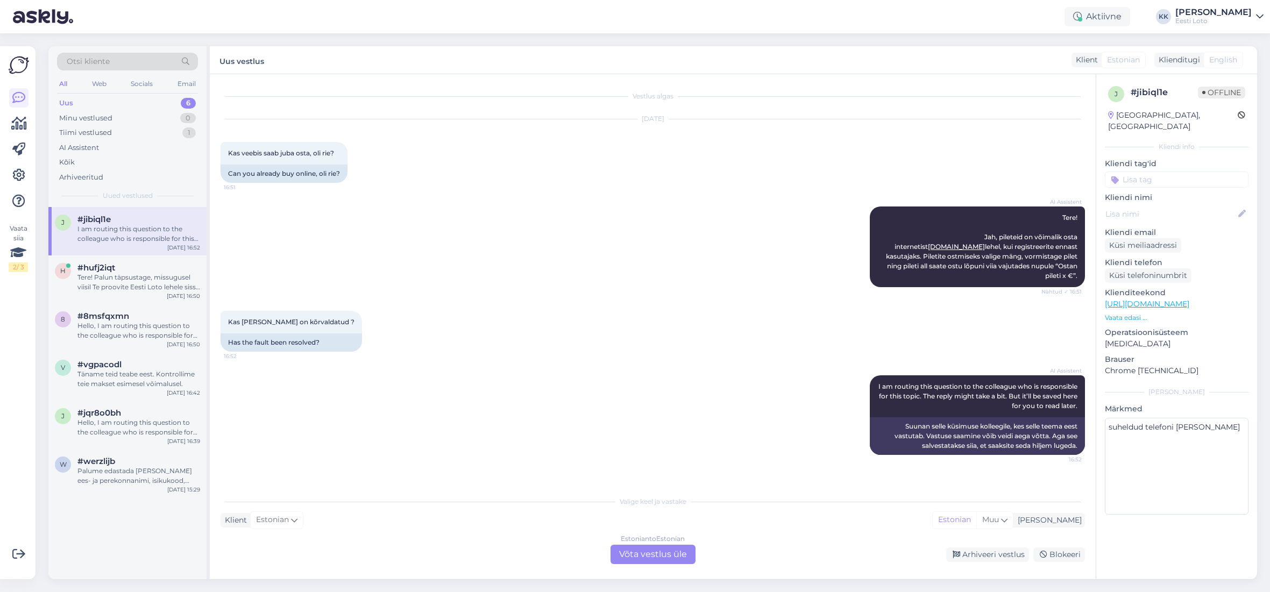
click at [653, 551] on div "Estonian to Estonian Võta vestlus üle" at bounding box center [652, 554] width 85 height 19
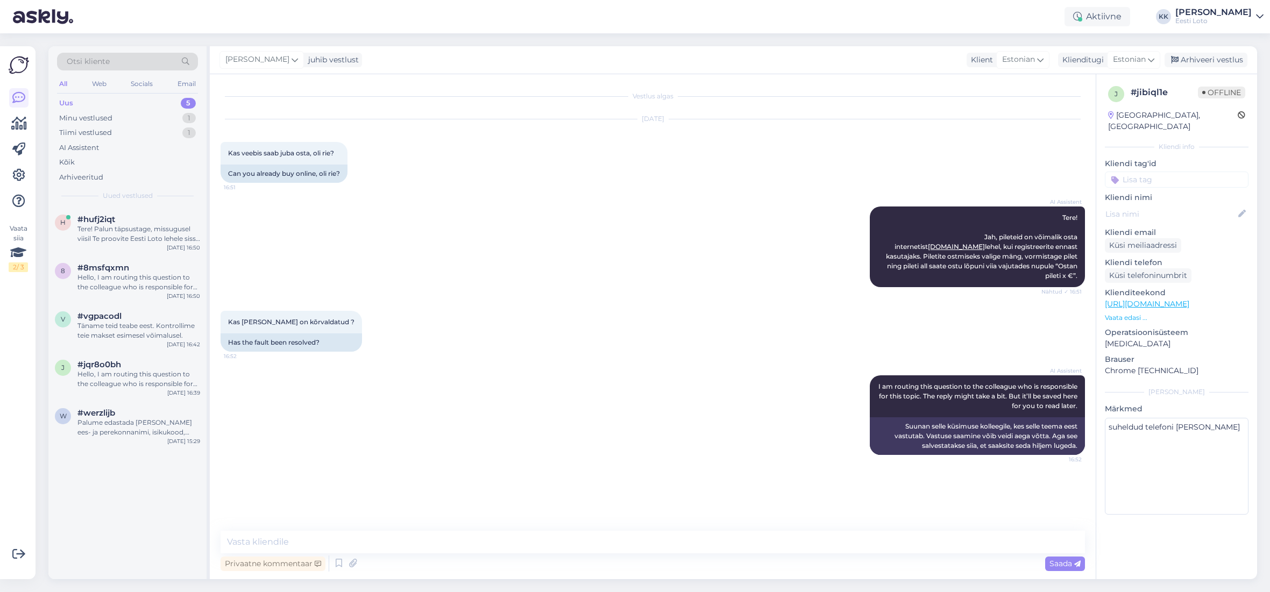
click at [473, 528] on div "Vestlus algas [DATE] Kas veebis saab juba osta, oli rie? 16:51 Can you already …" at bounding box center [653, 326] width 886 height 505
click at [472, 536] on textarea at bounding box center [652, 542] width 864 height 23
paste textarea "[PERSON_NAME], et lotosüsteemi tehniline tõrge on kõrvaldatud ja lotopiletite m…"
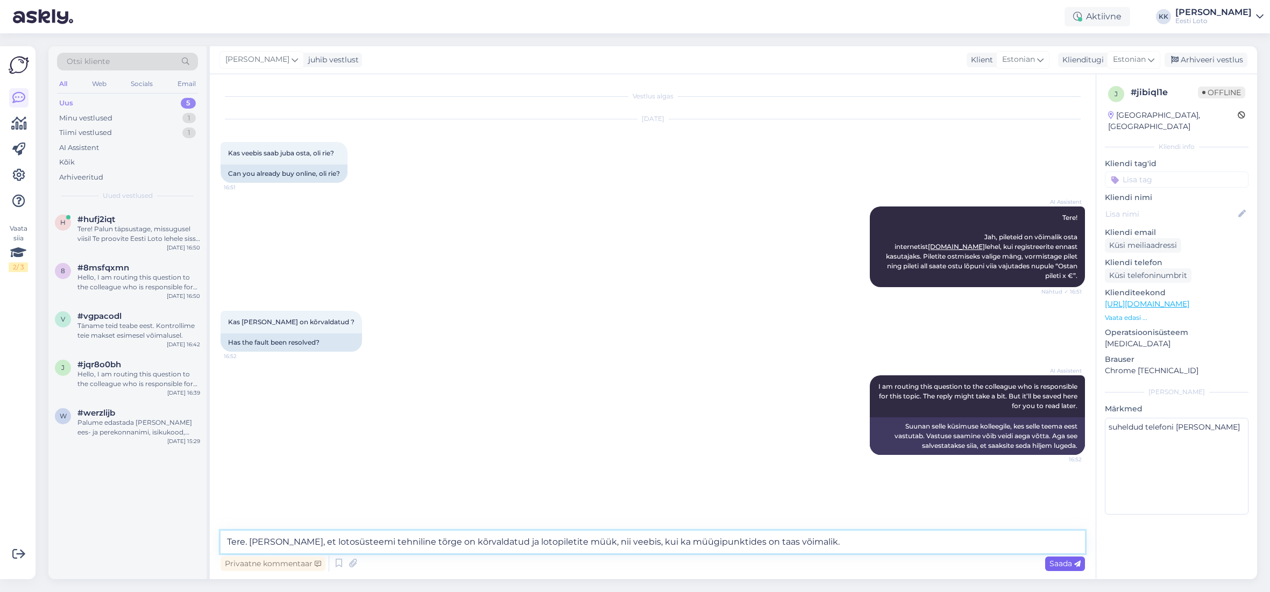
type textarea "Tere. [PERSON_NAME], et lotosüsteemi tehniline tõrge on kõrvaldatud ja lotopile…"
drag, startPoint x: 1054, startPoint y: 564, endPoint x: 800, endPoint y: 530, distance: 256.6
click at [989, 560] on div "Privaatne kommentaar Saada" at bounding box center [652, 563] width 864 height 20
click at [248, 541] on textarea "Tere. [PERSON_NAME], et lotosüsteemi tehniline tõrge on kõrvaldatud ja lotopile…" at bounding box center [652, 542] width 864 height 23
click at [1056, 560] on span "Saada" at bounding box center [1064, 564] width 31 height 10
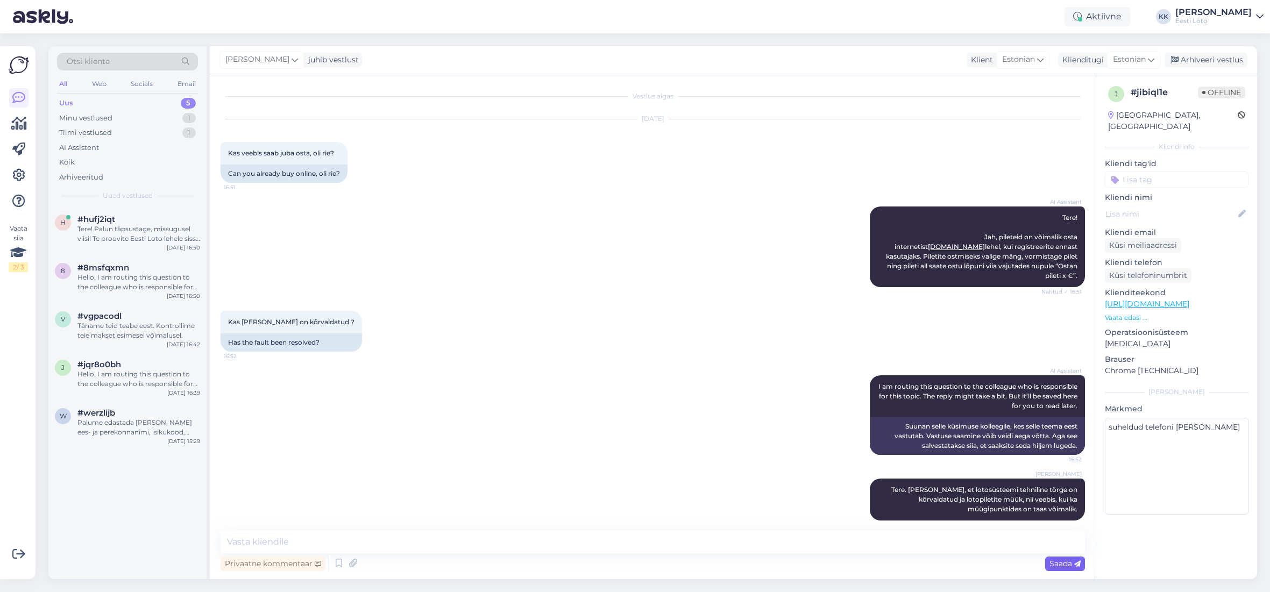
scroll to position [2, 0]
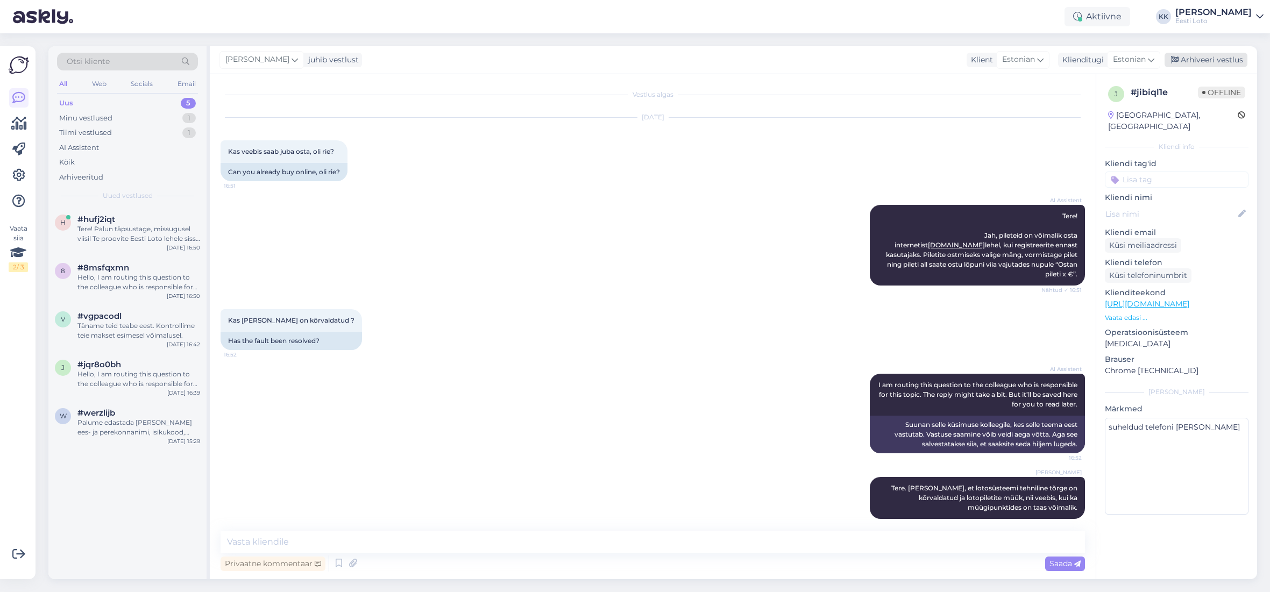
click at [1197, 58] on div "Arhiveeri vestlus" at bounding box center [1205, 60] width 83 height 15
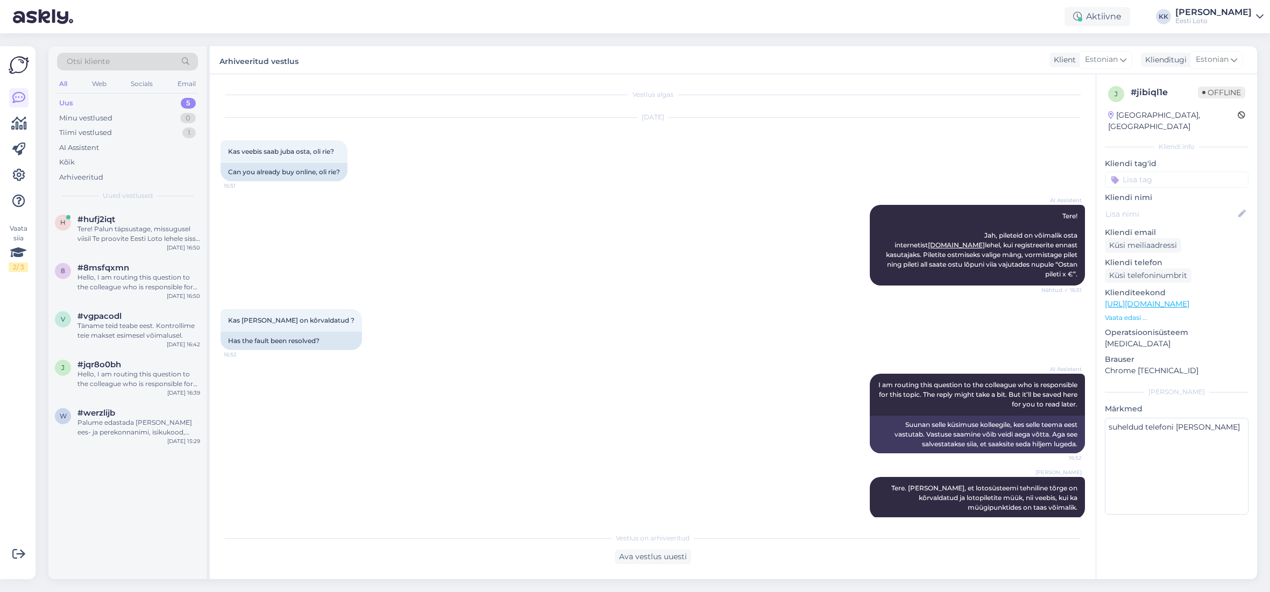
click at [1175, 174] on input at bounding box center [1177, 180] width 144 height 16
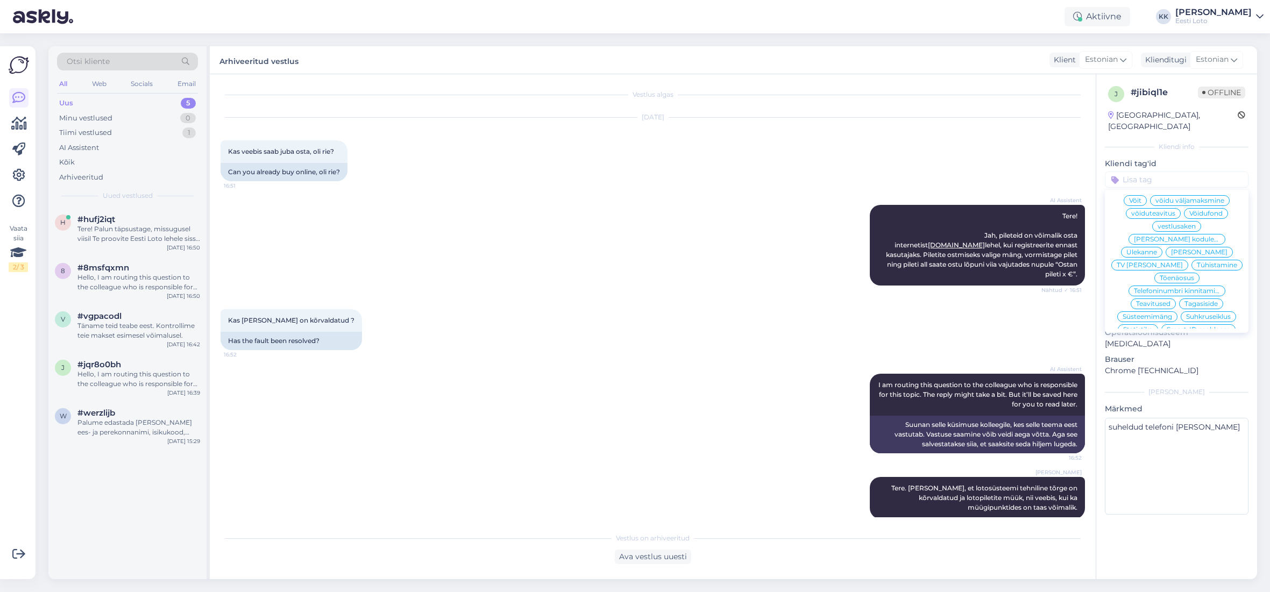
scroll to position [0, 0]
click at [1175, 258] on span "[PERSON_NAME]" at bounding box center [1199, 261] width 56 height 6
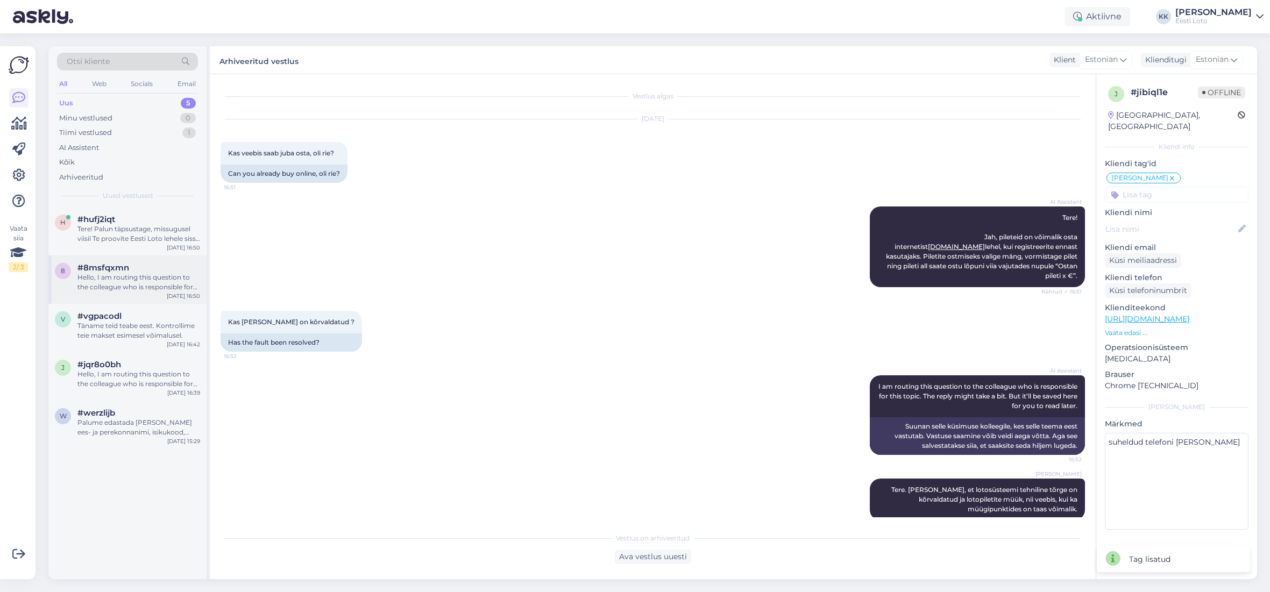
click at [127, 287] on div "Hello, I am routing this question to the colleague who is responsible for this …" at bounding box center [138, 282] width 123 height 19
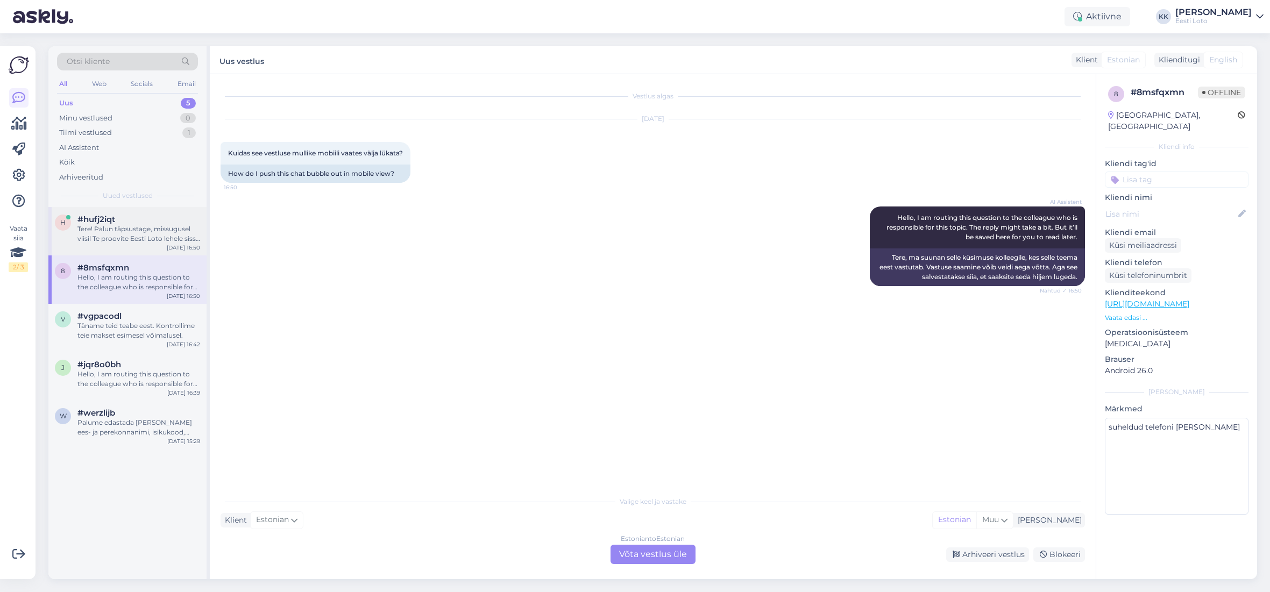
click at [156, 229] on div "Tere! Palun täpsustage, missugusel viisil Te proovite Eesti Loto lehele sisse l…" at bounding box center [138, 233] width 123 height 19
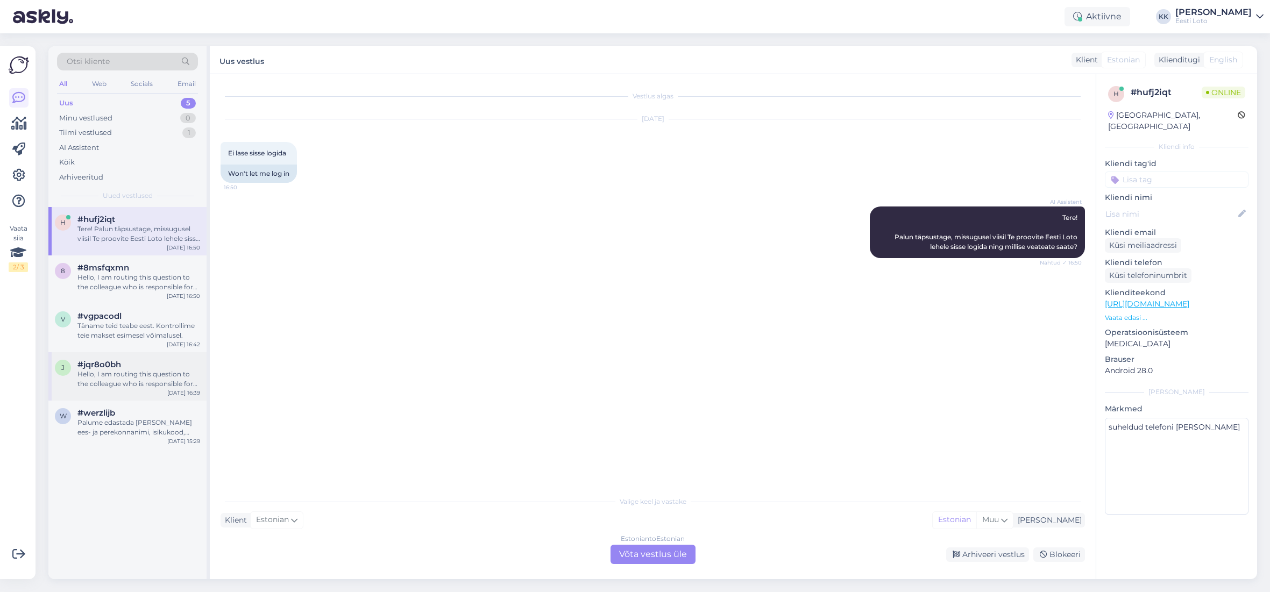
click at [132, 386] on div "Hello, I am routing this question to the colleague who is responsible for this …" at bounding box center [138, 378] width 123 height 19
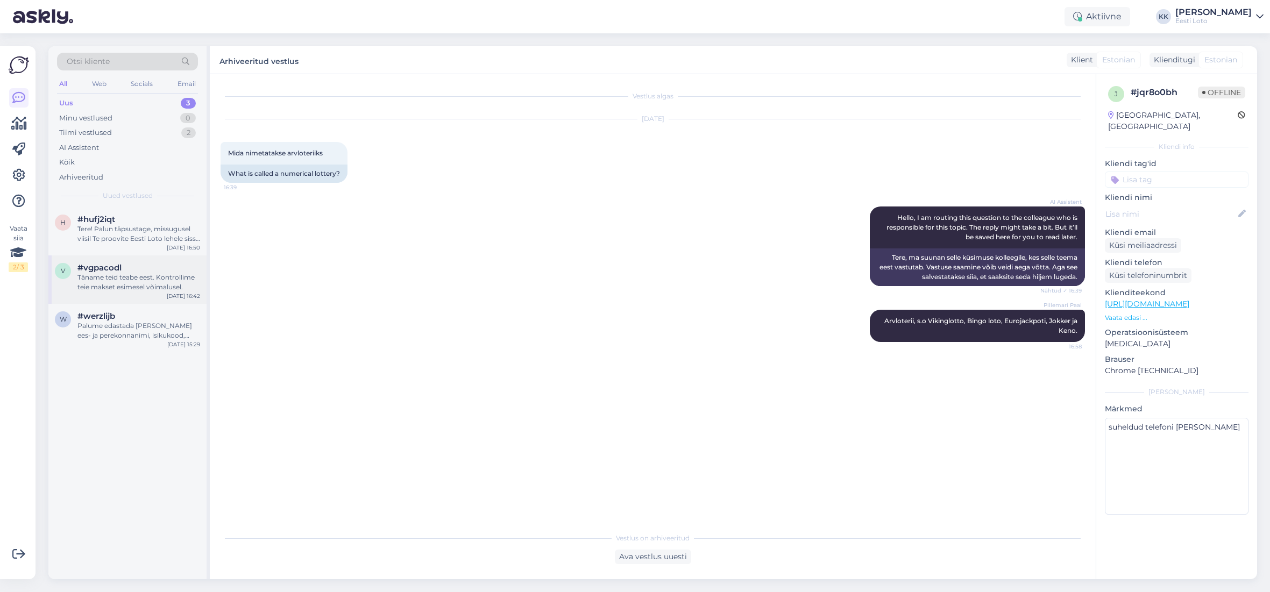
click at [122, 279] on div "Täname teid teabe eest. Kontrollime teie makset esimesel võimalusel." at bounding box center [138, 282] width 123 height 19
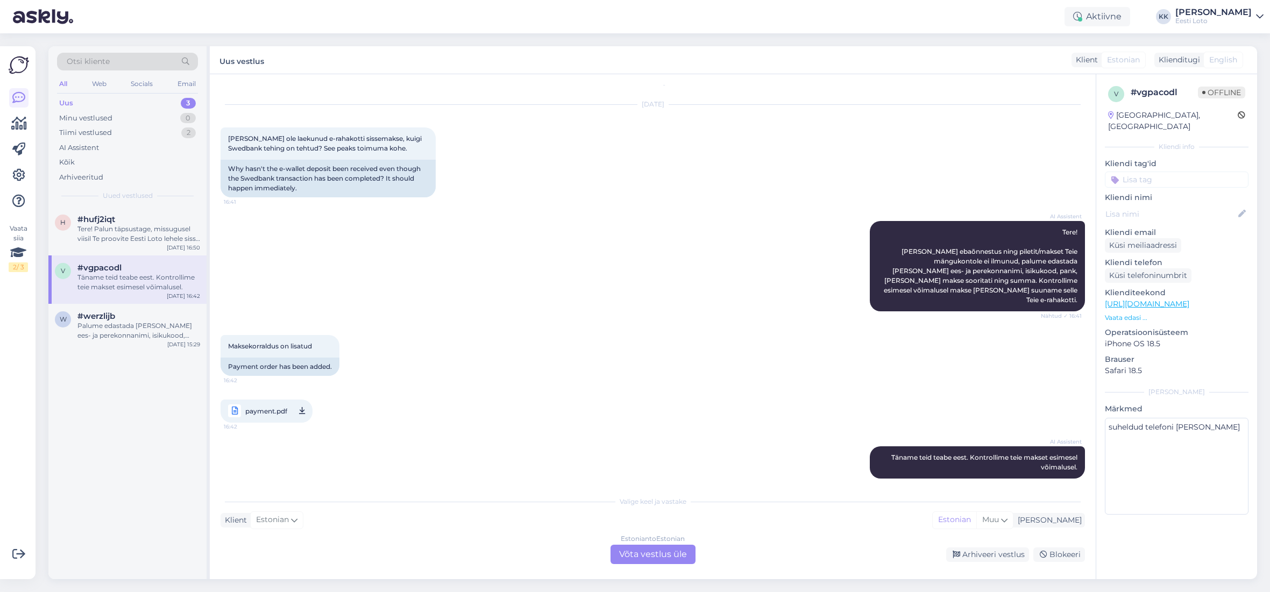
click at [656, 559] on div "Estonian to Estonian Võta vestlus üle" at bounding box center [652, 554] width 85 height 19
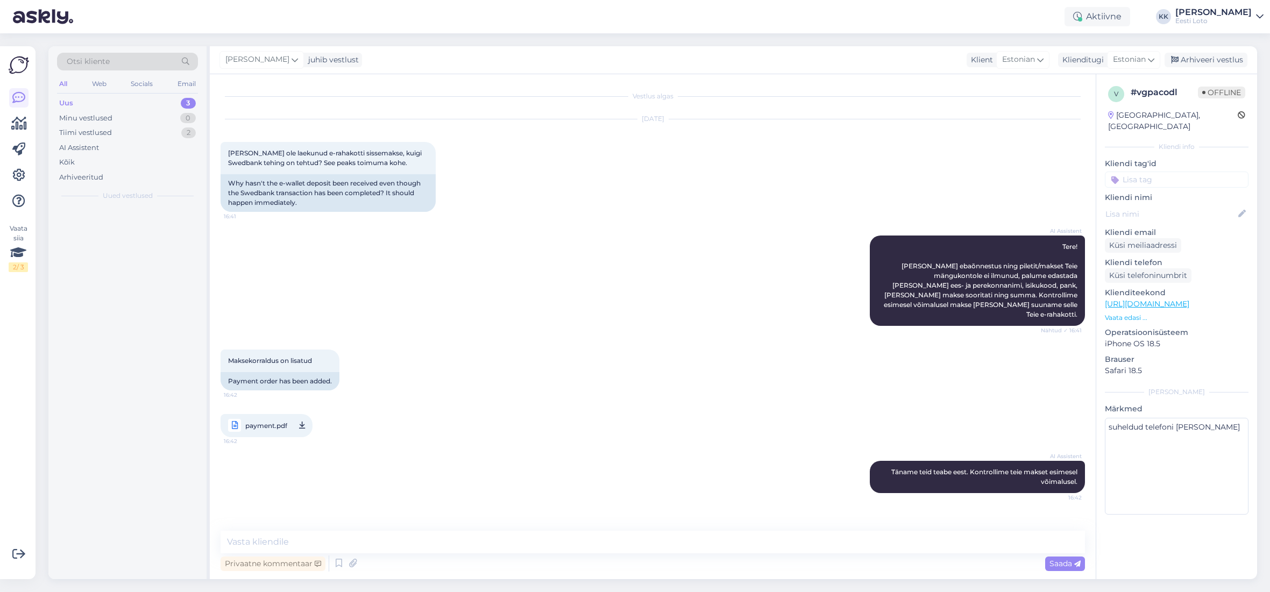
scroll to position [0, 0]
click at [260, 419] on span "payment.pdf" at bounding box center [266, 425] width 42 height 13
click at [112, 165] on div "Kõik" at bounding box center [127, 162] width 141 height 15
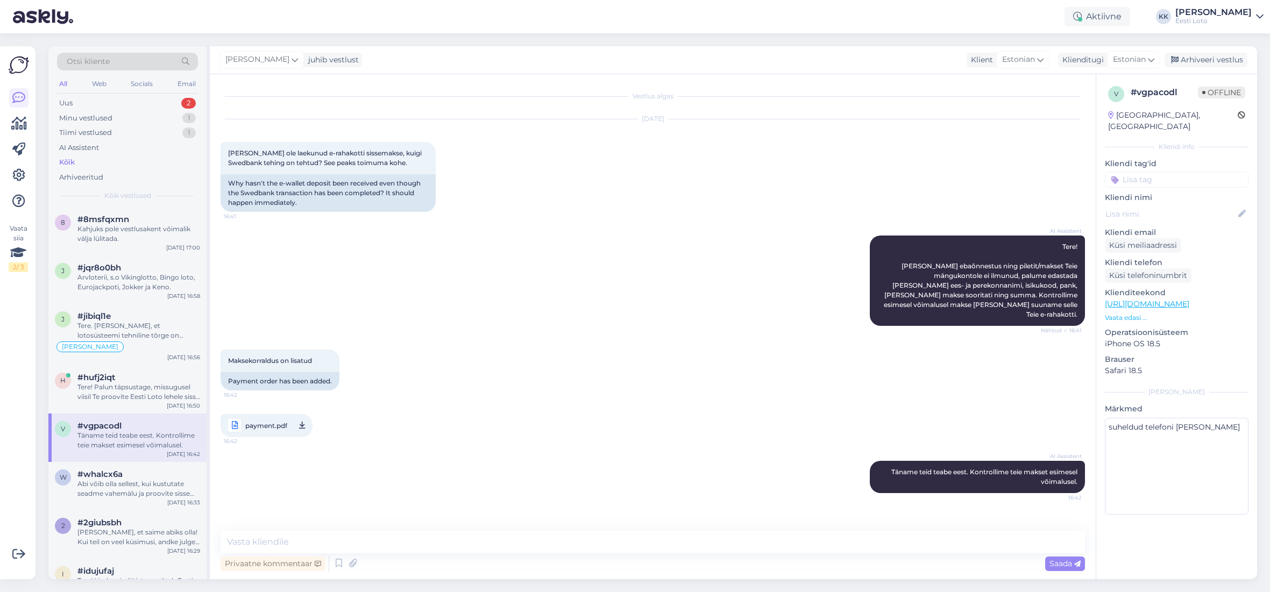
click at [163, 60] on div "Otsi kliente" at bounding box center [127, 62] width 141 height 18
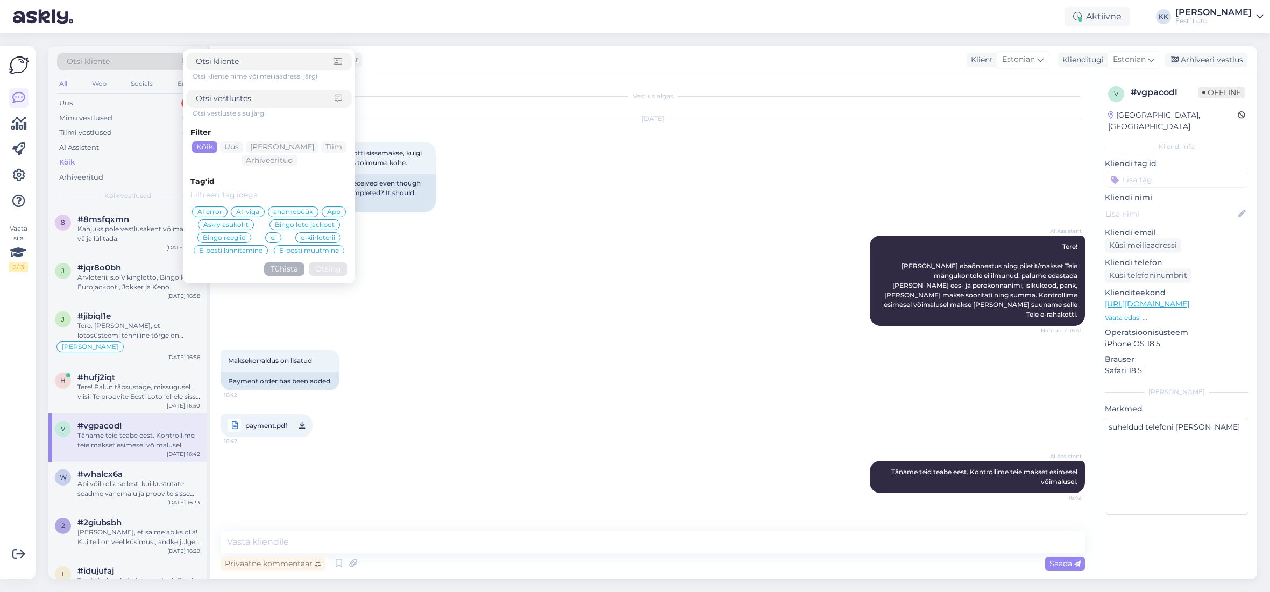
click at [304, 98] on input at bounding box center [265, 98] width 139 height 11
type input "viibega"
click button "Otsing" at bounding box center [328, 268] width 39 height 13
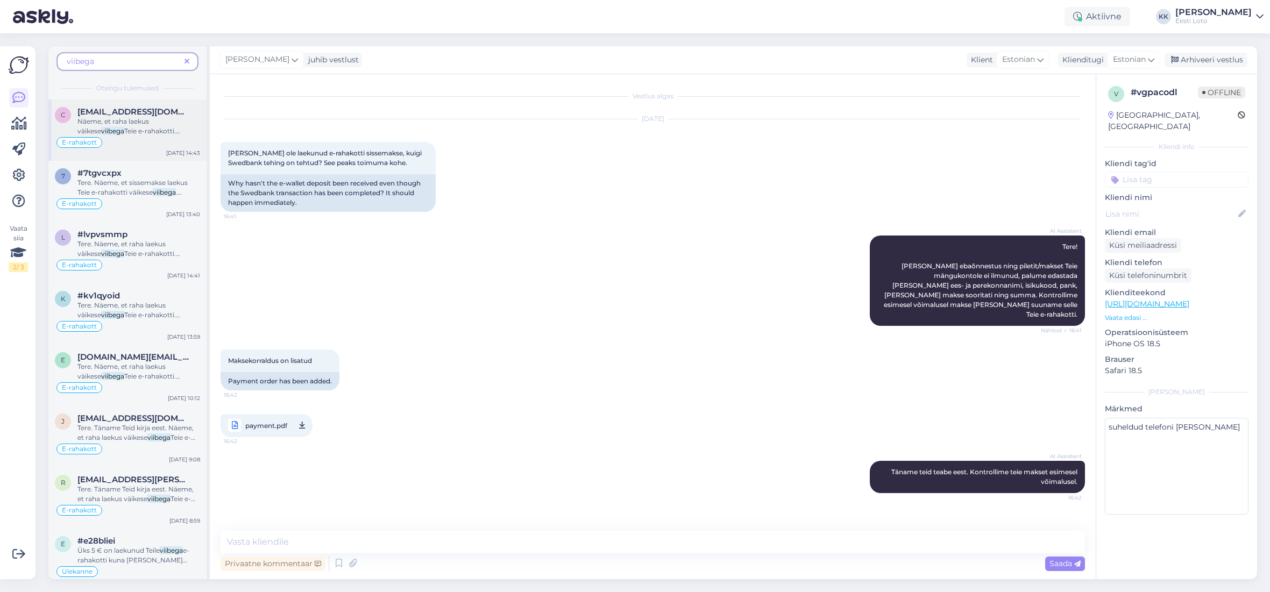
click at [135, 127] on span "Teie e-rahakotti. Palume vabandust tekkinud [PERSON_NAME] pärast." at bounding box center [128, 140] width 103 height 27
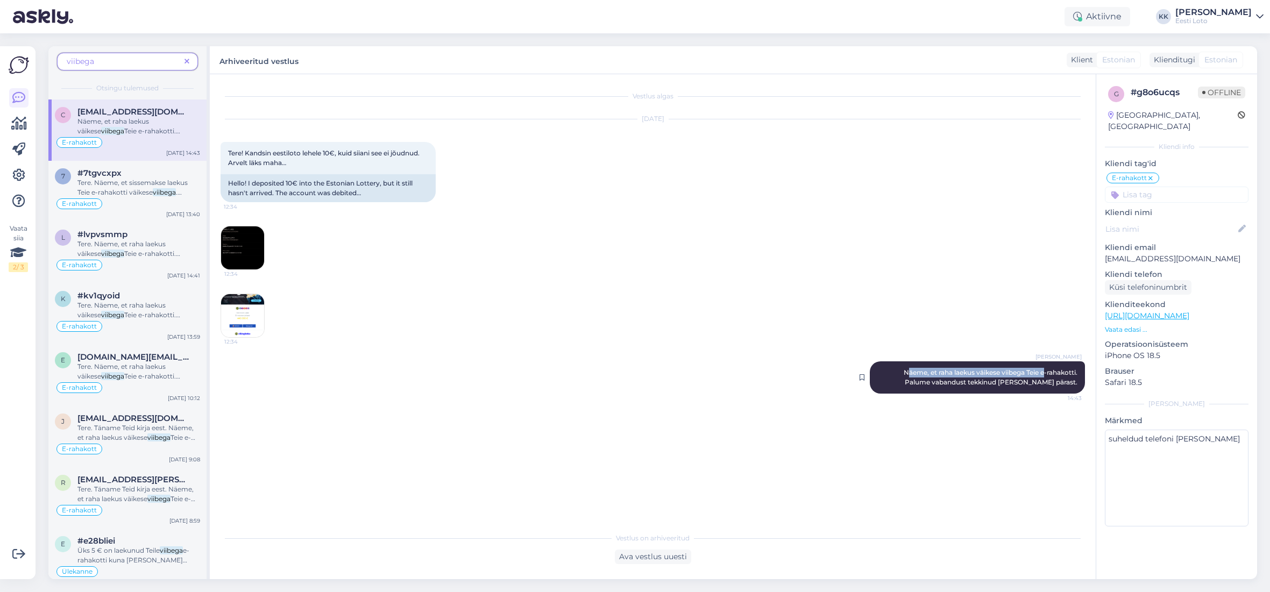
drag, startPoint x: 902, startPoint y: 372, endPoint x: 1025, endPoint y: 376, distance: 122.7
click at [1044, 376] on span "Näeme, et raha laekus väikese viibega Teie e-rahakotti. Palume vabandust tekkin…" at bounding box center [990, 377] width 175 height 18
click at [1024, 376] on span "Näeme, et raha laekus väikese viibega Teie e-rahakotti. Palume vabandust tekkin…" at bounding box center [990, 377] width 175 height 18
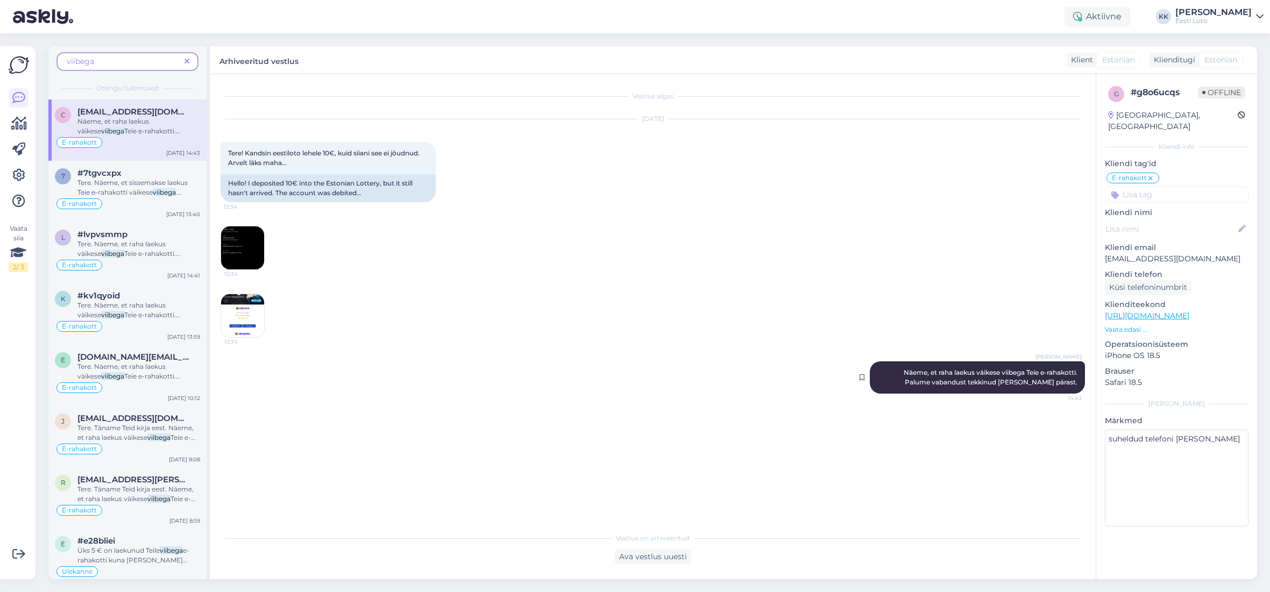
copy span "[PERSON_NAME]"
drag, startPoint x: 188, startPoint y: 60, endPoint x: 185, endPoint y: 66, distance: 6.3
click at [188, 60] on icon at bounding box center [186, 62] width 5 height 8
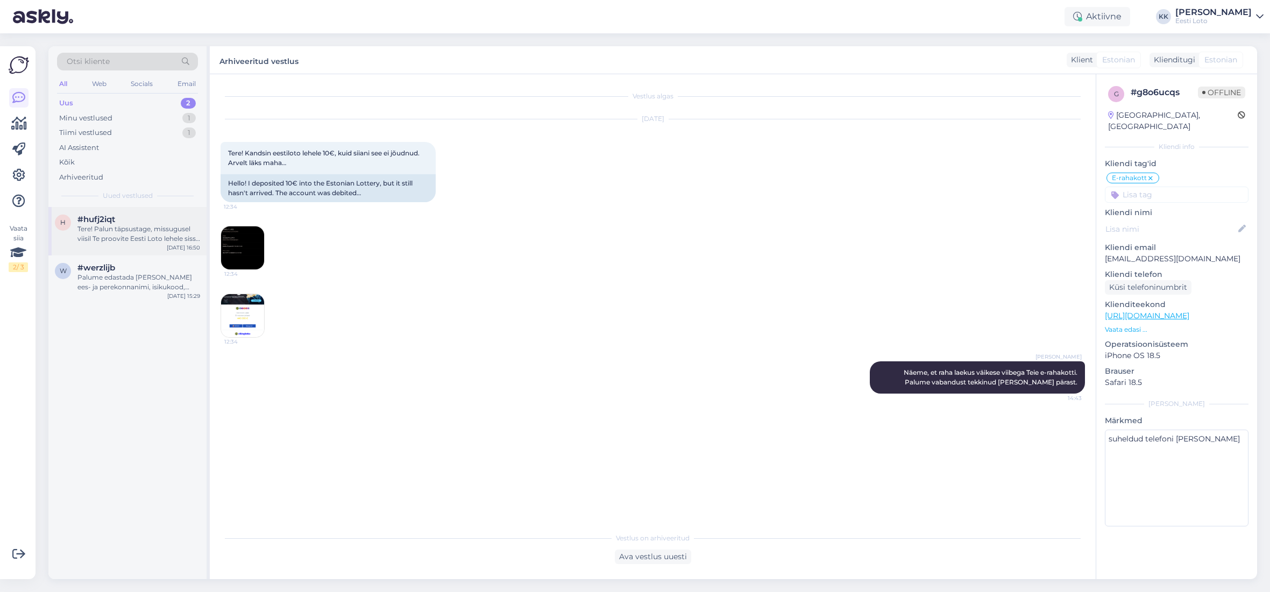
click at [134, 237] on div "Tere! Palun täpsustage, missugusel viisil Te proovite Eesti Loto lehele sisse l…" at bounding box center [138, 233] width 123 height 19
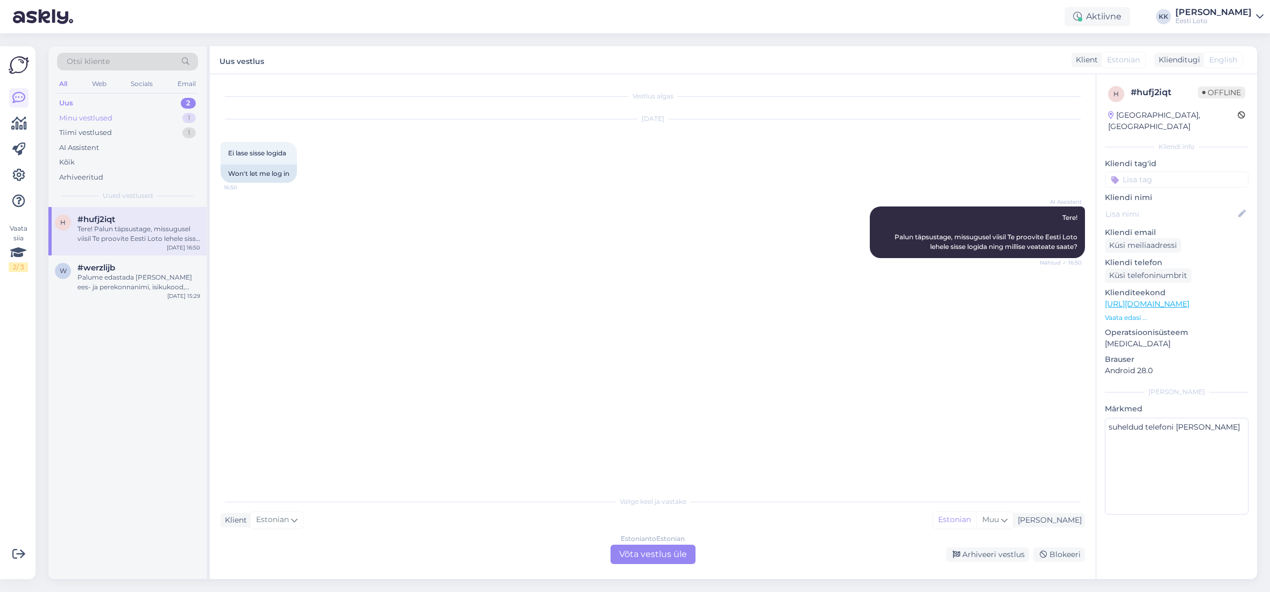
click at [136, 124] on div "Minu vestlused 1" at bounding box center [127, 118] width 141 height 15
click at [119, 229] on div "Täname teid teabe eest. Kontrollime teie makset esimesel võimalusel." at bounding box center [138, 233] width 123 height 19
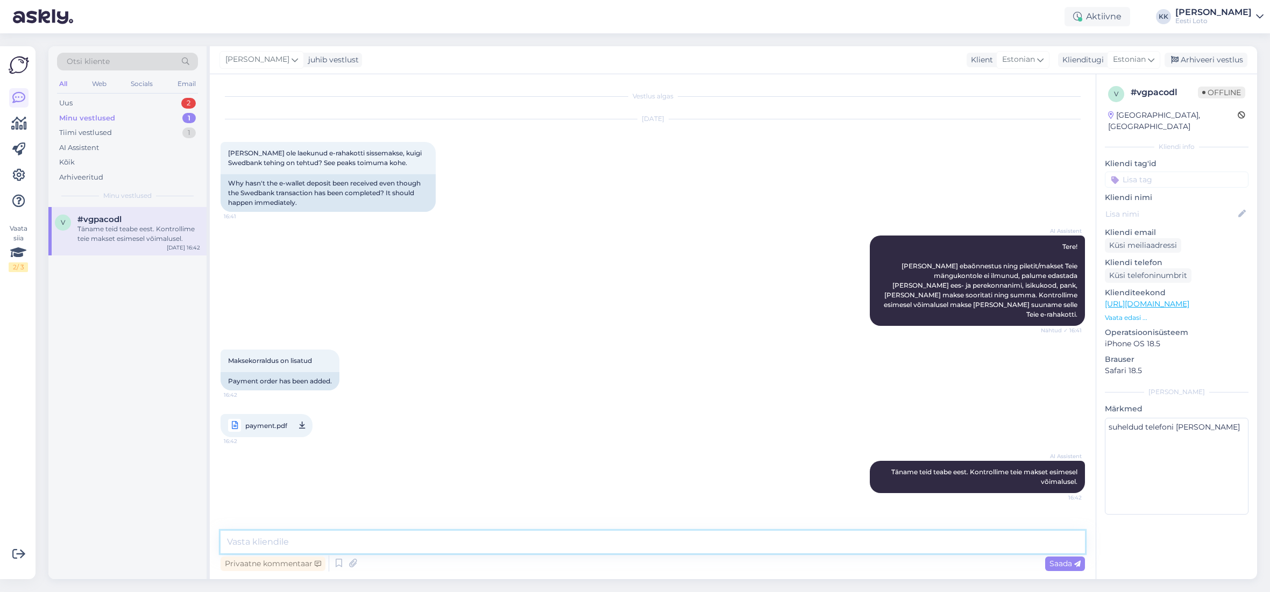
click at [372, 540] on textarea at bounding box center [652, 542] width 864 height 23
paste textarea "Näeme, et raha laekus väikese viibega Teie e-rahakotti. Palume vabandust tekkin…"
click at [225, 540] on textarea "Näeme, et raha laekus väikese viibega Teie e-rahakotti. Palume vabandust tekkin…" at bounding box center [652, 542] width 864 height 23
type textarea "Tere. Näeme, et raha laekus väikese viibega Teie e-rahakotti. Palume vabandust …"
click at [1065, 560] on span "Saada" at bounding box center [1064, 564] width 31 height 10
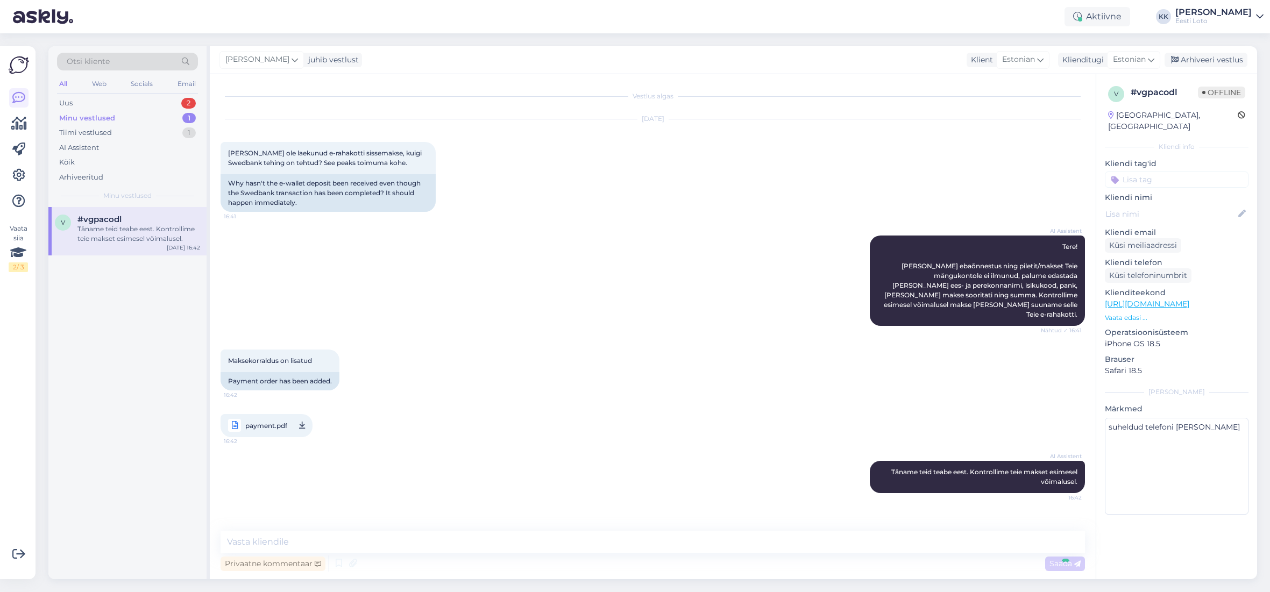
scroll to position [30, 0]
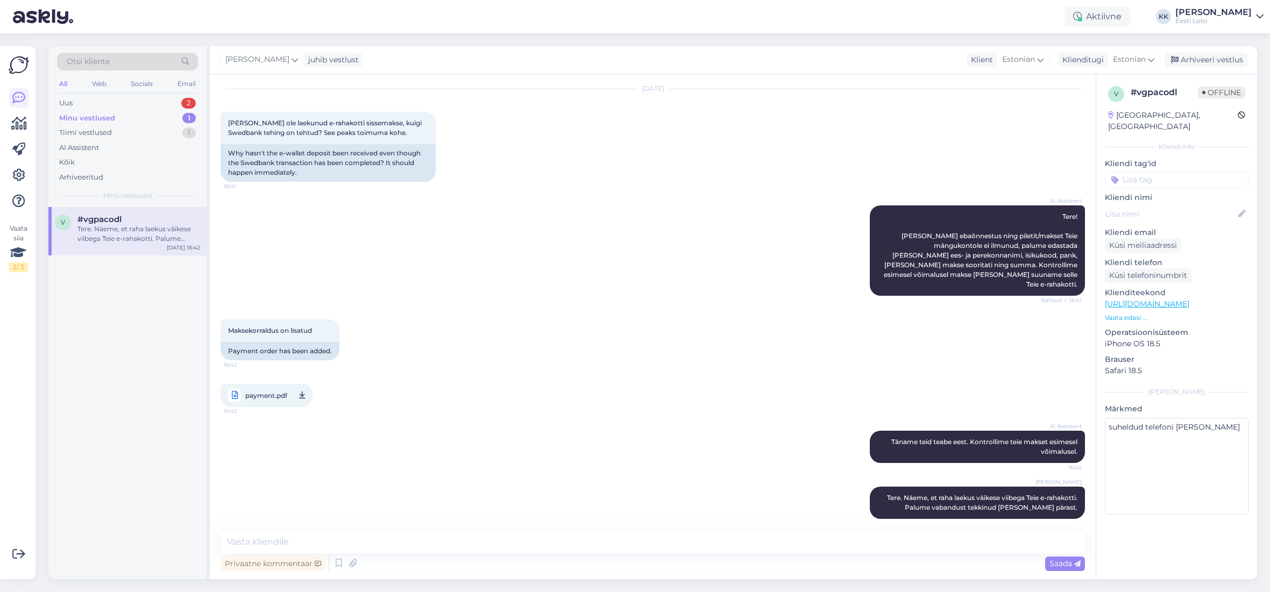
click at [1140, 172] on input at bounding box center [1177, 180] width 144 height 16
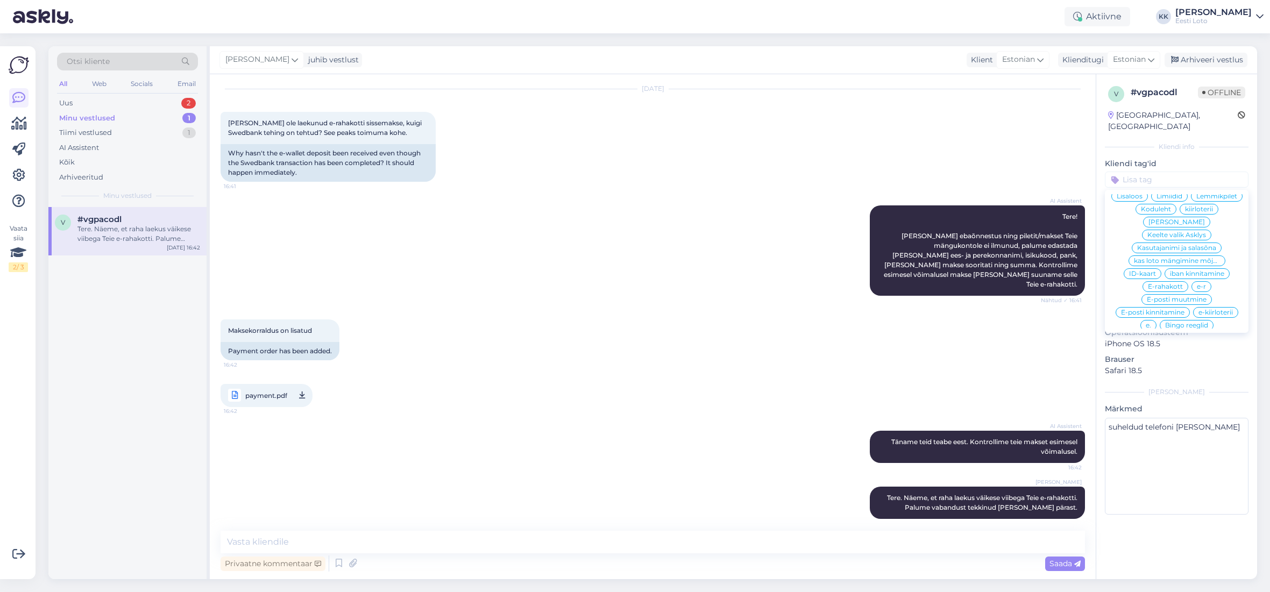
scroll to position [279, 0]
click at [1182, 287] on div "E-rahakott" at bounding box center [1165, 292] width 46 height 11
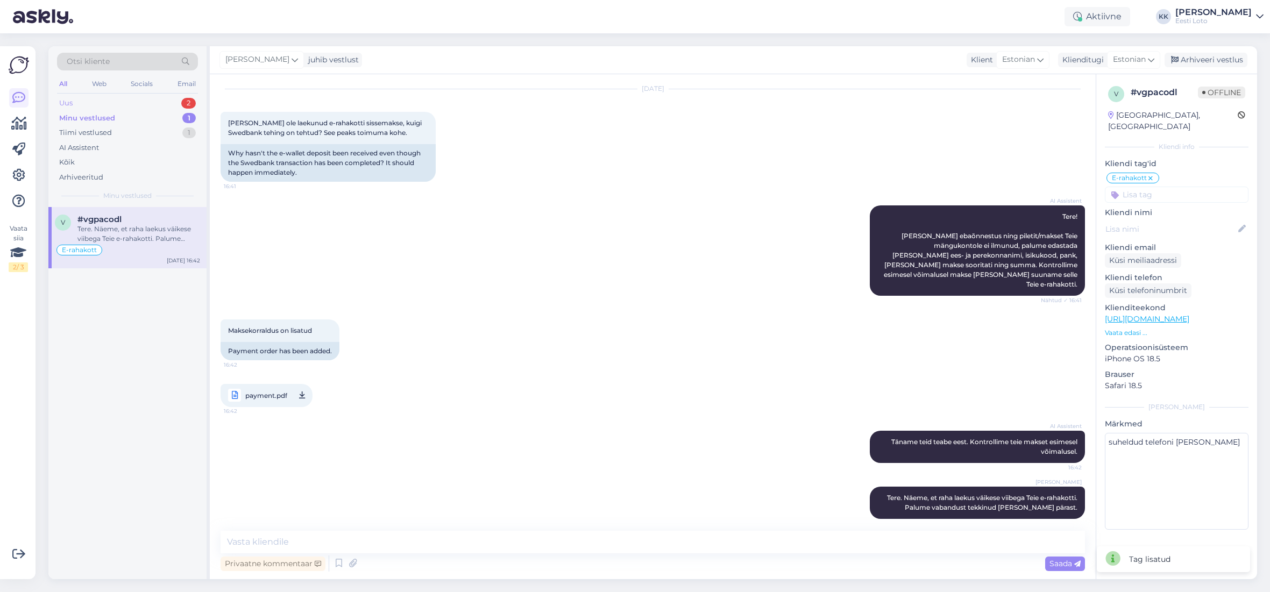
click at [98, 103] on div "Uus 2" at bounding box center [127, 103] width 141 height 15
click at [128, 237] on div "Tere! Palun täpsustage, missugusel viisil Te proovite Eesti Loto lehele sisse l…" at bounding box center [138, 233] width 123 height 19
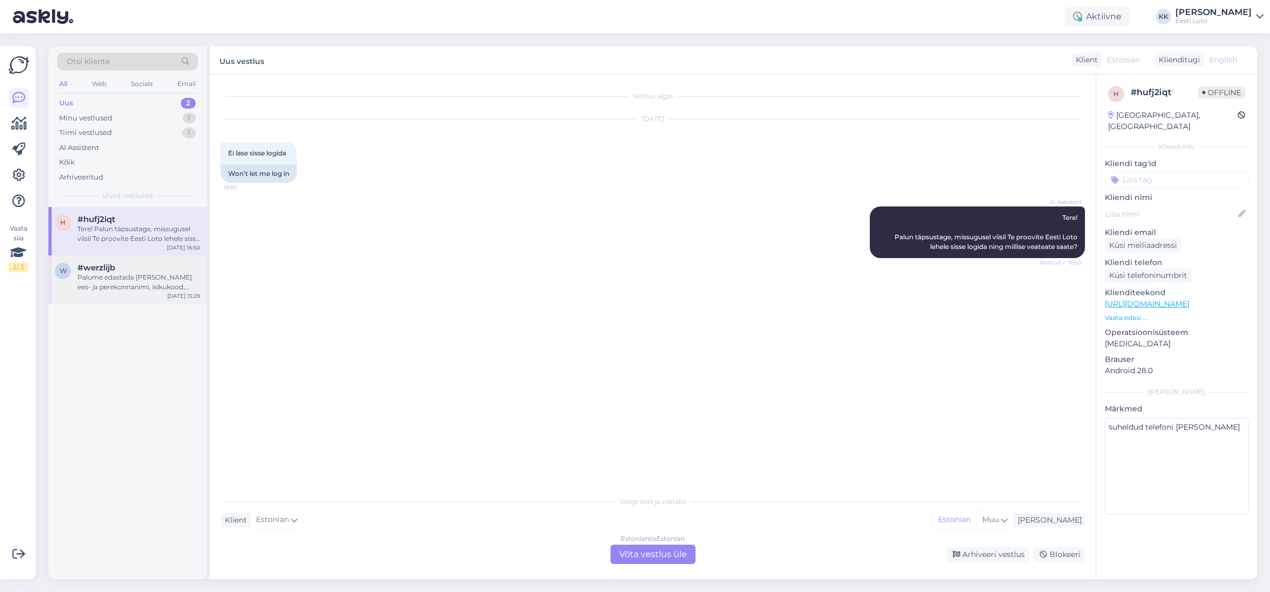
click at [116, 278] on div "Palume edastada [PERSON_NAME] ees- ja perekonnanimi, isikukood, pank, [PERSON_N…" at bounding box center [138, 282] width 123 height 19
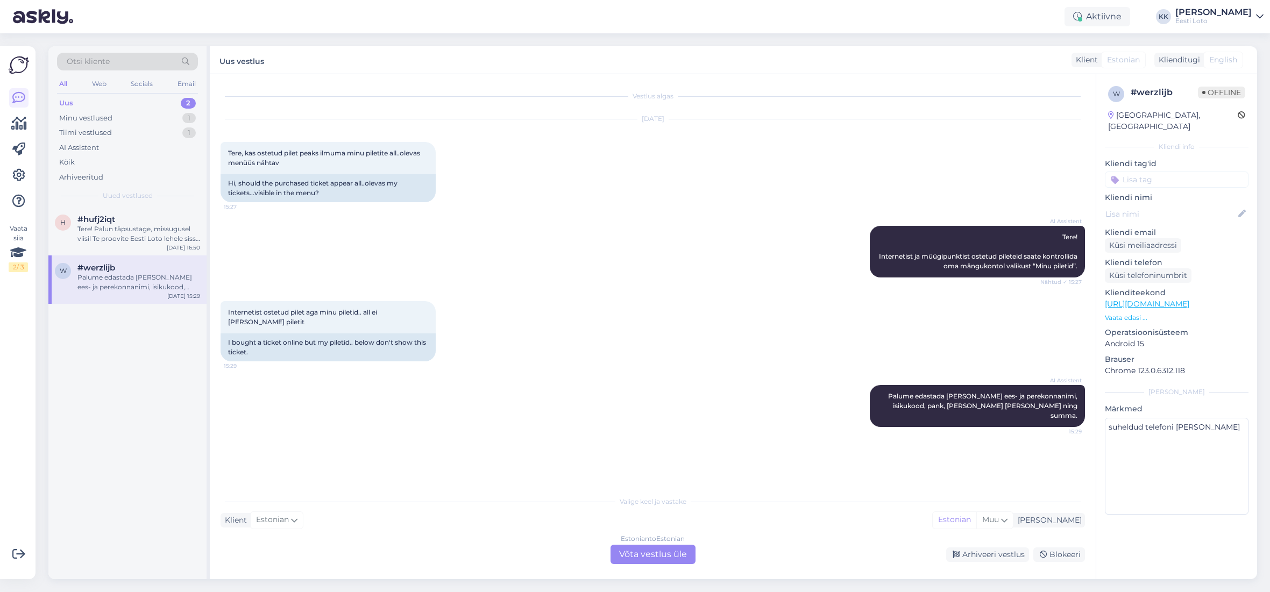
click at [116, 102] on div "Uus 2" at bounding box center [127, 103] width 141 height 15
click at [113, 231] on div "Tere! Palun täpsustage, missugusel viisil Te proovite Eesti Loto lehele sisse l…" at bounding box center [138, 233] width 123 height 19
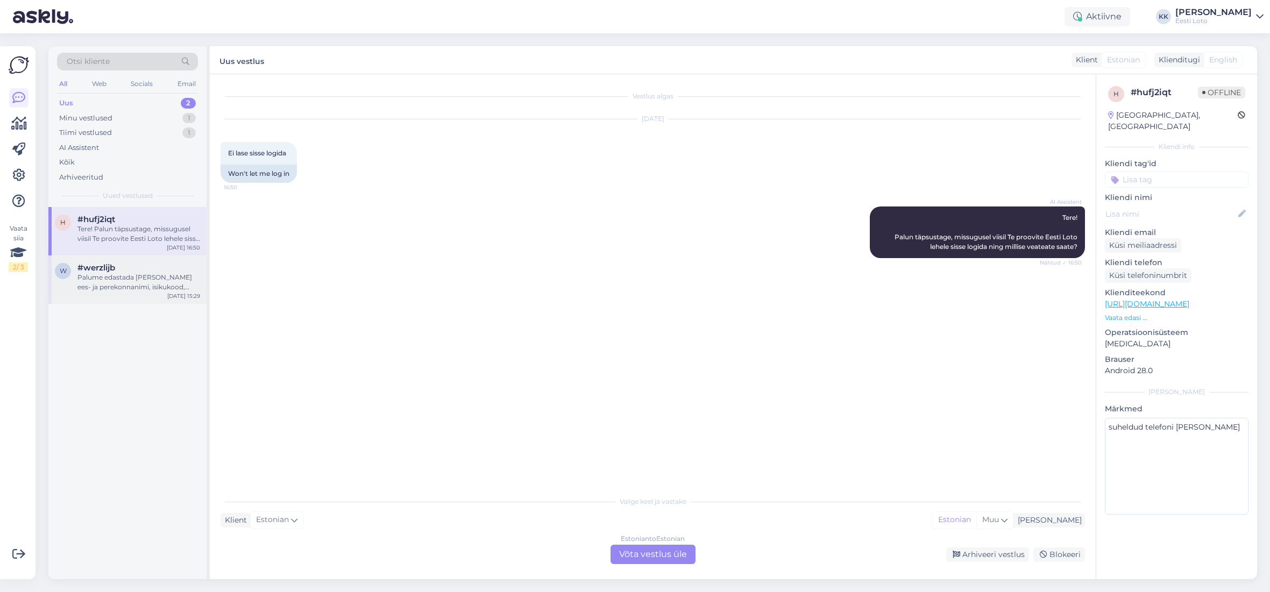
click at [127, 284] on div "Palume edastada [PERSON_NAME] ees- ja perekonnanimi, isikukood, pank, [PERSON_N…" at bounding box center [138, 282] width 123 height 19
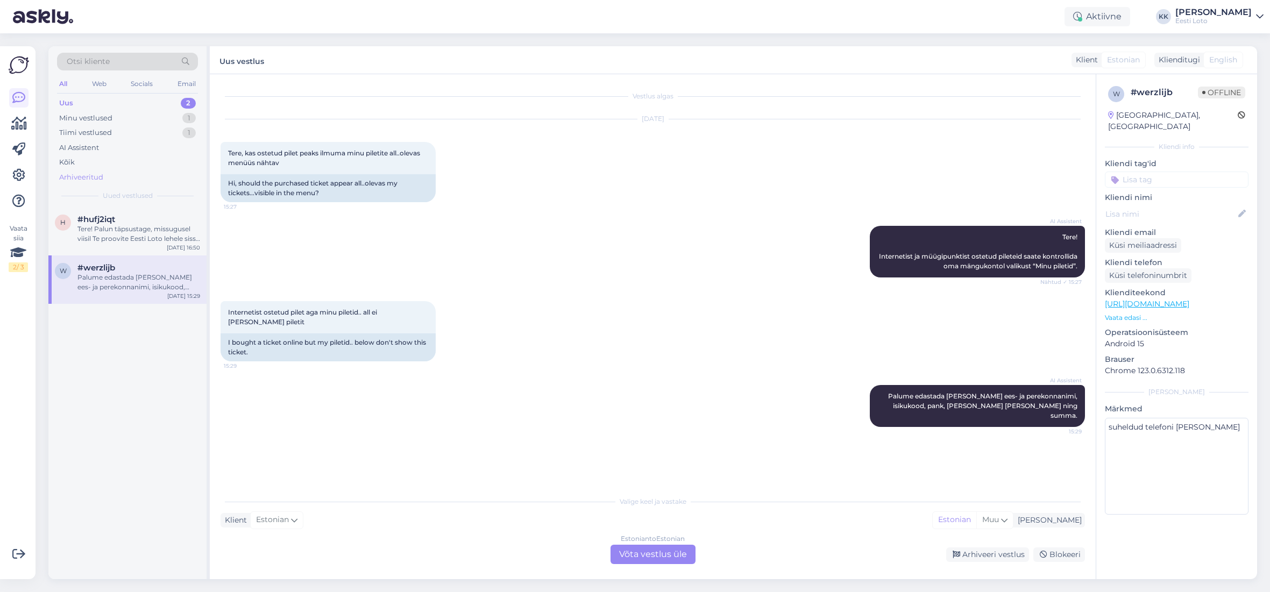
click at [95, 176] on div "Arhiveeritud" at bounding box center [81, 177] width 44 height 11
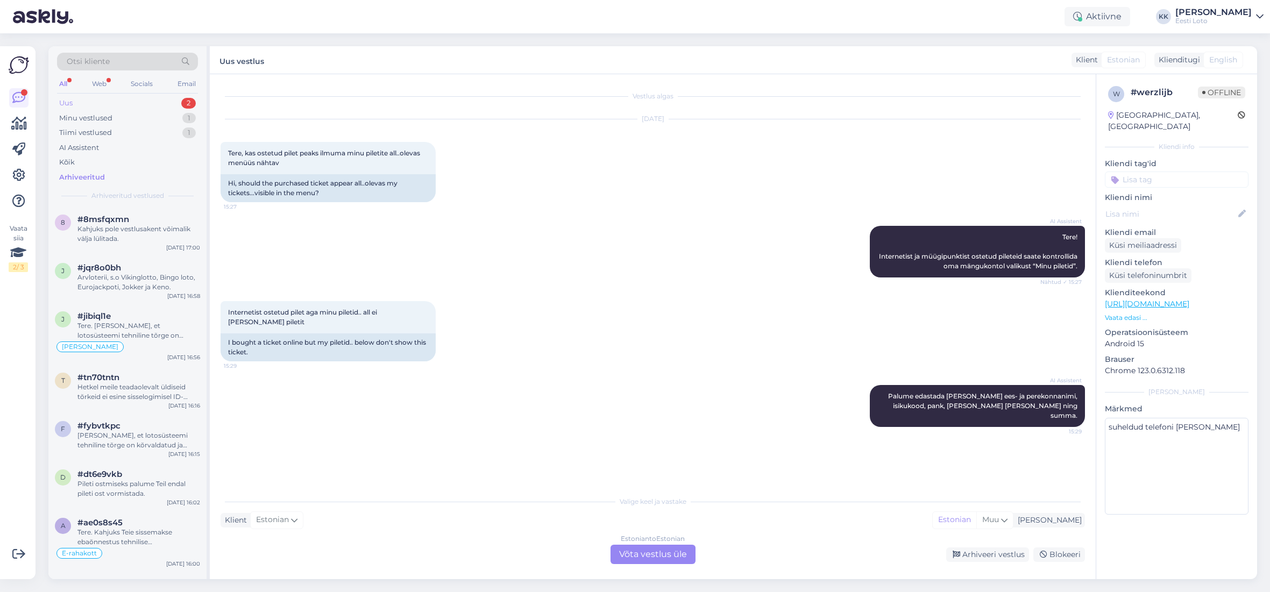
click at [119, 102] on div "Uus 2" at bounding box center [127, 103] width 141 height 15
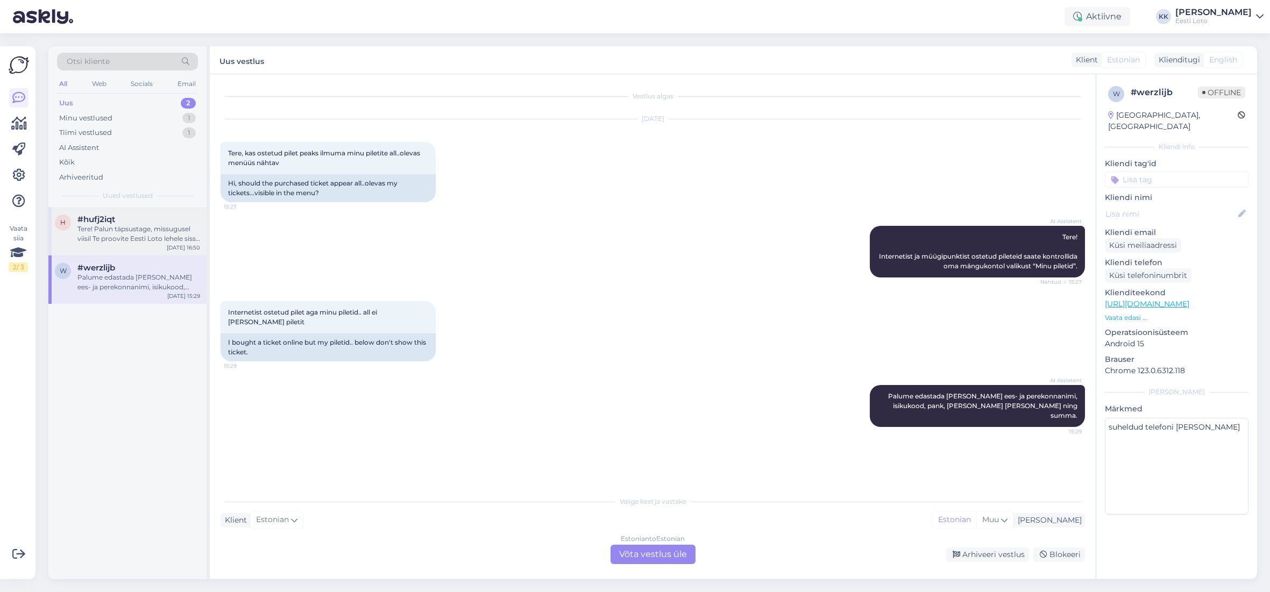
click at [119, 236] on div "Tere! Palun täpsustage, missugusel viisil Te proovite Eesti Loto lehele sisse l…" at bounding box center [138, 233] width 123 height 19
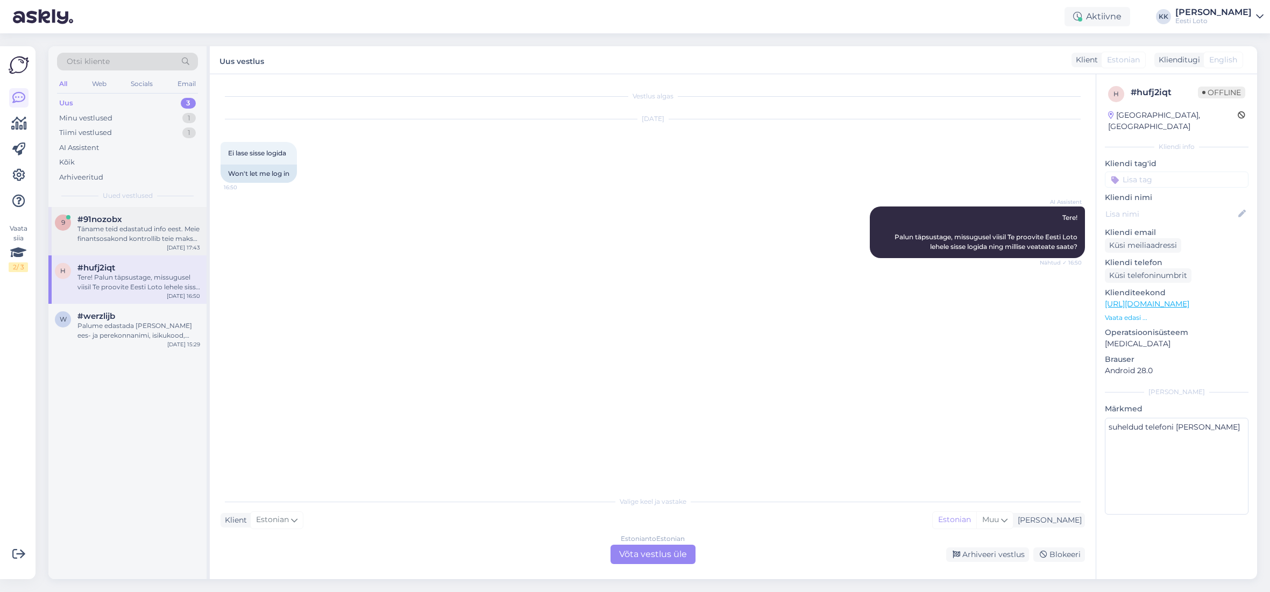
drag, startPoint x: 141, startPoint y: 221, endPoint x: 149, endPoint y: 219, distance: 7.7
click at [141, 222] on div "#91nozobx" at bounding box center [138, 220] width 123 height 10
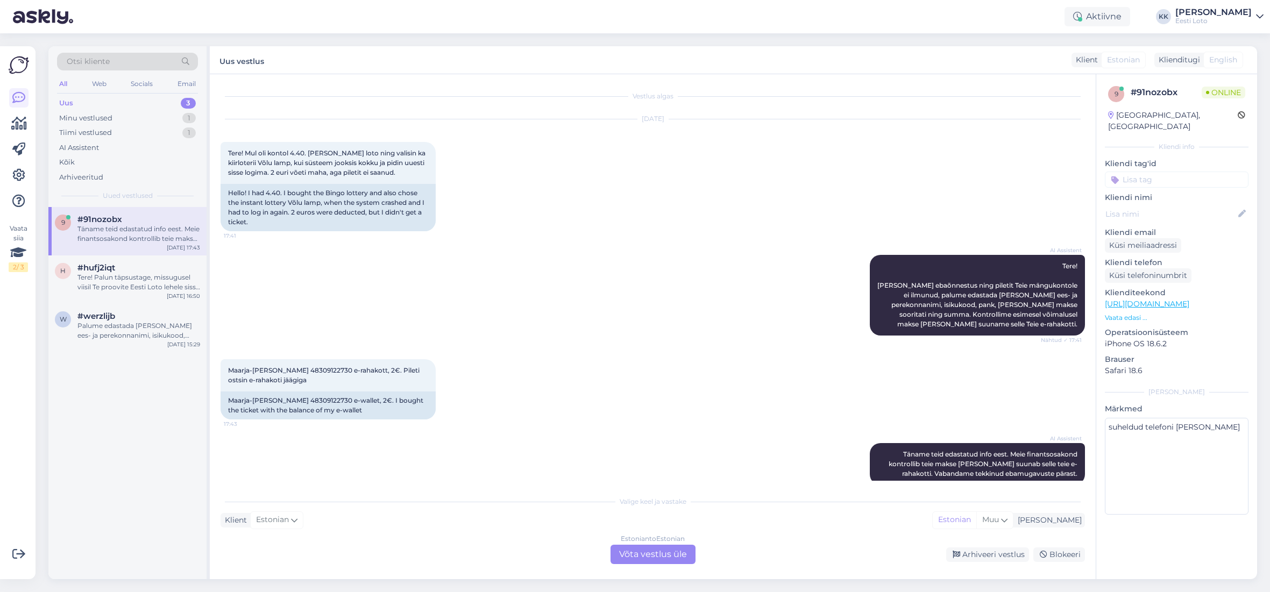
scroll to position [16, 0]
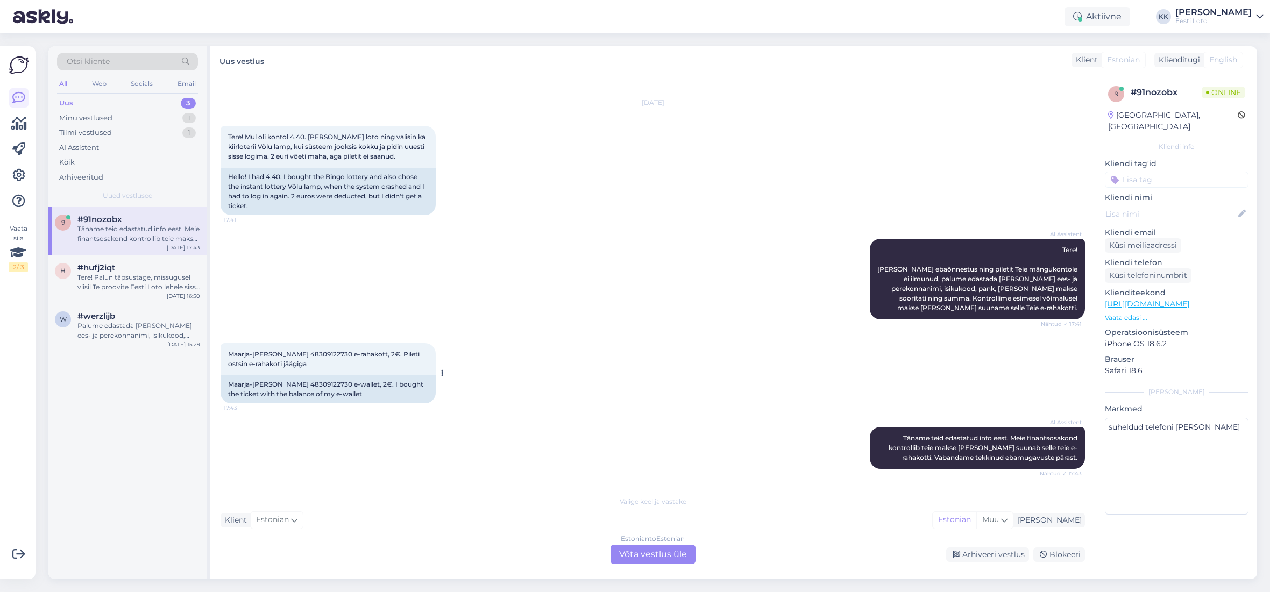
click at [316, 354] on span "Maarja-[PERSON_NAME] 48309122730 e-rahakott, 2€. Pileti ostsin e-rahakoti jäägi…" at bounding box center [324, 359] width 193 height 18
drag, startPoint x: 316, startPoint y: 354, endPoint x: 387, endPoint y: 346, distance: 71.5
click at [316, 354] on span "Maarja-[PERSON_NAME] 48309122730 e-rahakott, 2€. Pileti ostsin e-rahakoti jäägi…" at bounding box center [324, 359] width 193 height 18
copy span "48309122730"
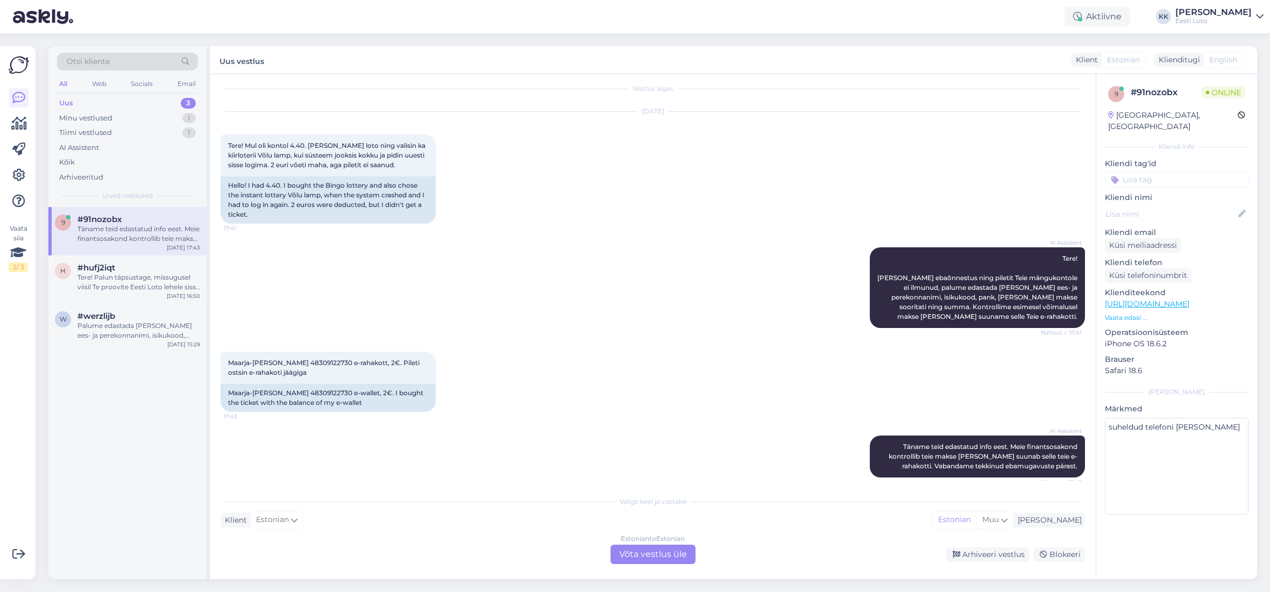
click at [625, 321] on div "AI Assistent Tere! [PERSON_NAME] ebaõnnestus ning piletit Teie mängukontole ei …" at bounding box center [652, 288] width 864 height 104
click at [630, 557] on div "Estonian to Estonian Võta vestlus üle" at bounding box center [652, 554] width 85 height 19
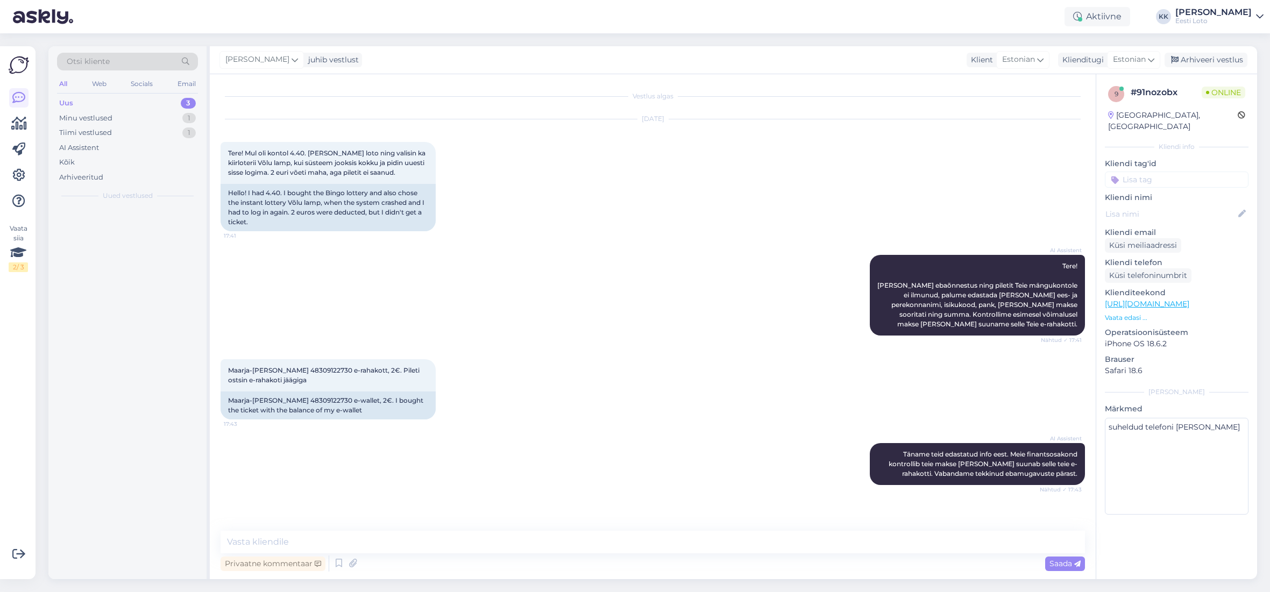
scroll to position [0, 0]
click at [528, 544] on textarea at bounding box center [652, 542] width 864 height 23
paste textarea "Tõrkega piletit on võimalik uuesti läbi mängida, valides Minu piletid – e-kiirl…"
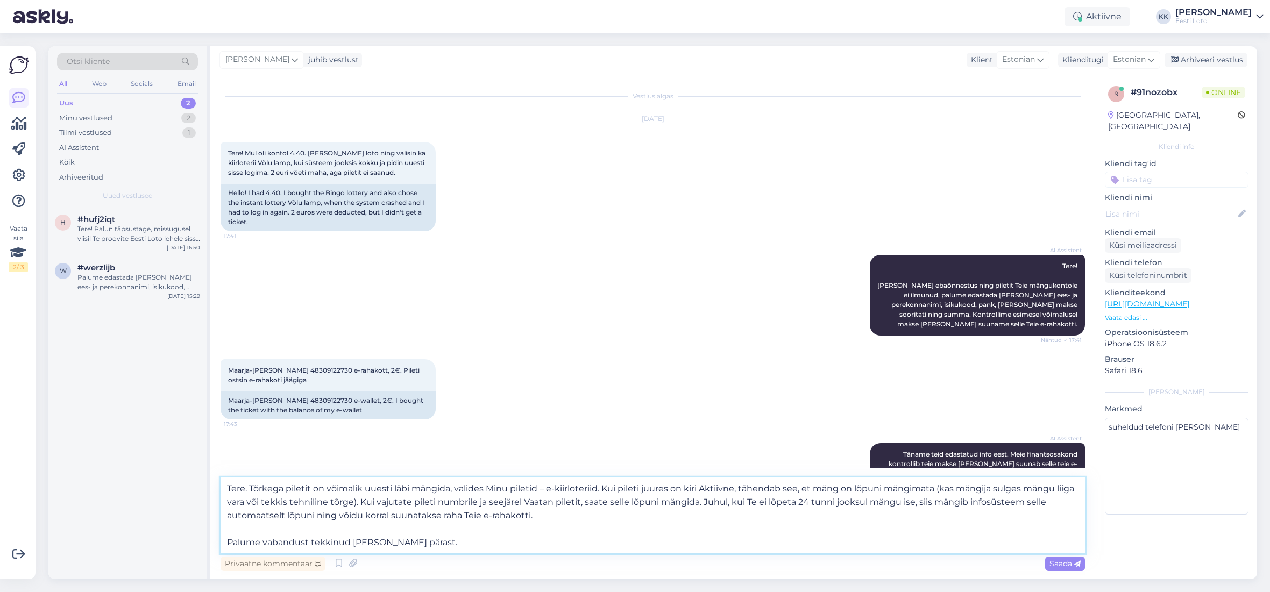
click at [223, 540] on textarea "Tere. Tõrkega piletit on võimalik uuesti läbi mängida, valides Minu piletid – e…" at bounding box center [652, 516] width 864 height 76
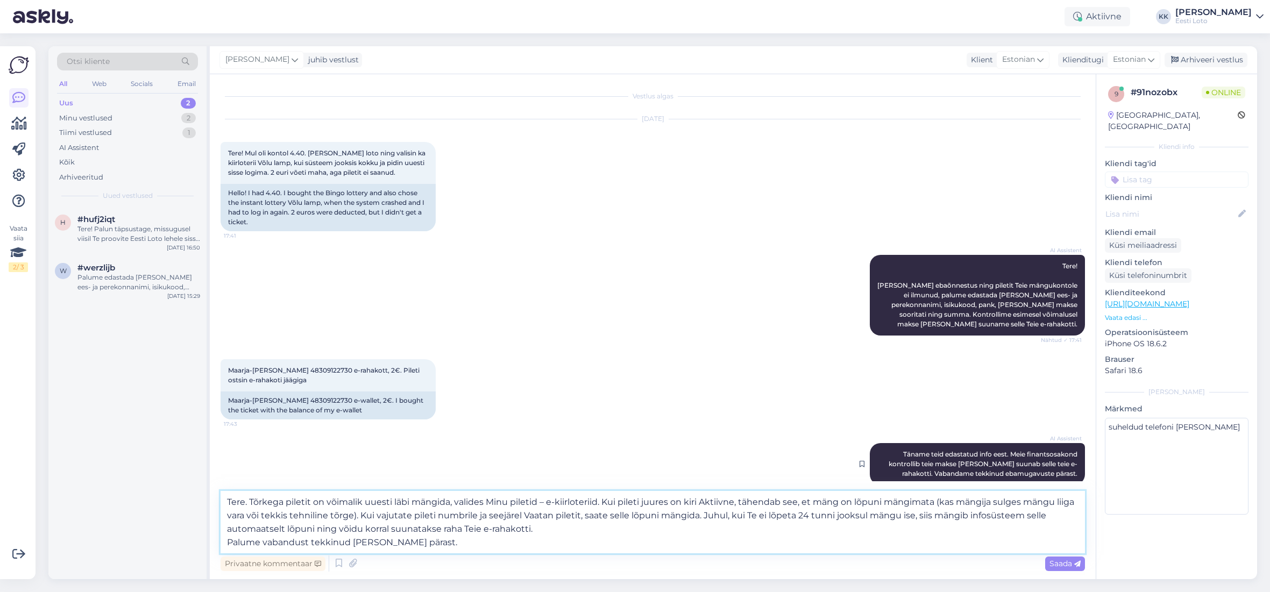
scroll to position [16, 0]
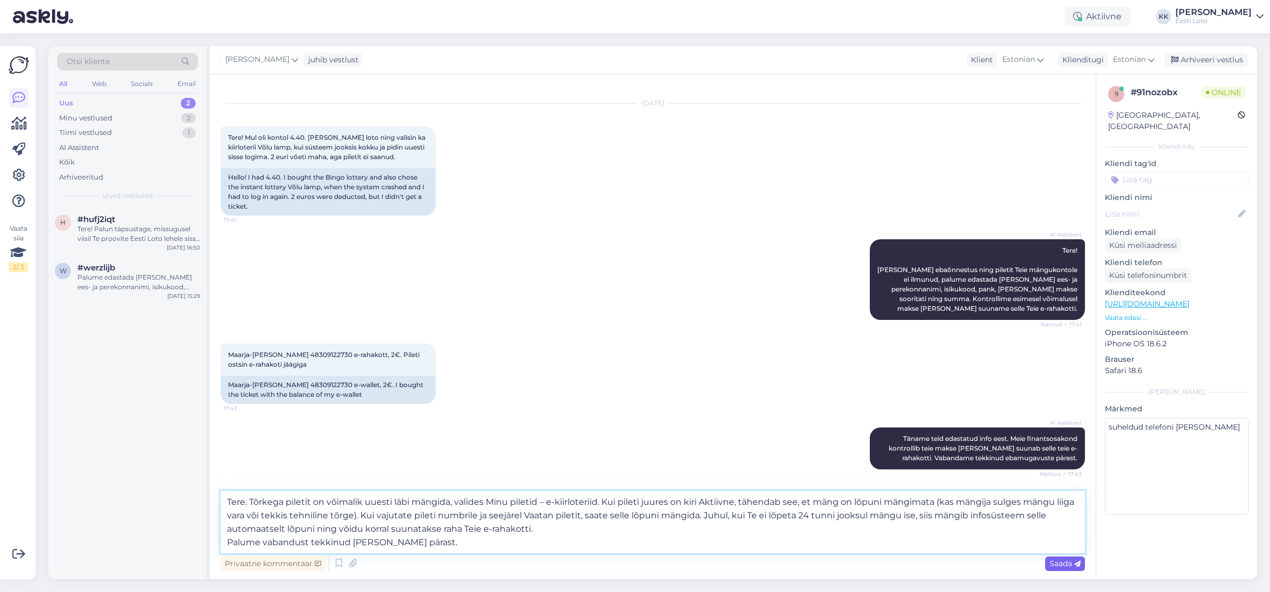
type textarea "Tere. Tõrkega piletit on võimalik uuesti läbi mängida, valides Minu piletid – e…"
click at [1067, 565] on span "Saada" at bounding box center [1064, 564] width 31 height 10
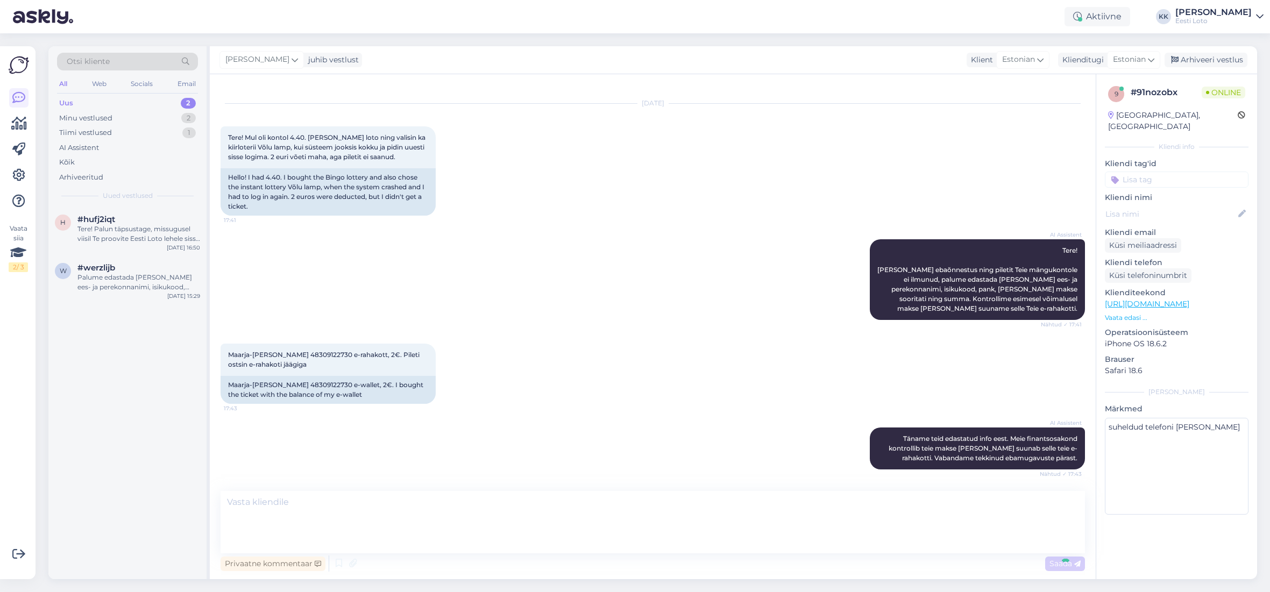
scroll to position [99, 0]
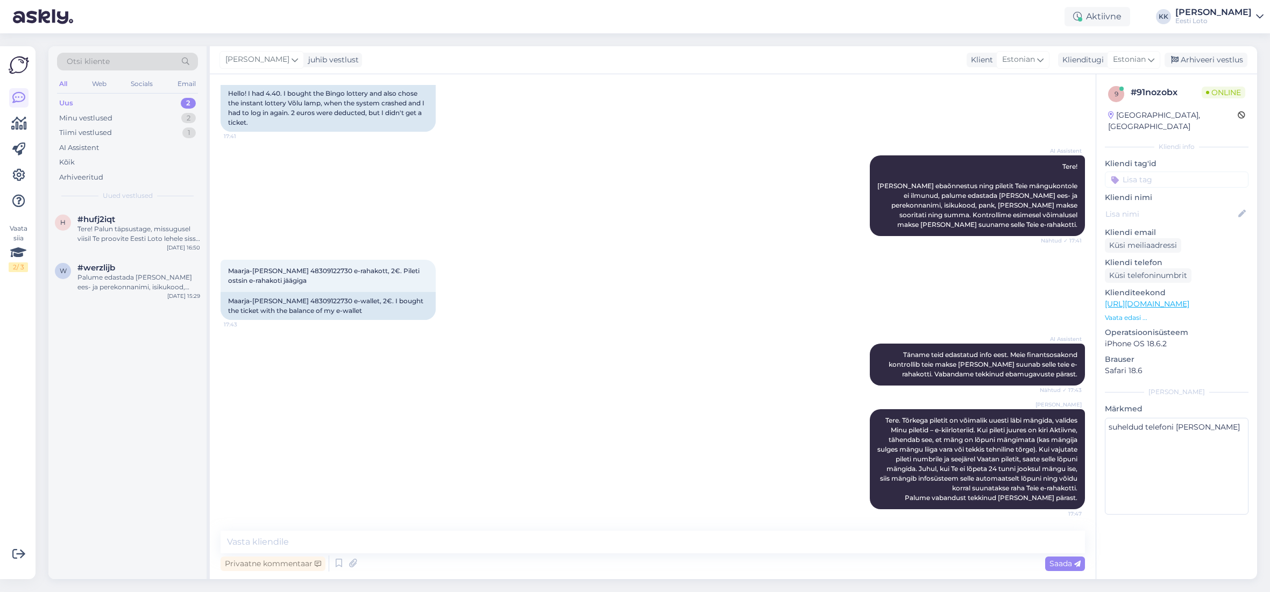
click at [1204, 172] on input at bounding box center [1177, 180] width 144 height 16
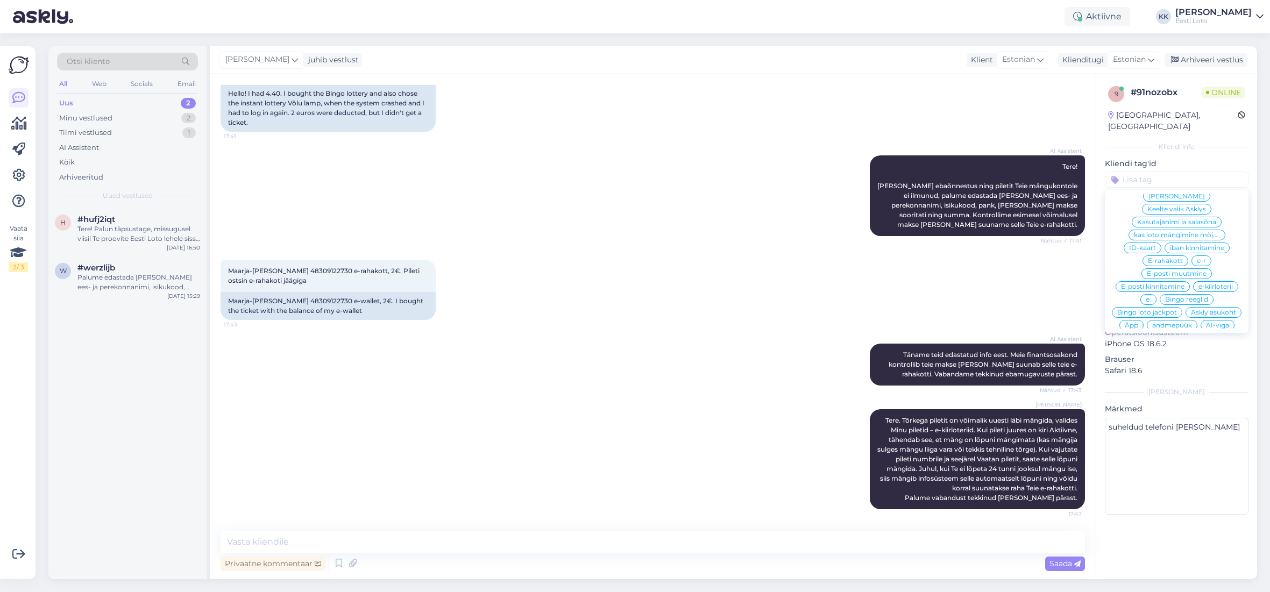
scroll to position [322, 0]
click at [1222, 272] on span "e-kiirloterii" at bounding box center [1215, 275] width 34 height 6
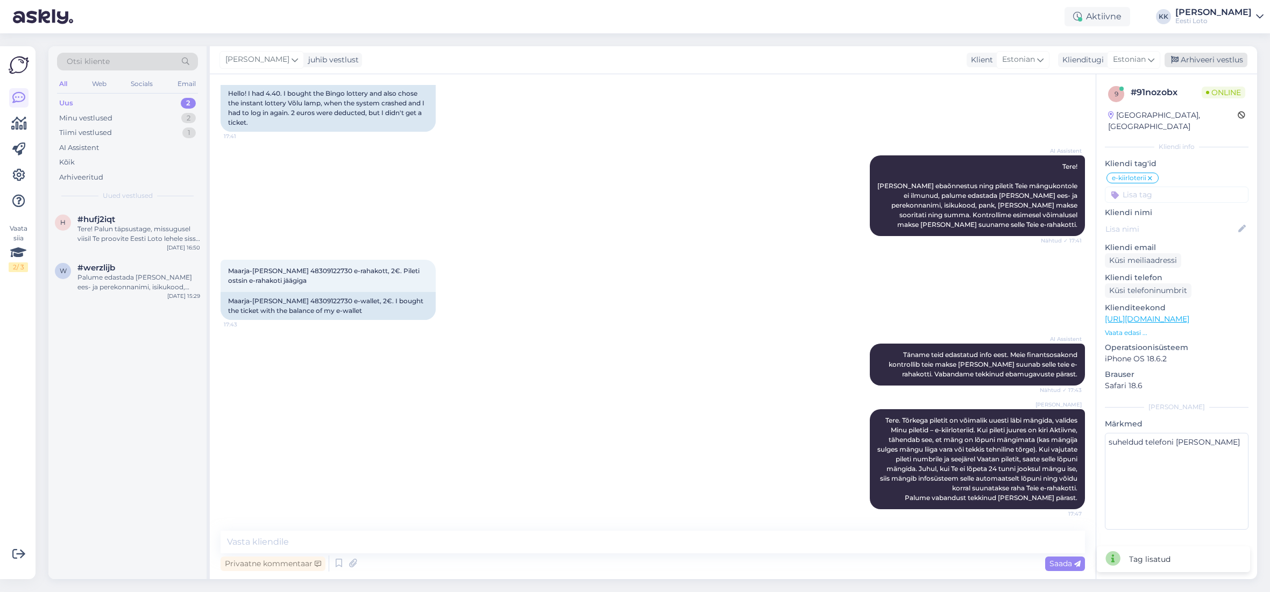
click at [1205, 56] on div "Arhiveeri vestlus" at bounding box center [1205, 60] width 83 height 15
click at [125, 239] on div "Tere! Palun täpsustage, missugusel viisil Te proovite Eesti Loto lehele sisse l…" at bounding box center [138, 233] width 123 height 19
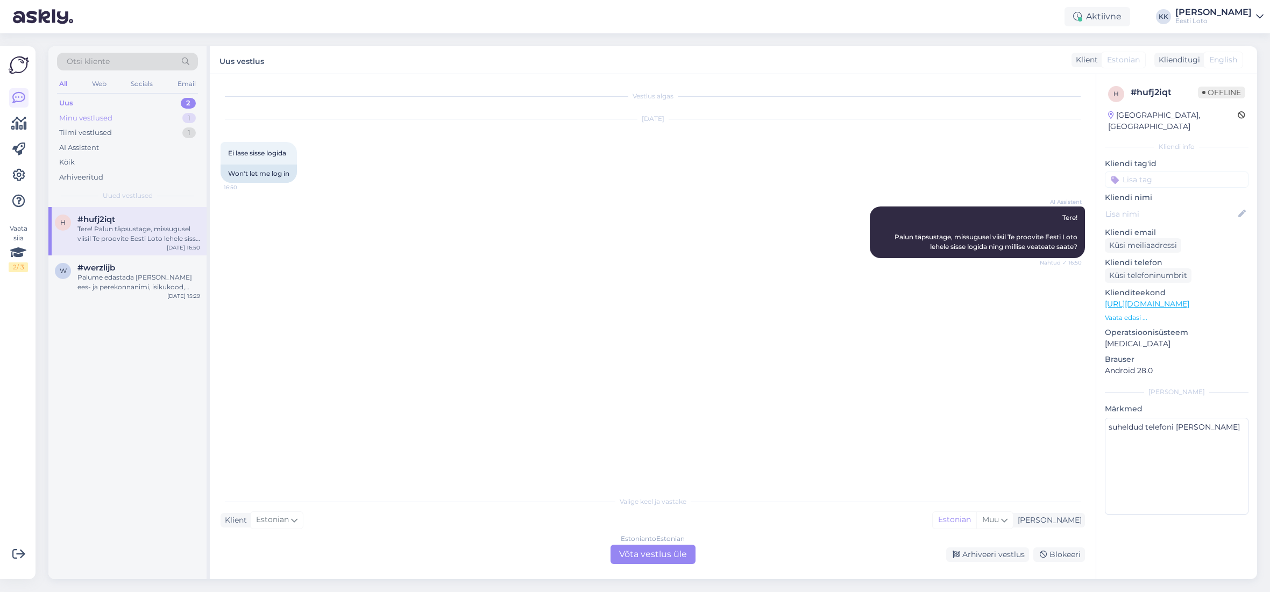
click at [97, 114] on div "Minu vestlused" at bounding box center [85, 118] width 53 height 11
drag, startPoint x: 126, startPoint y: 239, endPoint x: 136, endPoint y: 240, distance: 9.7
click at [126, 239] on div "Tere. Näeme, et raha laekus väikese viibega Teie e-rahakotti. Palume vabandust …" at bounding box center [138, 233] width 123 height 19
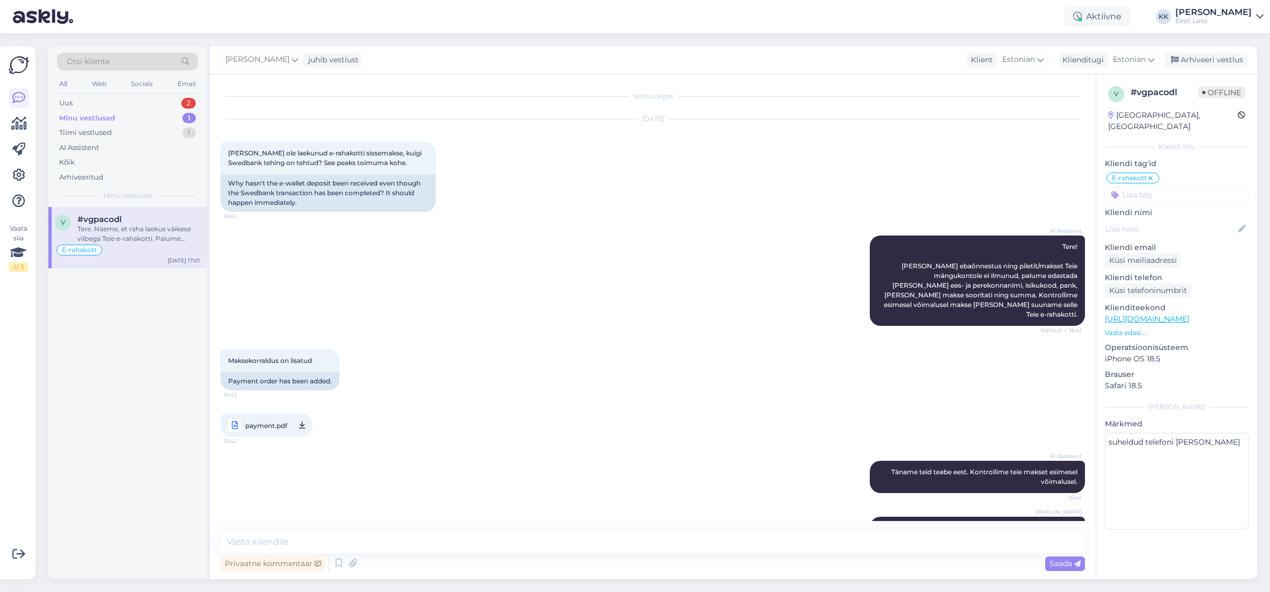
scroll to position [30, 0]
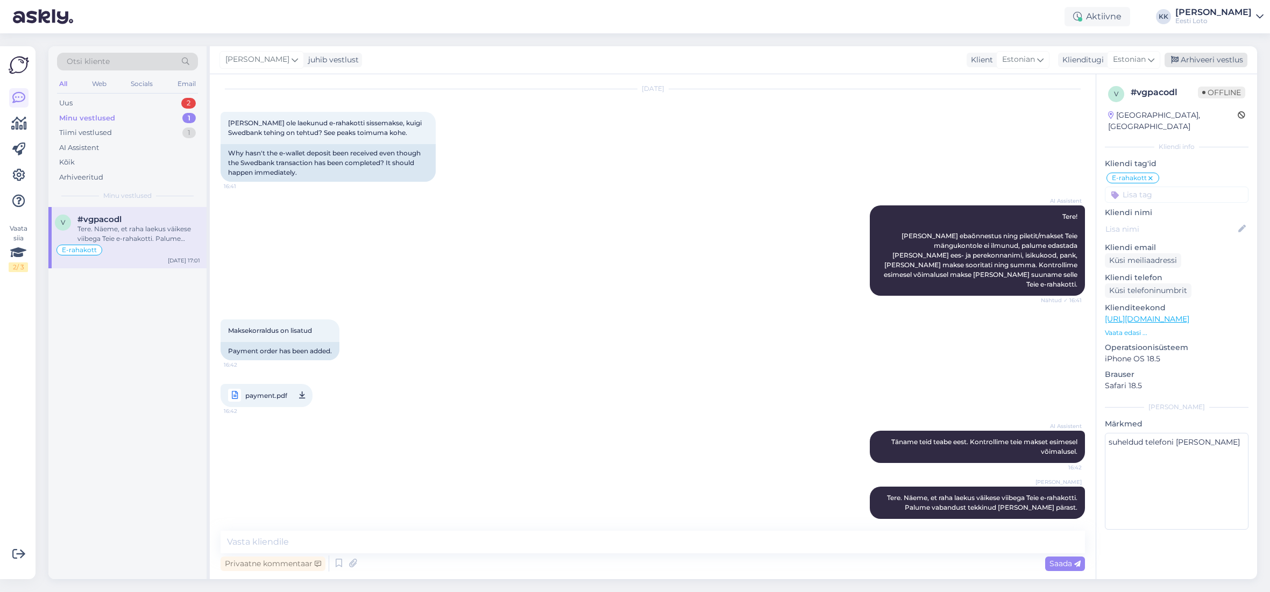
click at [1206, 60] on div "Arhiveeri vestlus" at bounding box center [1205, 60] width 83 height 15
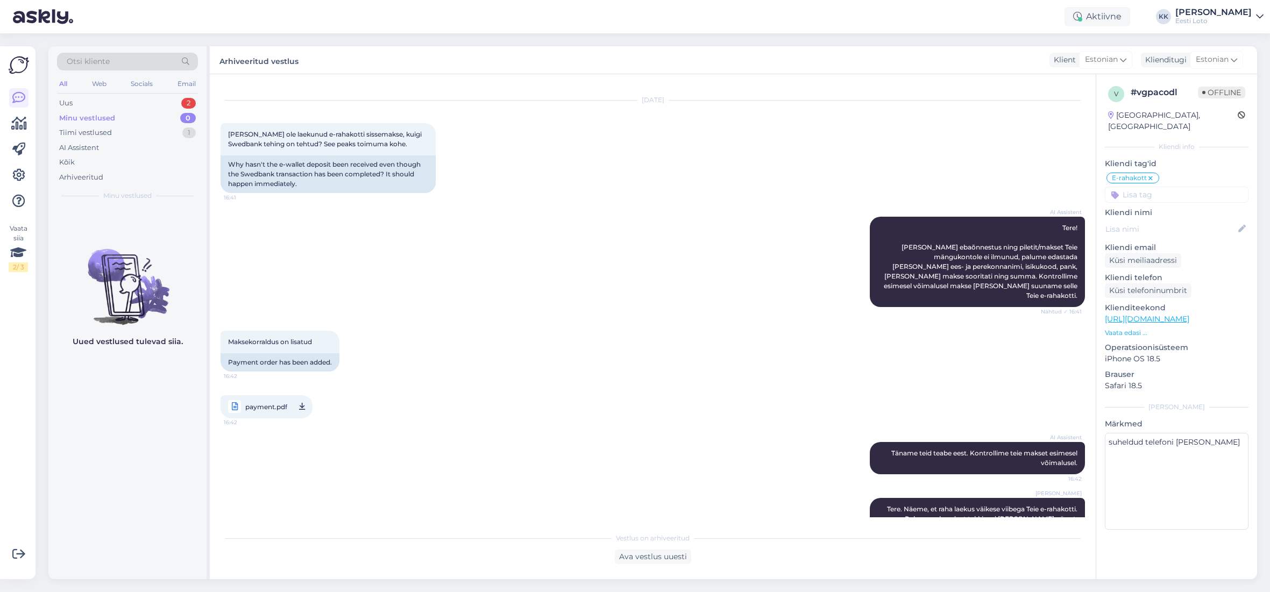
scroll to position [15, 0]
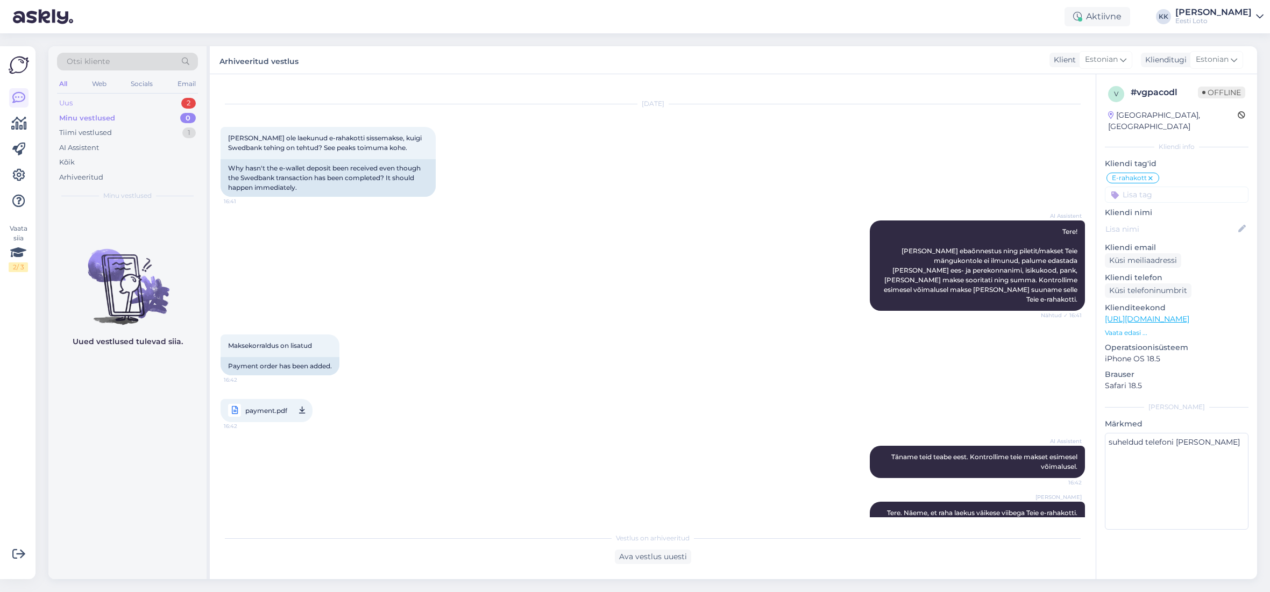
click at [90, 102] on div "Uus 2" at bounding box center [127, 103] width 141 height 15
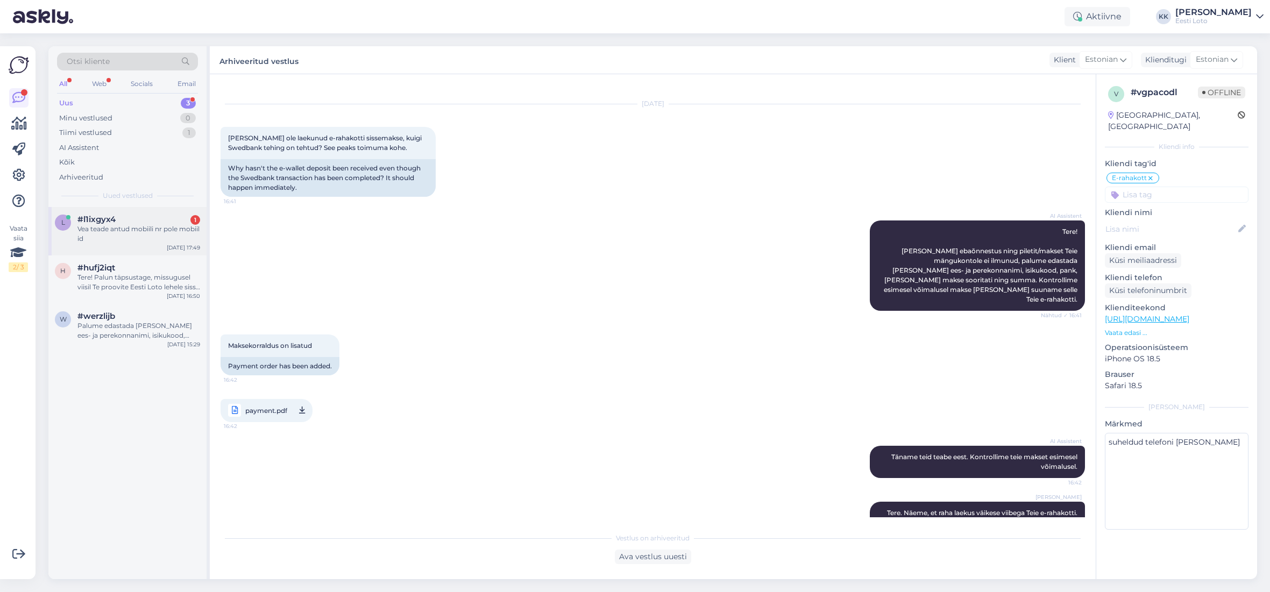
click at [136, 224] on div "#l1ixgyx4 1" at bounding box center [138, 220] width 123 height 10
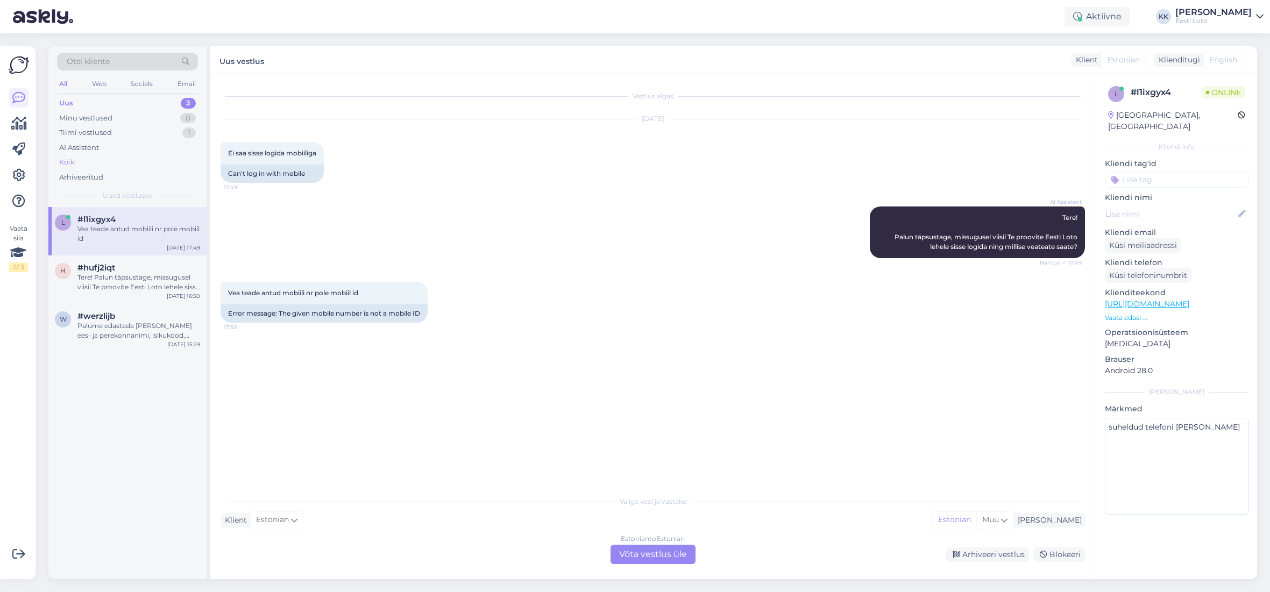
click at [101, 162] on div "Kõik" at bounding box center [127, 162] width 141 height 15
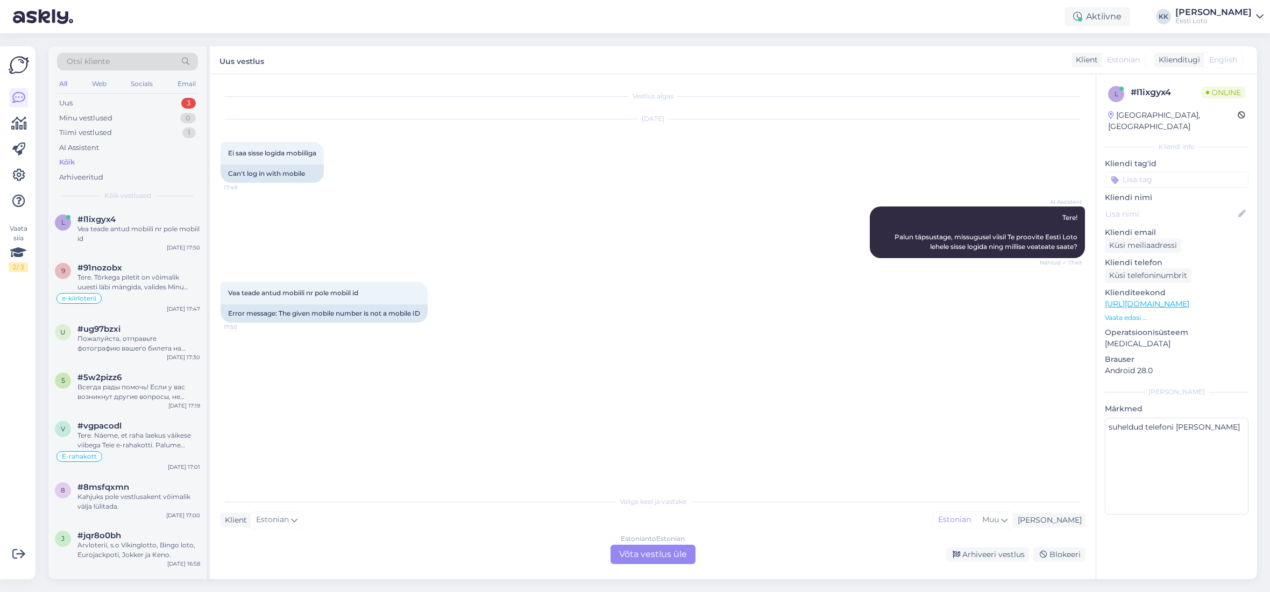
click at [133, 58] on div "Otsi kliente" at bounding box center [127, 62] width 141 height 18
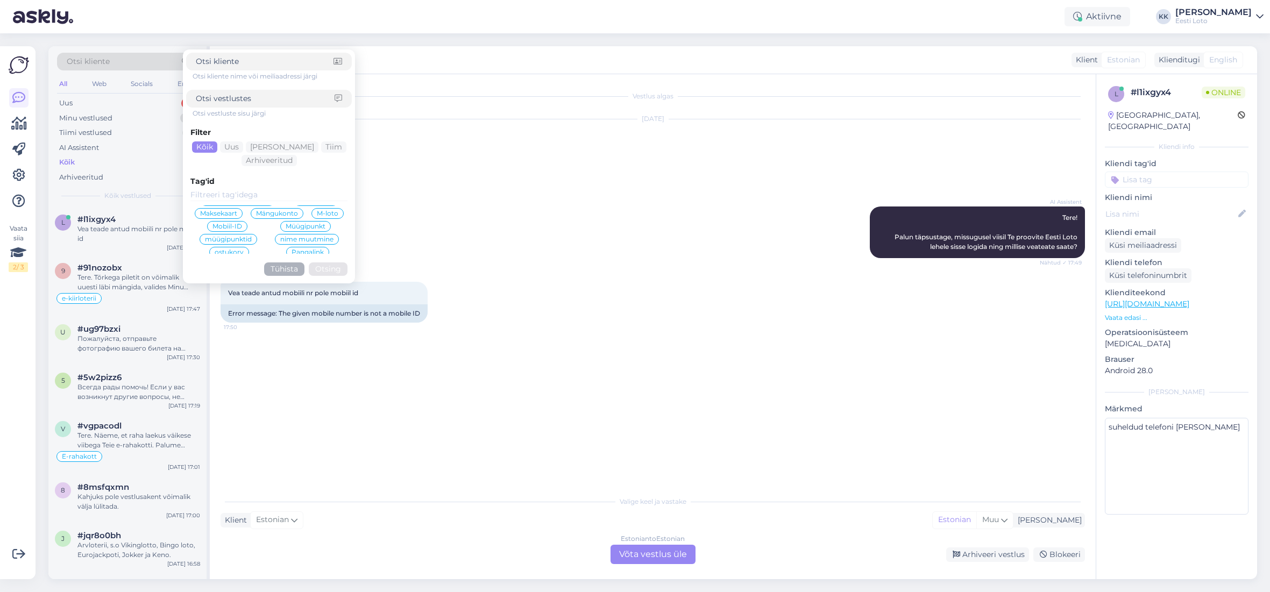
scroll to position [143, 0]
click at [241, 222] on span "Mobiil-ID" at bounding box center [227, 224] width 30 height 6
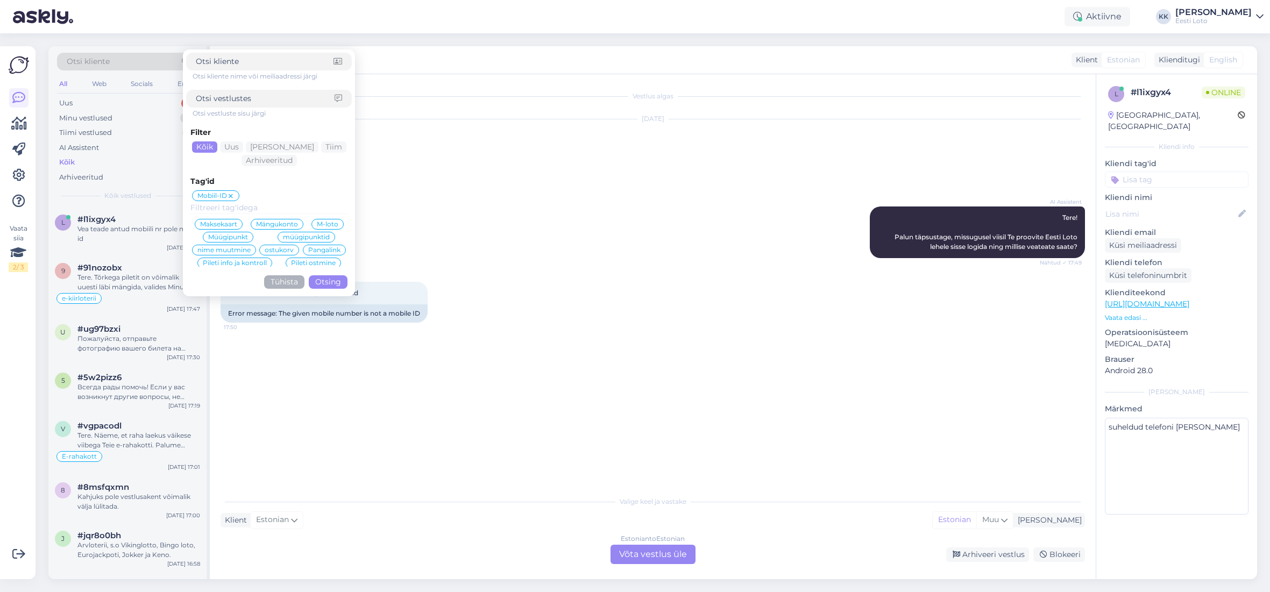
drag, startPoint x: 329, startPoint y: 283, endPoint x: 341, endPoint y: 280, distance: 13.3
click at [329, 283] on button "Otsing" at bounding box center [328, 281] width 39 height 13
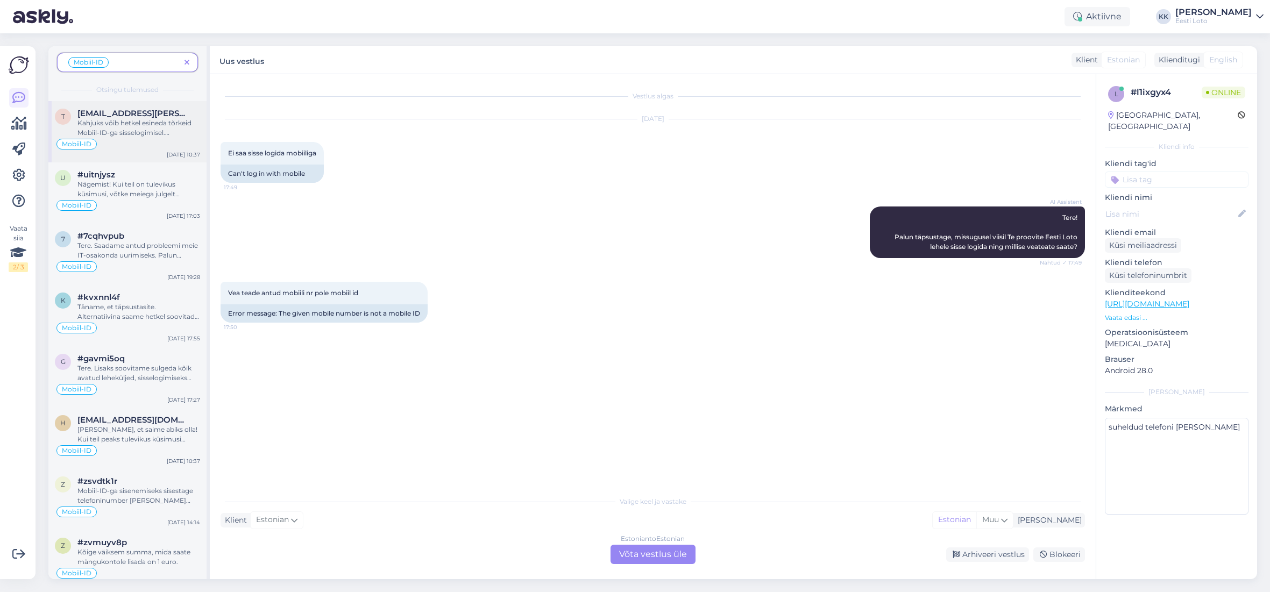
click at [135, 124] on div "Kahjuks võib hetkel esineda tõrkeid Mobiil-ID-ga sisselogimisel. Soovitame kasu…" at bounding box center [138, 127] width 123 height 19
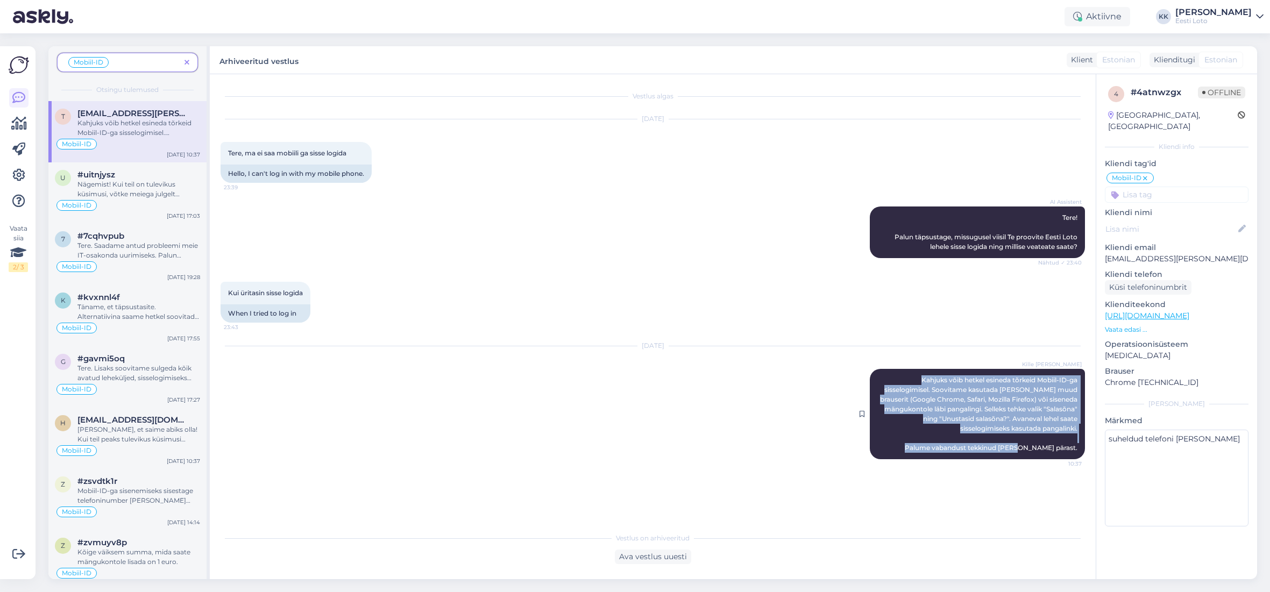
drag, startPoint x: 916, startPoint y: 381, endPoint x: 1078, endPoint y: 451, distance: 176.0
click at [1078, 451] on div "Kille Nevolihhin Kahjuks võib hetkel esineda tõrkeid Mobiil-ID-ga sisselogimise…" at bounding box center [977, 414] width 215 height 90
copy span "Kahjuks võib hetkel esineda tõrkeid Mobiil-ID-ga sisselogimisel. Soovitame kasu…"
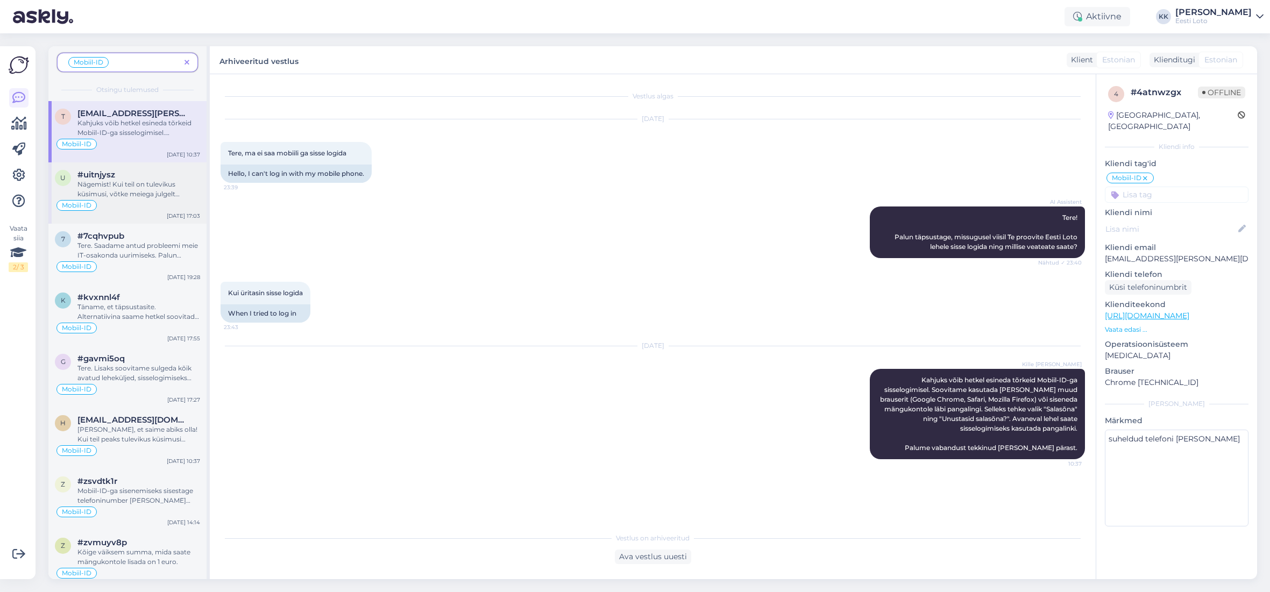
drag, startPoint x: 133, startPoint y: 254, endPoint x: 138, endPoint y: 220, distance: 34.8
click at [133, 254] on div "Tere. Saadame antud probleemi meie IT-osakonda uurimiseks. Palun teatage ka end…" at bounding box center [138, 250] width 123 height 19
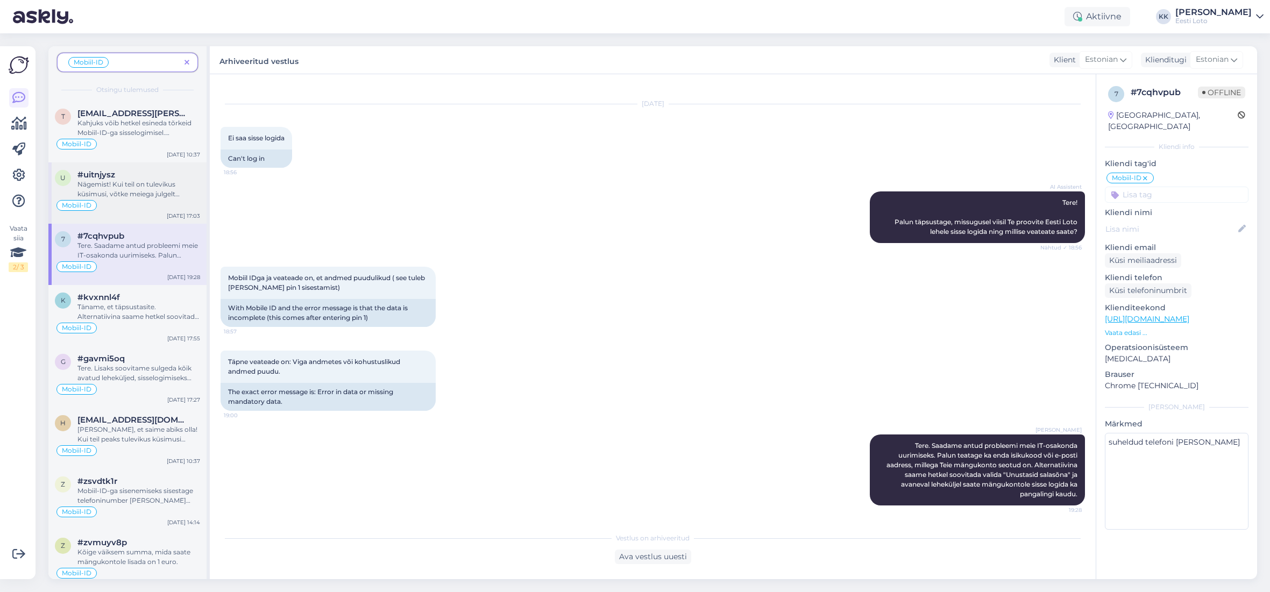
click at [139, 195] on div "Nägemist! Kui teil on tulevikus küsimusi, võtke meiega julgelt ühendust. Ilusat…" at bounding box center [138, 189] width 123 height 19
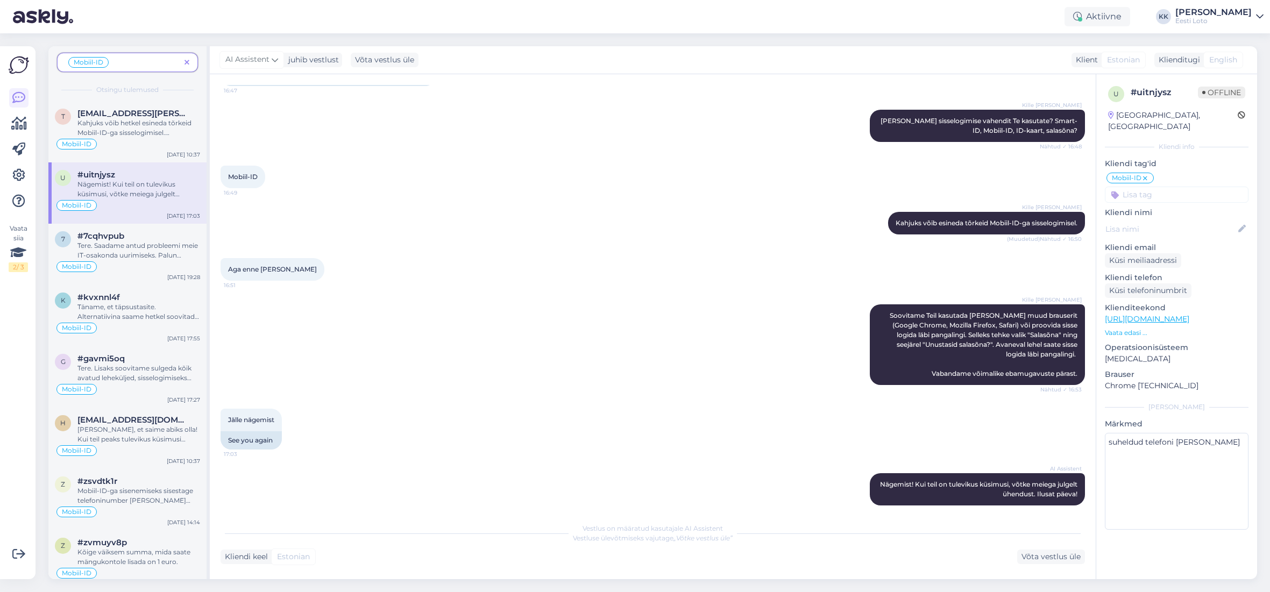
click at [185, 58] on span at bounding box center [186, 62] width 13 height 11
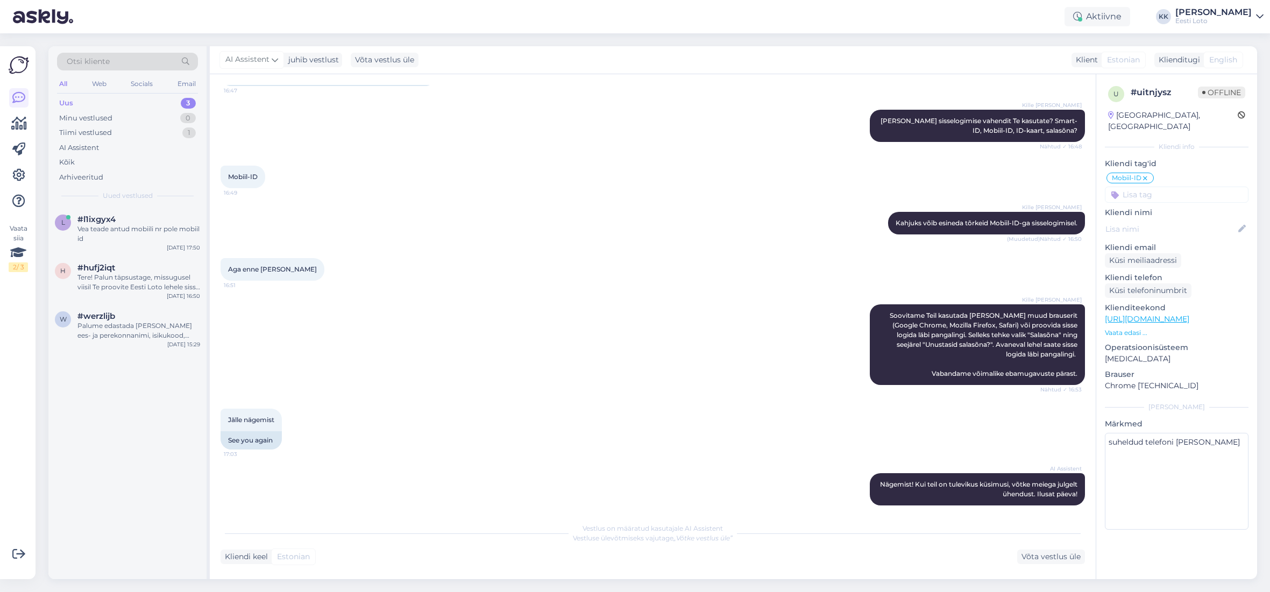
click at [133, 103] on div "Uus 3" at bounding box center [127, 103] width 141 height 15
click at [117, 232] on div "Vea teade antud mobiili nr pole mobiil id" at bounding box center [138, 233] width 123 height 19
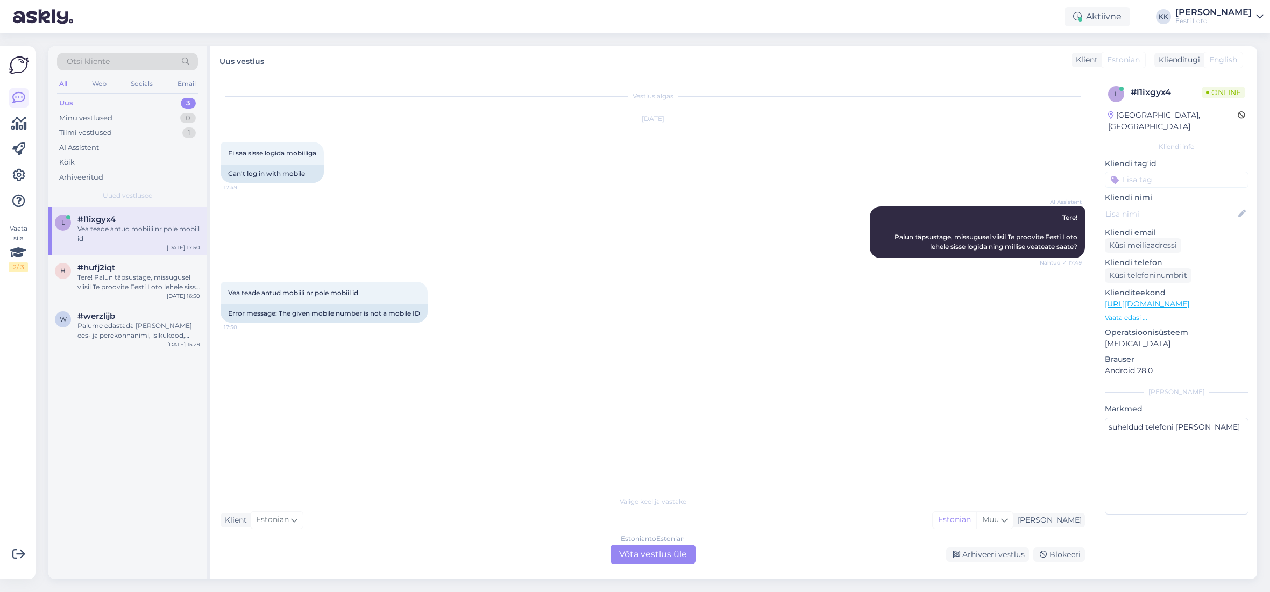
click at [634, 555] on div "Estonian to Estonian Võta vestlus üle" at bounding box center [652, 554] width 85 height 19
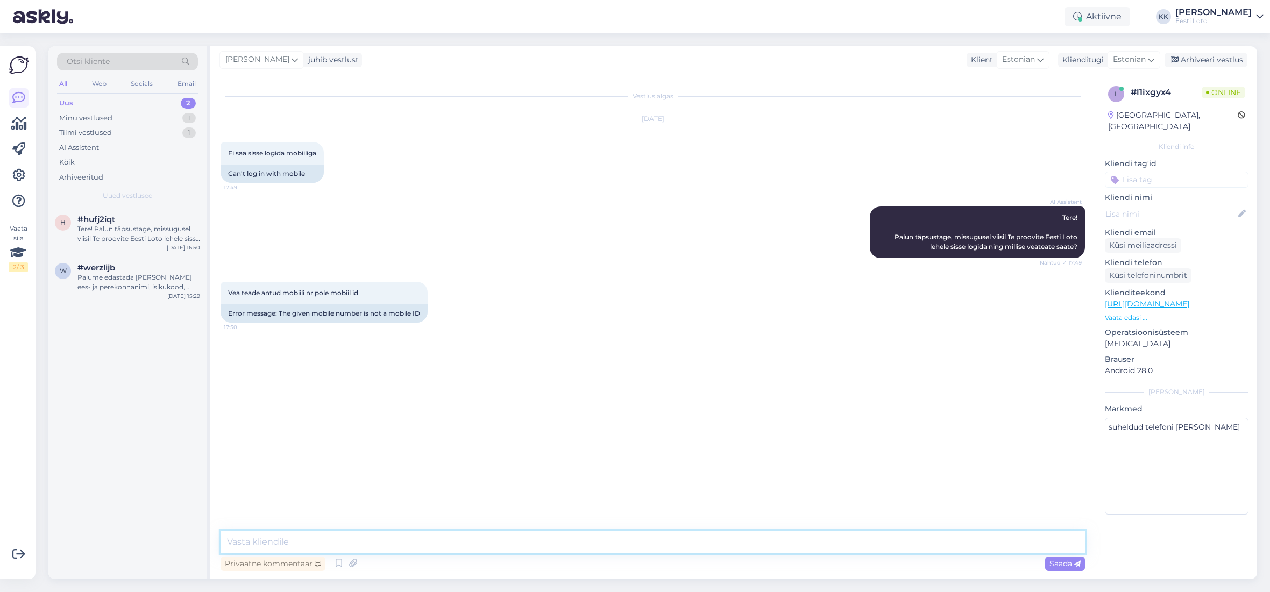
click at [425, 539] on textarea at bounding box center [652, 542] width 864 height 23
paste textarea "Kahjuks võib hetkel esineda tõrkeid Mobiil-ID-ga sisselogimisel. Soovitame kasu…"
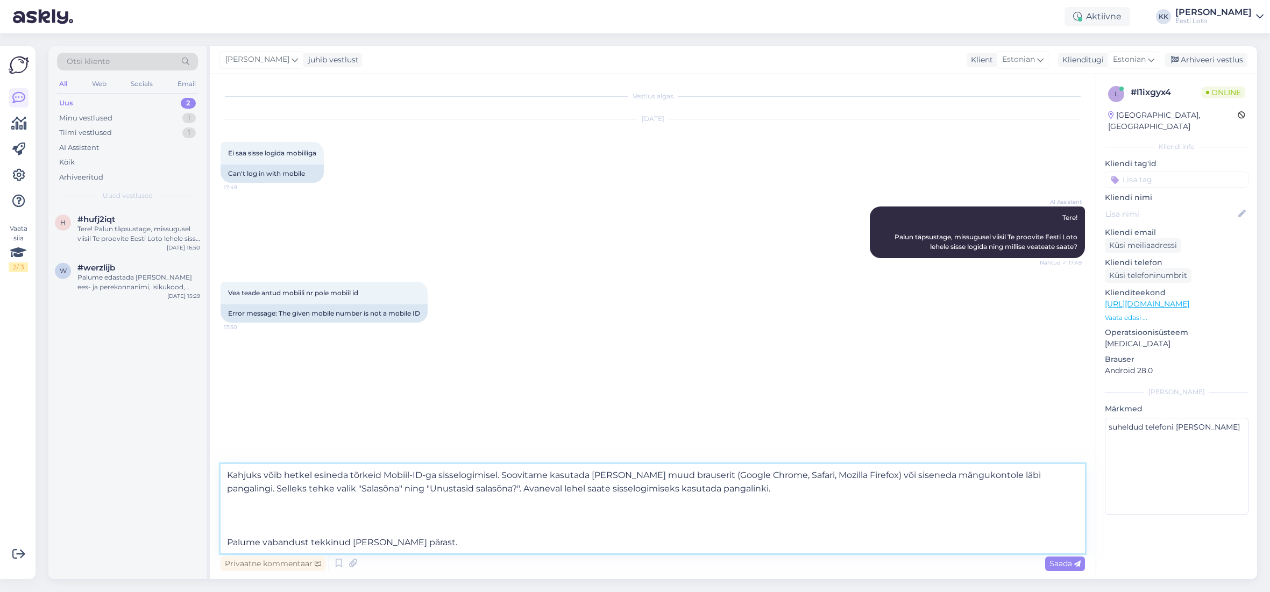
click at [224, 539] on textarea "Kahjuks võib hetkel esineda tõrkeid Mobiil-ID-ga sisselogimisel. Soovitame kasu…" at bounding box center [652, 508] width 864 height 89
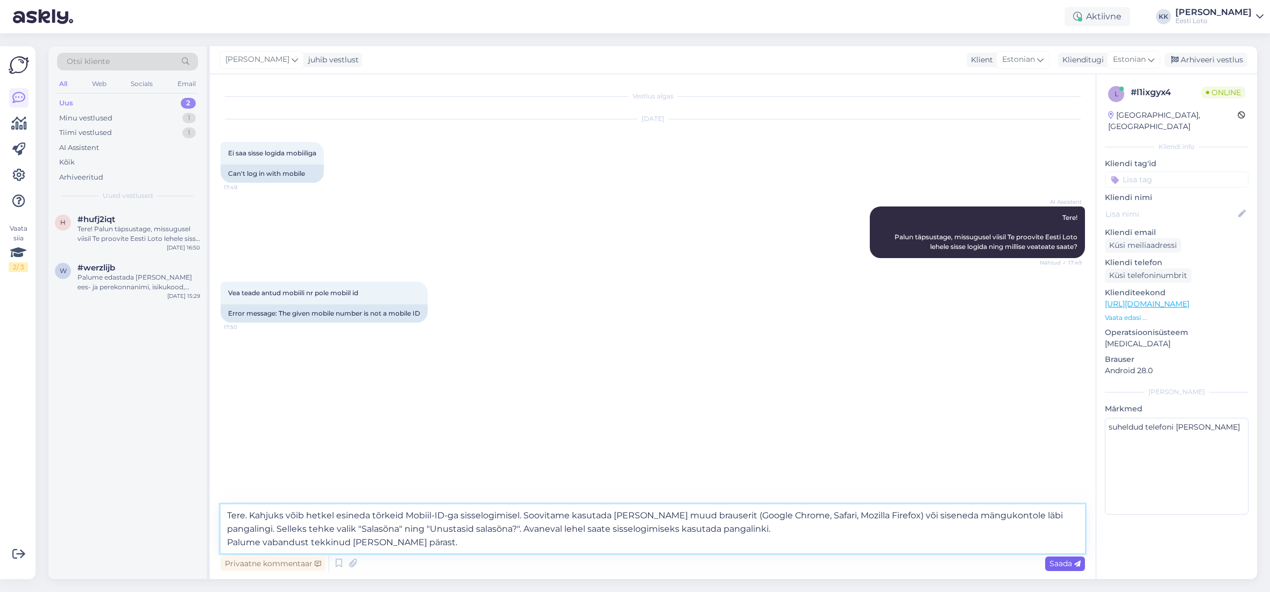
type textarea "Tere. Kahjuks võib hetkel esineda tõrkeid Mobiil-ID-ga sisselogimisel. Soovitam…"
click at [1061, 564] on span "Saada" at bounding box center [1064, 564] width 31 height 10
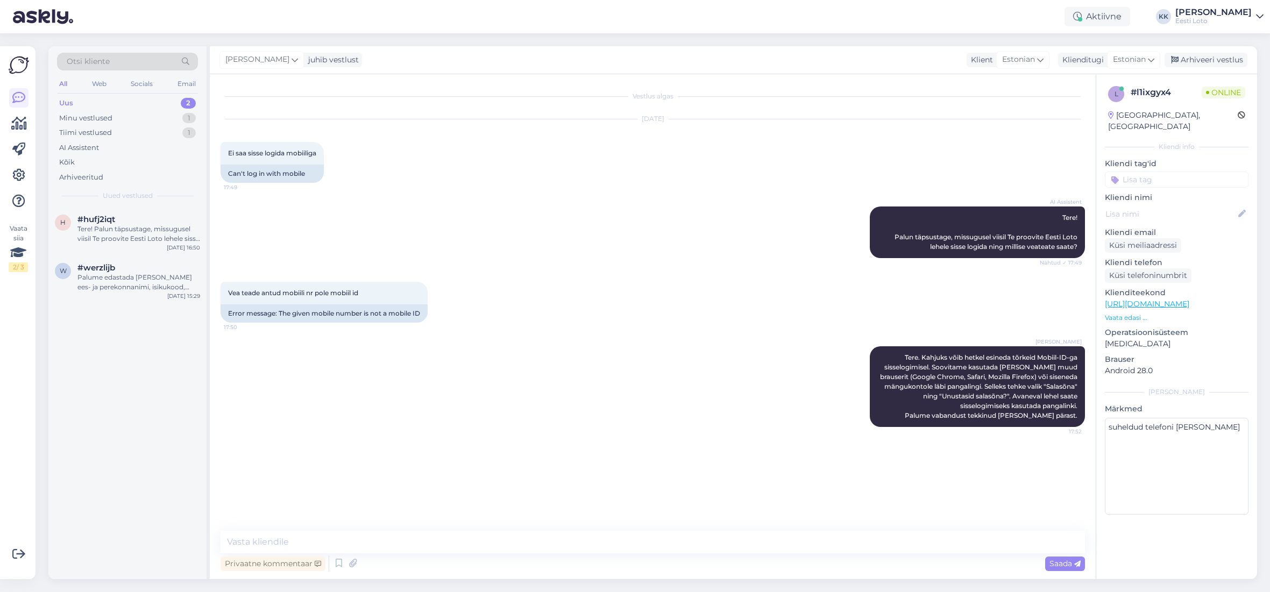
click at [1175, 172] on input at bounding box center [1177, 180] width 144 height 16
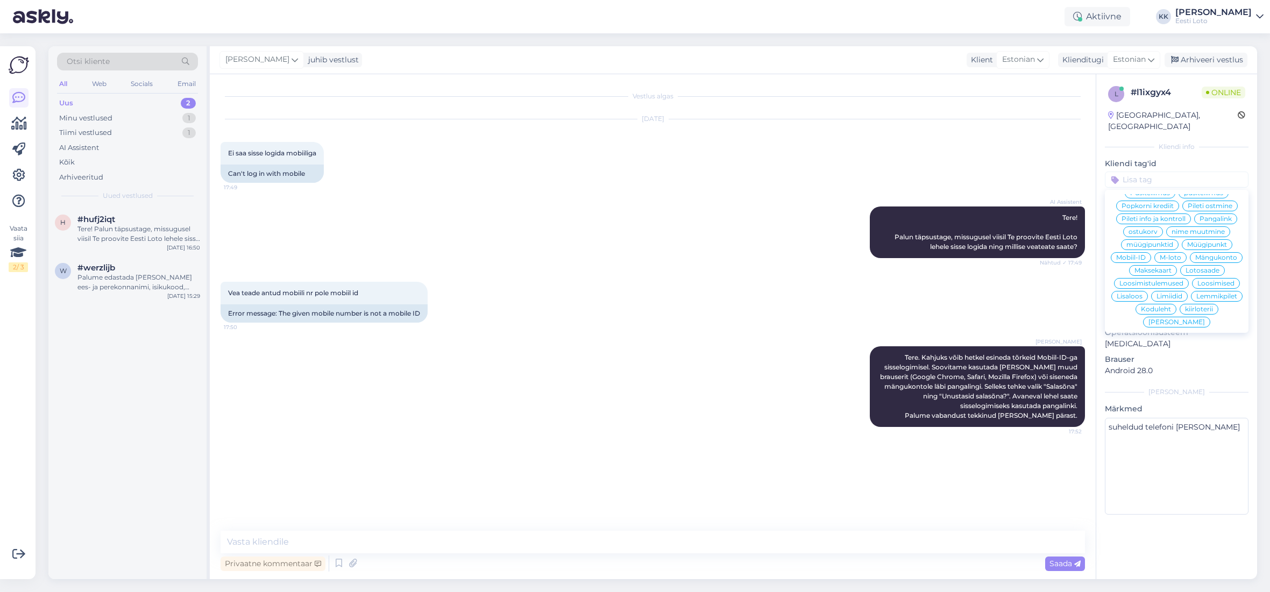
scroll to position [171, 0]
click at [1146, 265] on div "Mobiil-ID" at bounding box center [1131, 270] width 40 height 11
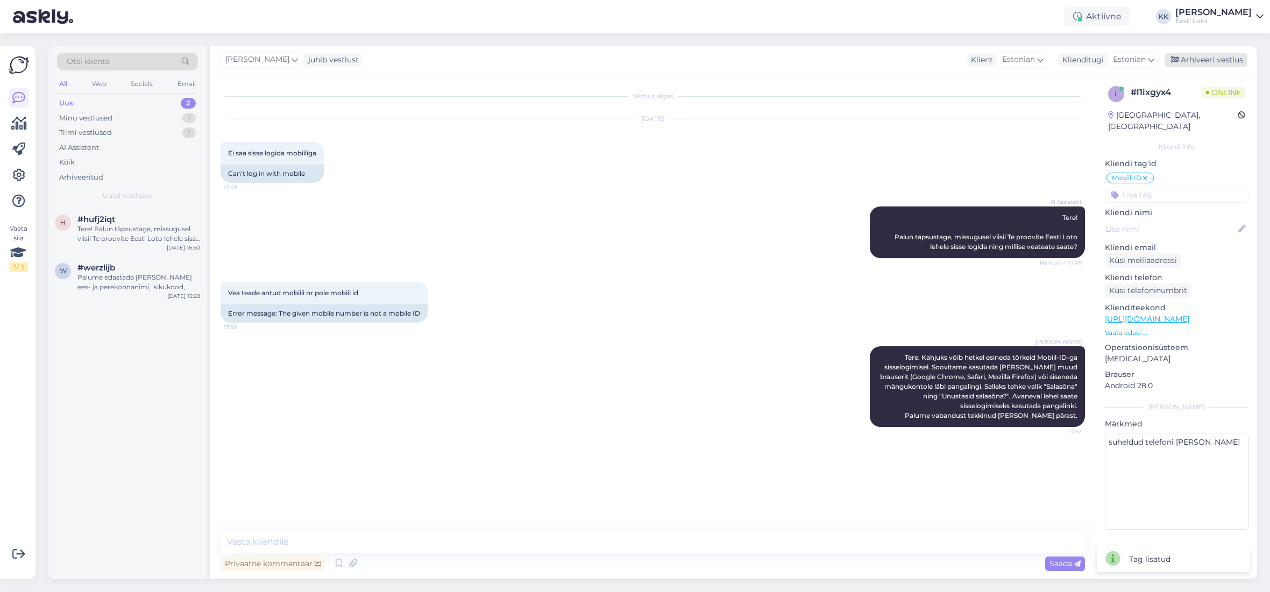
click at [1193, 59] on div "Arhiveeri vestlus" at bounding box center [1205, 60] width 83 height 15
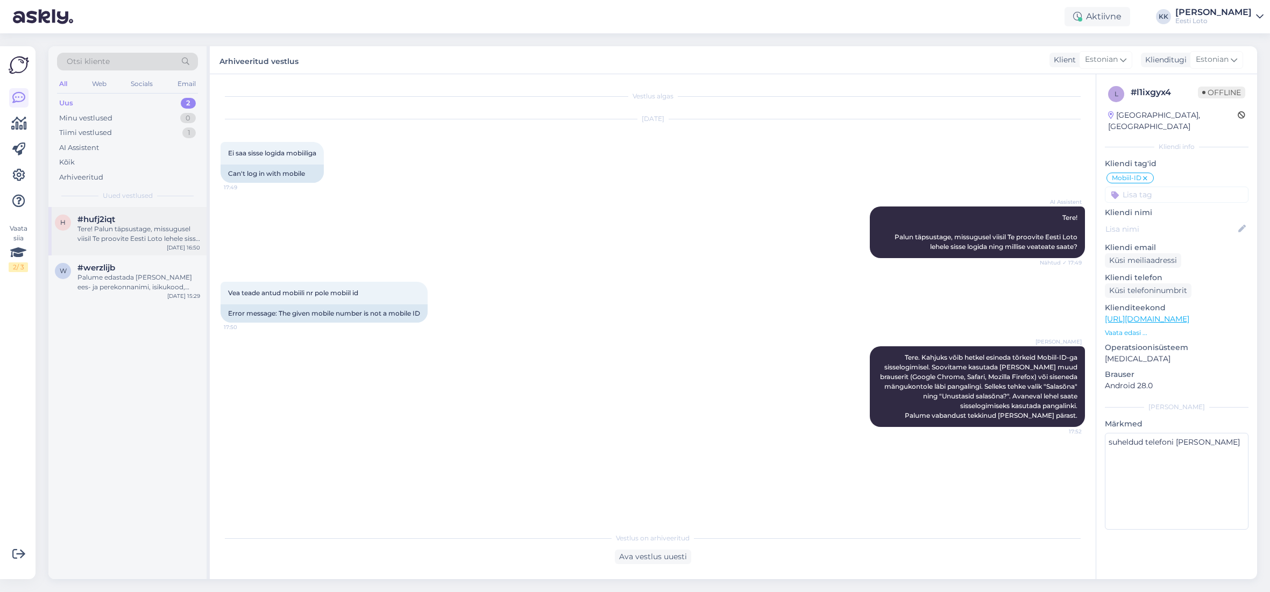
click at [139, 238] on div "Tere! Palun täpsustage, missugusel viisil Te proovite Eesti Loto lehele sisse l…" at bounding box center [138, 233] width 123 height 19
